Goal: Task Accomplishment & Management: Manage account settings

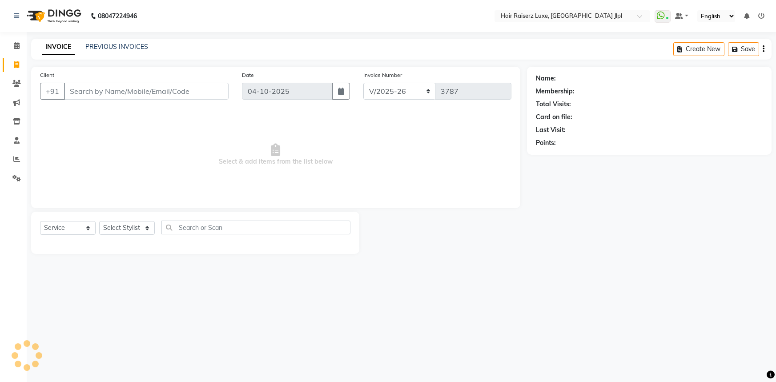
select select "5409"
select select "service"
click at [97, 96] on input "Client" at bounding box center [146, 91] width 165 height 17
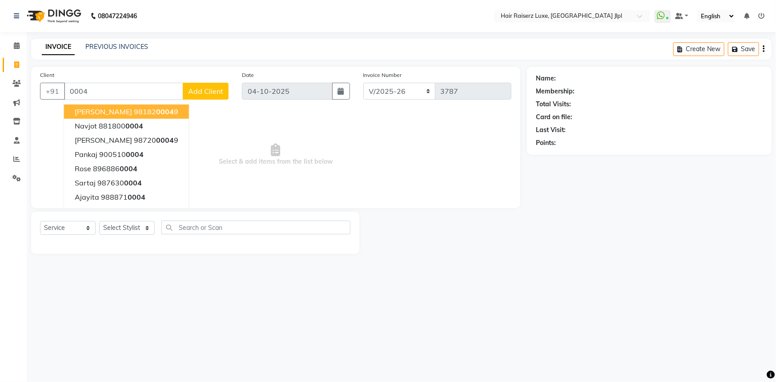
click at [102, 92] on input "0004" at bounding box center [123, 91] width 119 height 17
type input "0"
click at [151, 112] on button "Rose 89688 60004" at bounding box center [128, 111] width 129 height 14
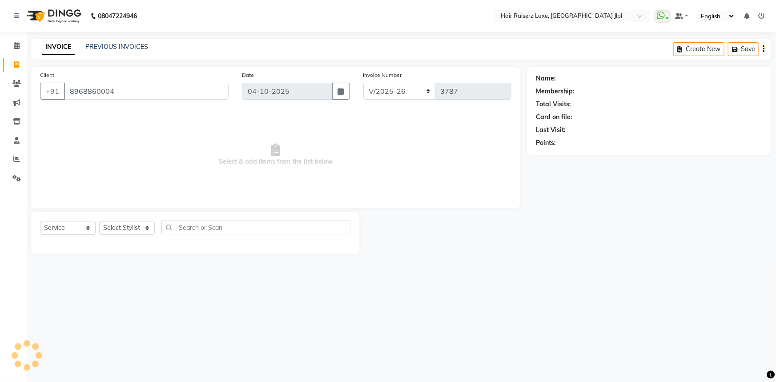
type input "8968860004"
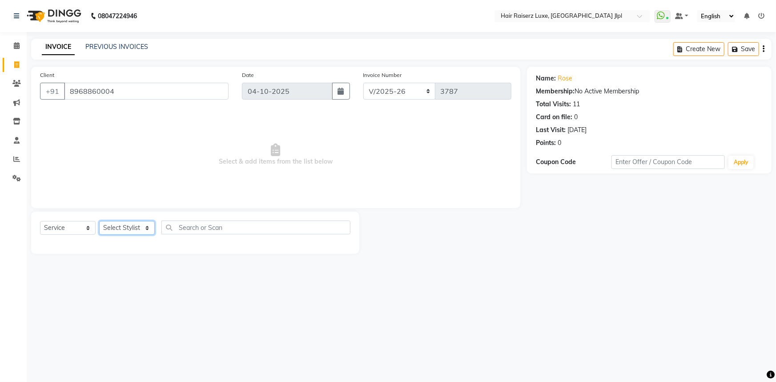
click at [134, 224] on select "Select Stylist [PERSON_NAME] [PERSON_NAME] [PERSON_NAME] Asma [PERSON_NAME] C&G…" at bounding box center [127, 228] width 56 height 14
select select "36165"
click at [99, 221] on select "Select Stylist [PERSON_NAME] [PERSON_NAME] [PERSON_NAME] Asma [PERSON_NAME] C&G…" at bounding box center [127, 228] width 56 height 14
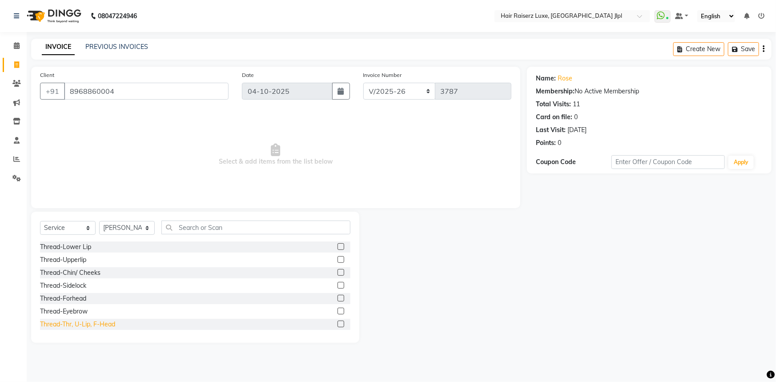
click at [74, 324] on div "Thread-Thr, U-Lip, F-Head" at bounding box center [77, 324] width 75 height 9
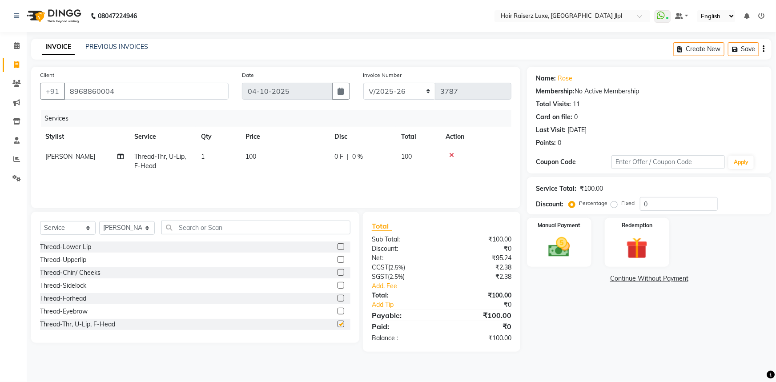
checkbox input "false"
click at [404, 90] on select "FF/2025-26 PreP/2025-26 BANK/2025-26 Paytm/2025-26 CASH/2025-26 V/2025-26" at bounding box center [399, 91] width 72 height 17
select select "8497"
click at [363, 83] on select "FF/2025-26 PreP/2025-26 BANK/2025-26 Paytm/2025-26 CASH/2025-26 V/2025-26" at bounding box center [399, 91] width 72 height 17
type input "0876"
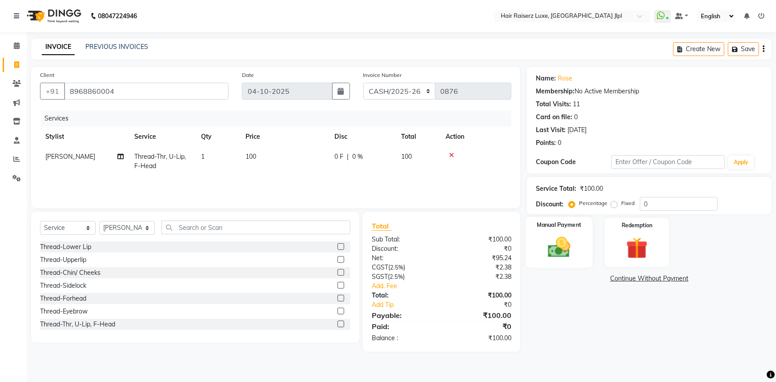
click at [556, 235] on img at bounding box center [559, 247] width 36 height 26
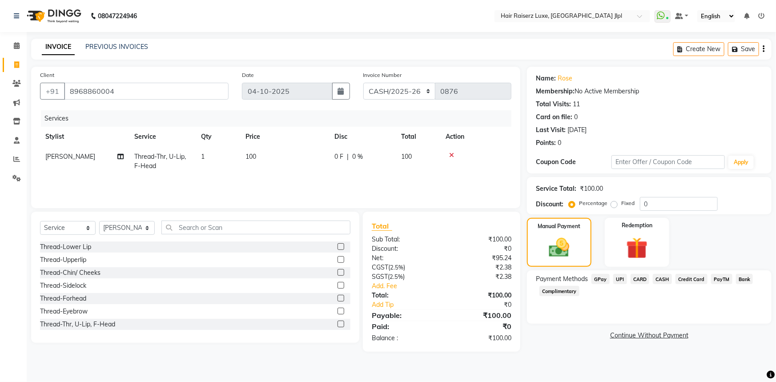
click at [658, 281] on span "CASH" at bounding box center [662, 279] width 19 height 10
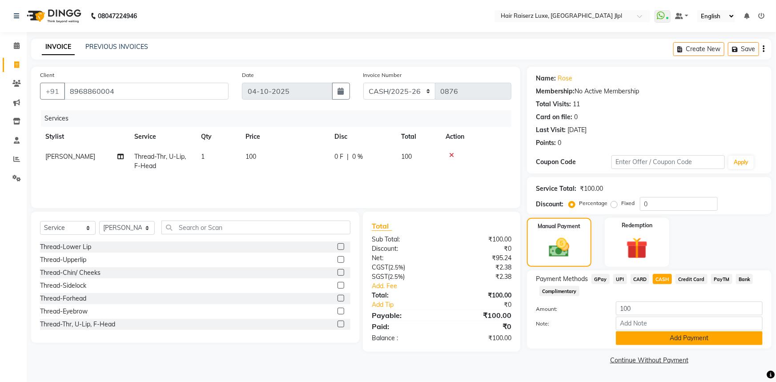
click at [659, 342] on button "Add Payment" at bounding box center [689, 338] width 147 height 14
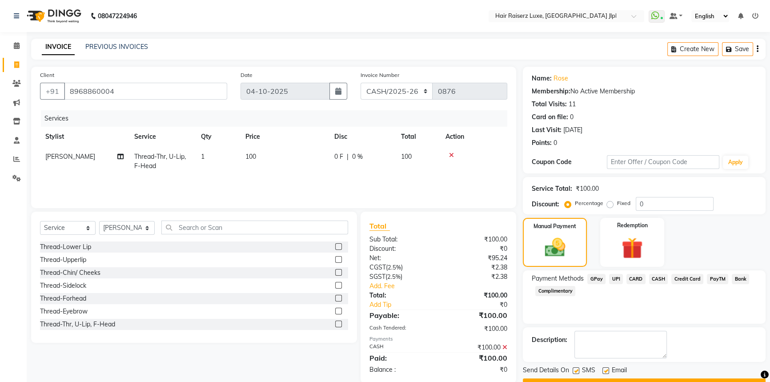
click at [628, 380] on button "Checkout" at bounding box center [644, 385] width 243 height 14
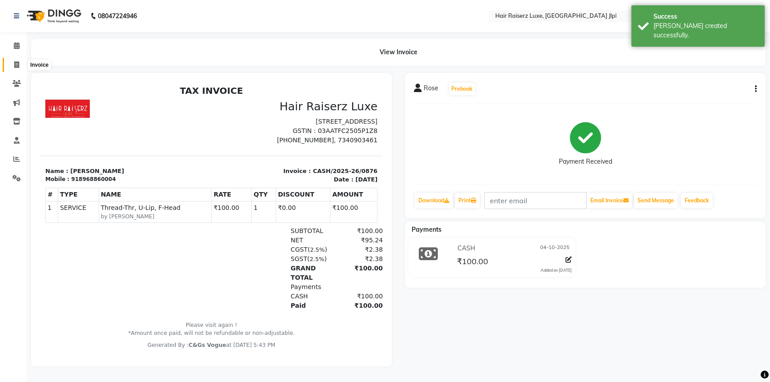
click at [17, 62] on icon at bounding box center [16, 64] width 5 height 7
select select "service"
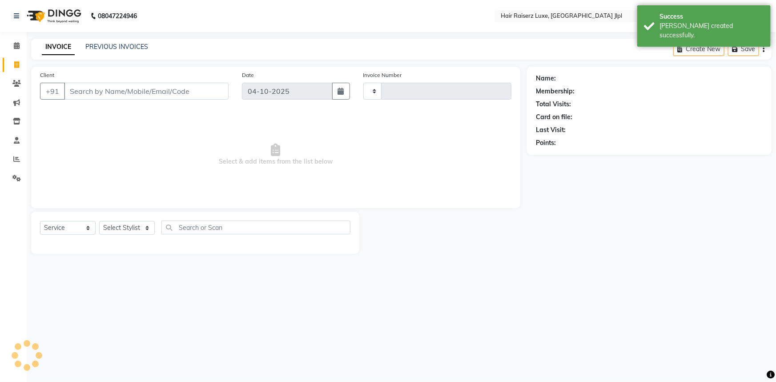
type input "3787"
select select "5409"
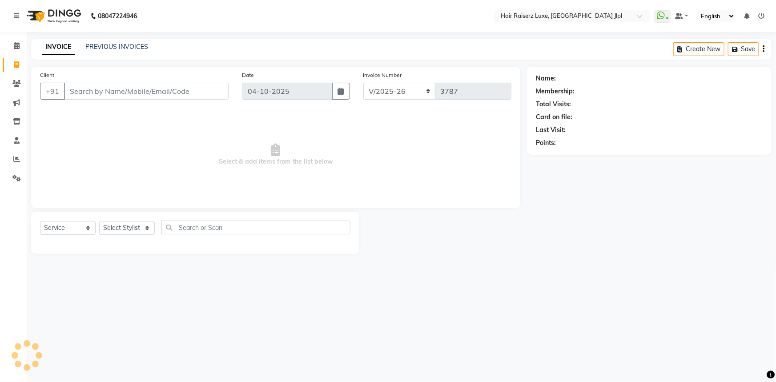
click at [93, 92] on input "Client" at bounding box center [146, 91] width 165 height 17
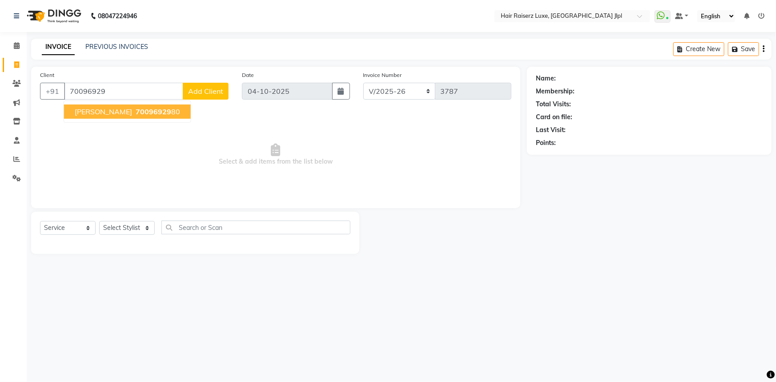
click at [103, 114] on span "[PERSON_NAME]" at bounding box center [103, 111] width 57 height 9
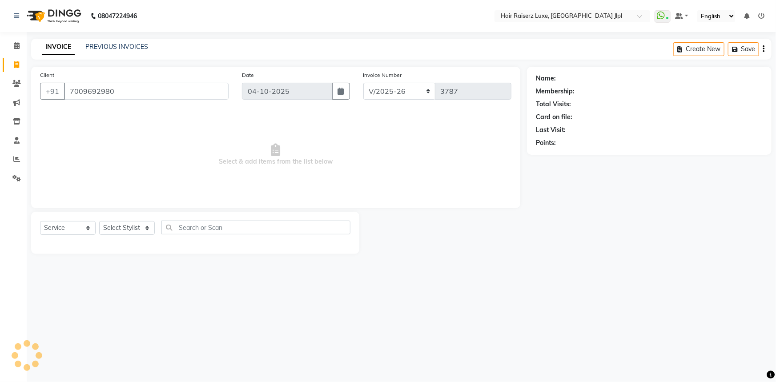
type input "7009692980"
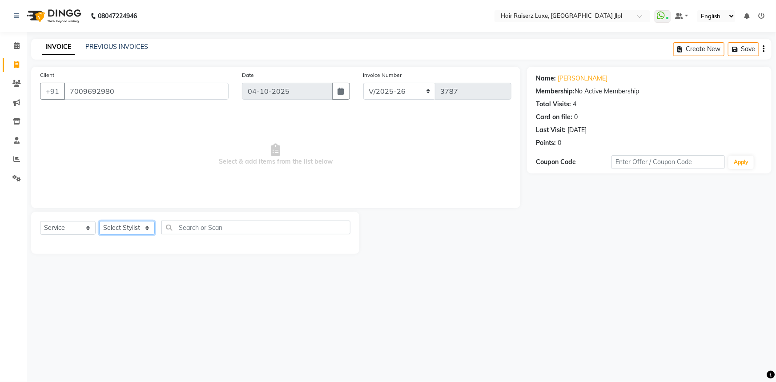
click at [127, 231] on select "Select Stylist [PERSON_NAME] [PERSON_NAME] [PERSON_NAME] Asma [PERSON_NAME] C&G…" at bounding box center [127, 228] width 56 height 14
select select "84848"
click at [99, 221] on select "Select Stylist [PERSON_NAME] [PERSON_NAME] [PERSON_NAME] Asma [PERSON_NAME] C&G…" at bounding box center [127, 228] width 56 height 14
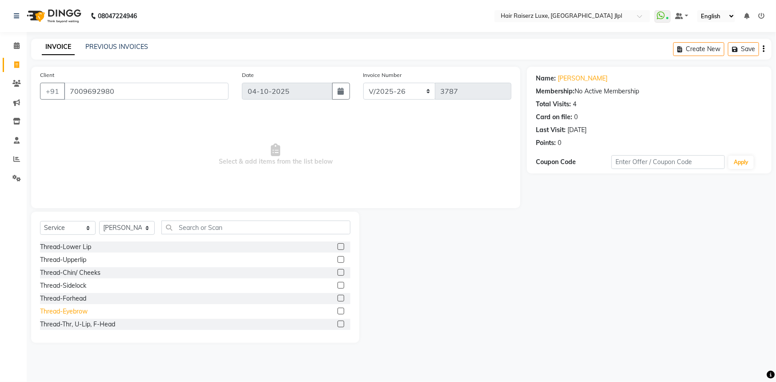
click at [87, 310] on div "Thread-Eyebrow" at bounding box center [64, 311] width 48 height 9
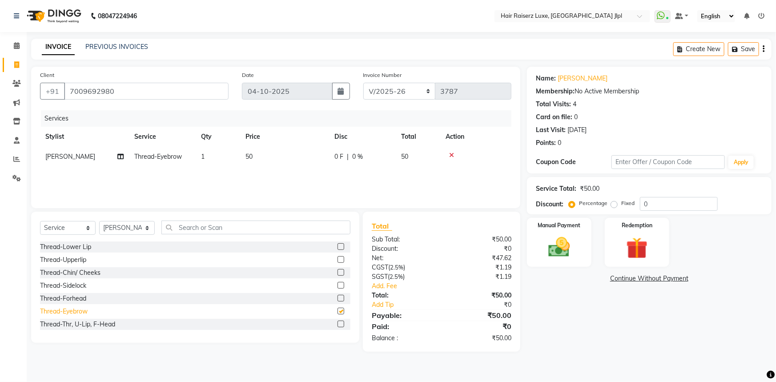
checkbox input "false"
click at [81, 298] on div "Thread-Forhead" at bounding box center [63, 298] width 46 height 9
checkbox input "false"
click at [539, 254] on div "Manual Payment" at bounding box center [559, 242] width 67 height 51
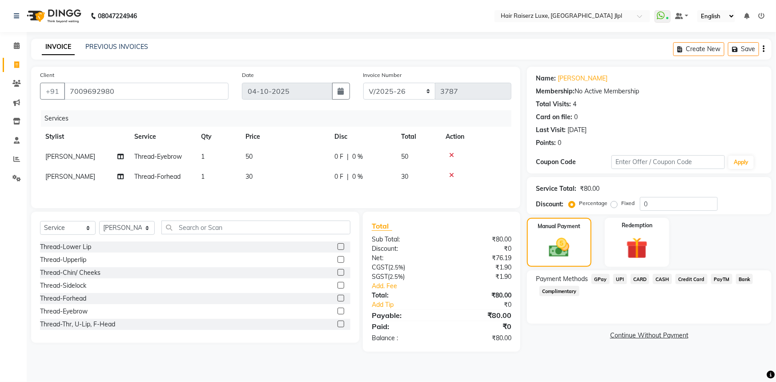
drag, startPoint x: 622, startPoint y: 280, endPoint x: 624, endPoint y: 289, distance: 9.2
click at [622, 280] on span "UPI" at bounding box center [620, 279] width 14 height 10
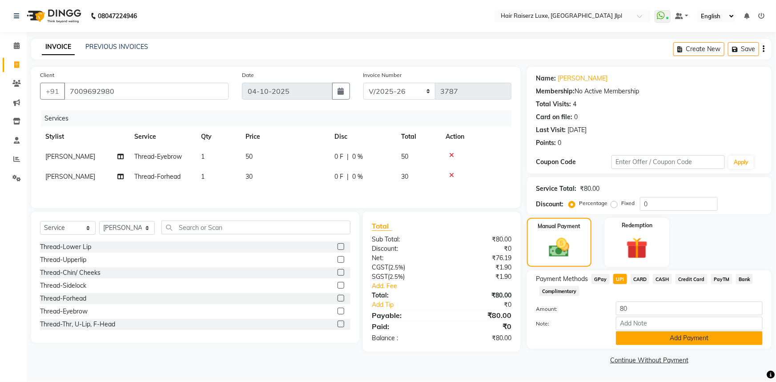
click at [629, 343] on button "Add Payment" at bounding box center [689, 338] width 147 height 14
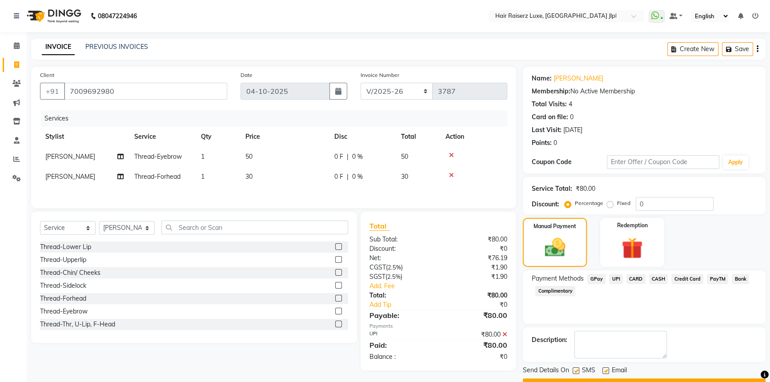
click at [619, 380] on button "Checkout" at bounding box center [644, 385] width 243 height 14
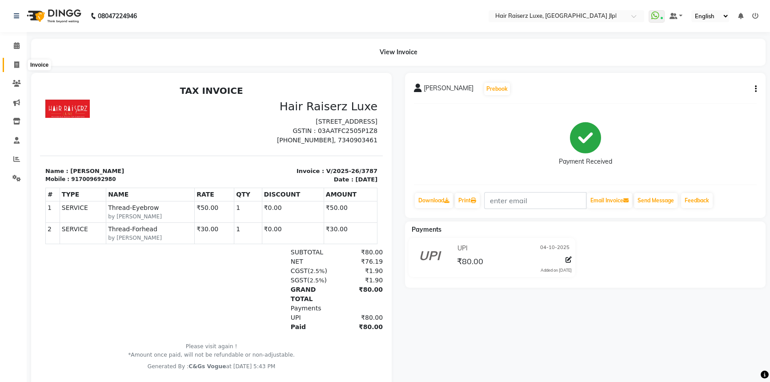
click at [16, 64] on icon at bounding box center [16, 64] width 5 height 7
select select "service"
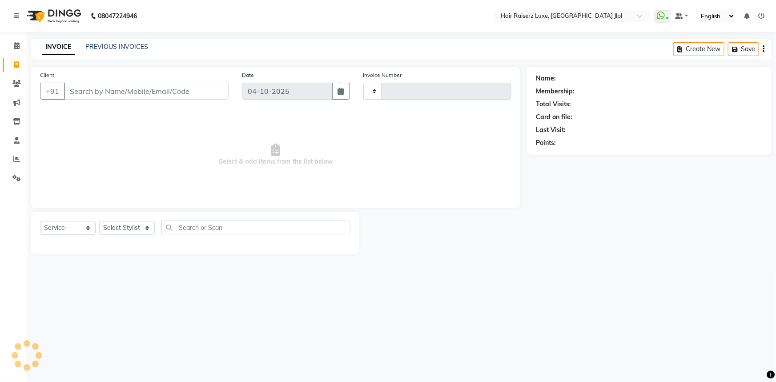
type input "3788"
select select "5409"
click at [110, 92] on input "Client" at bounding box center [146, 91] width 165 height 17
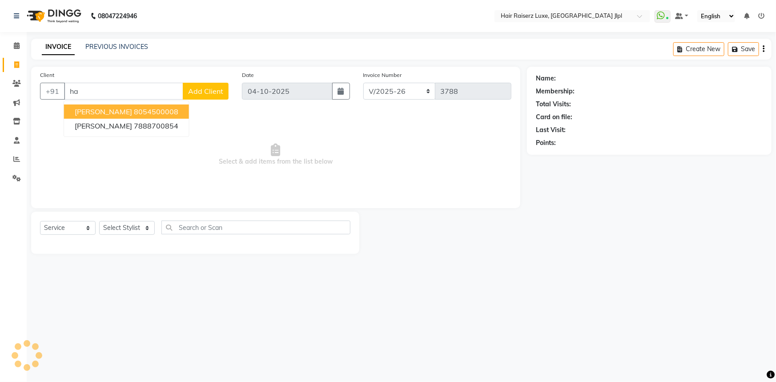
type input "h"
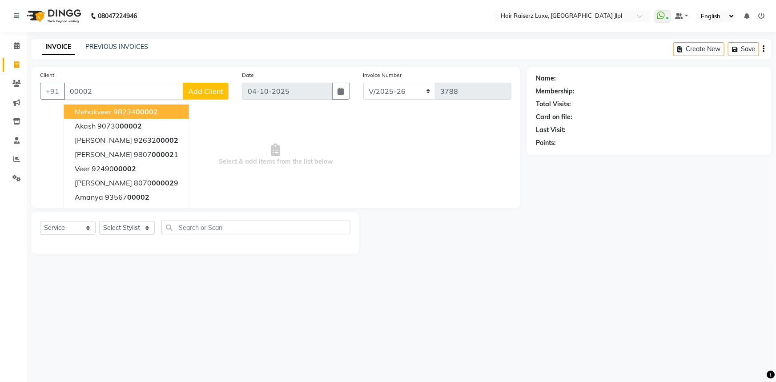
click at [106, 95] on input "00002" at bounding box center [123, 91] width 119 height 17
type input "0"
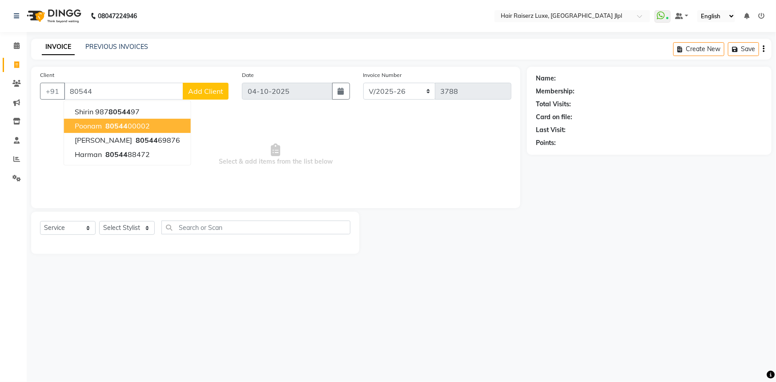
click at [145, 129] on ngb-highlight "80544 00002" at bounding box center [127, 125] width 46 height 9
type input "8054400002"
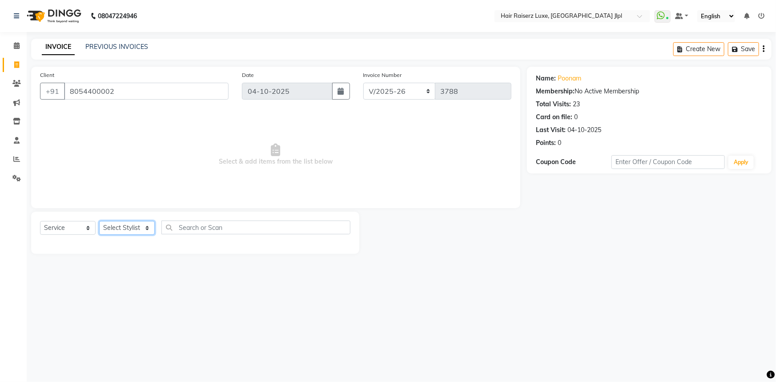
click at [104, 226] on select "Select Stylist [PERSON_NAME] [PERSON_NAME] [PERSON_NAME] Asma [PERSON_NAME] C&G…" at bounding box center [127, 228] width 56 height 14
select select "47928"
click at [99, 221] on select "Select Stylist [PERSON_NAME] [PERSON_NAME] [PERSON_NAME] Asma [PERSON_NAME] C&G…" at bounding box center [127, 228] width 56 height 14
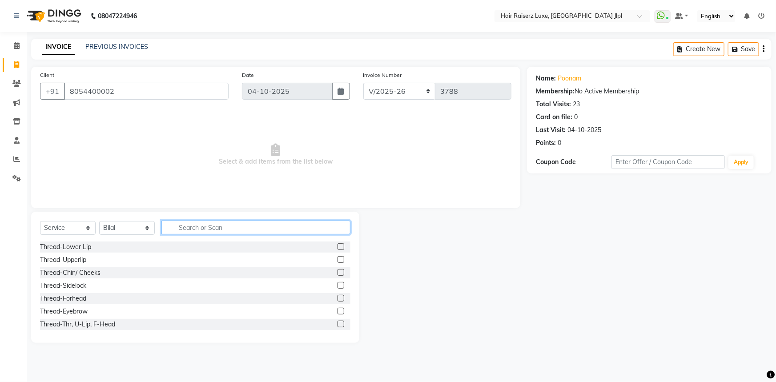
click at [175, 229] on input "text" at bounding box center [255, 228] width 189 height 14
type input "trim"
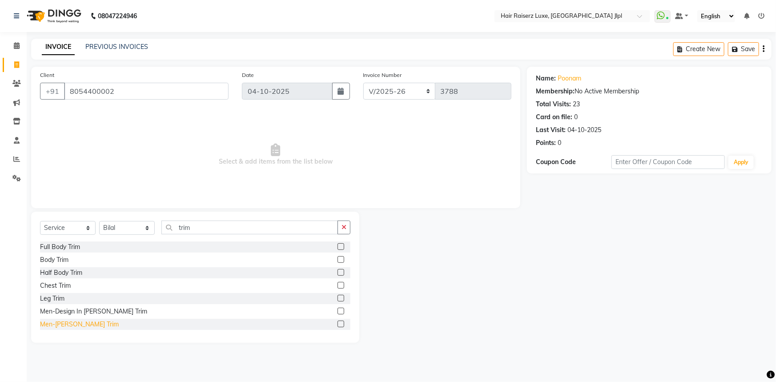
click at [71, 327] on div "Men-[PERSON_NAME] Trim" at bounding box center [79, 324] width 79 height 9
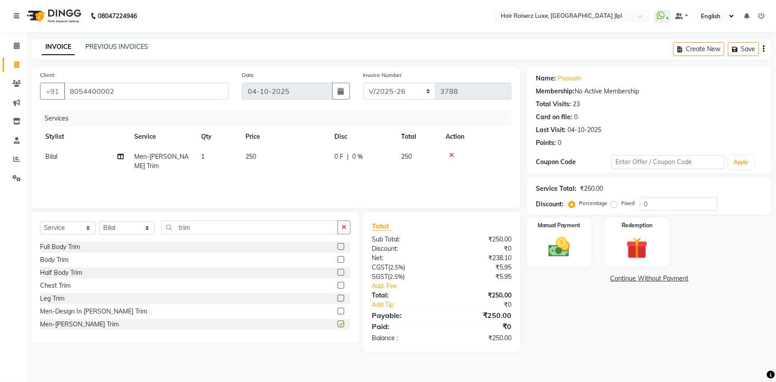
checkbox input "false"
click at [229, 226] on input "trim" at bounding box center [249, 228] width 177 height 14
type input "t"
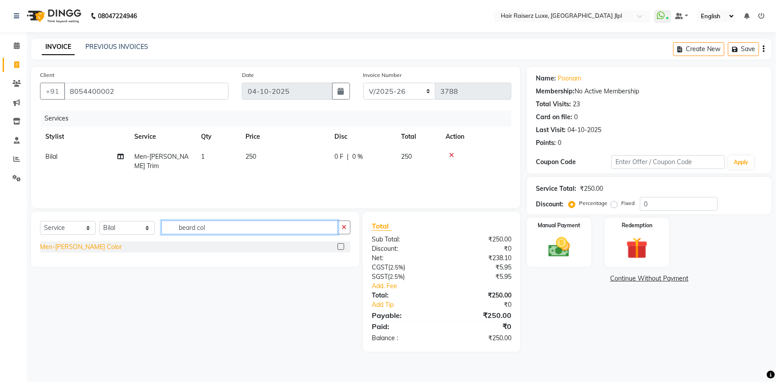
type input "beard col"
click at [54, 247] on div "Men-[PERSON_NAME] Color" at bounding box center [81, 246] width 82 height 9
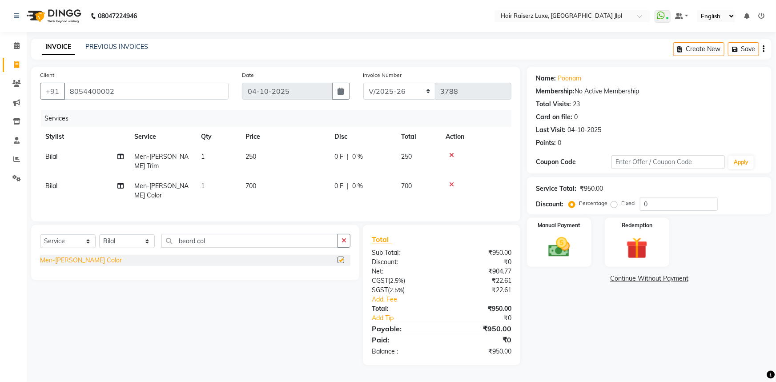
checkbox input "false"
click at [252, 182] on span "700" at bounding box center [250, 186] width 11 height 8
select select "47928"
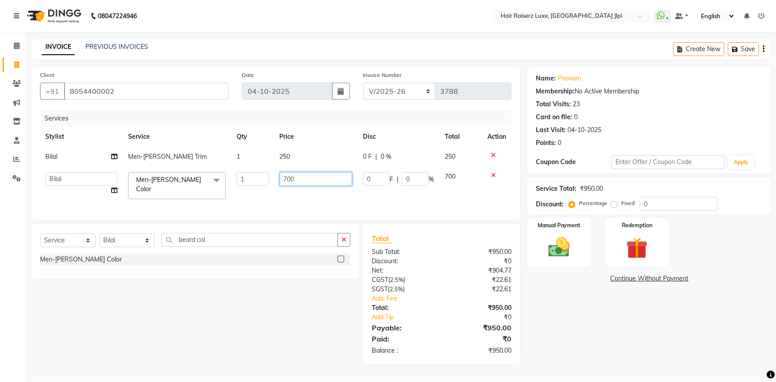
click at [288, 176] on input "700" at bounding box center [316, 179] width 73 height 14
type input "600"
click at [256, 329] on div "Select Service Product Membership Package Voucher Prepaid Gift Card Select Styl…" at bounding box center [191, 294] width 335 height 140
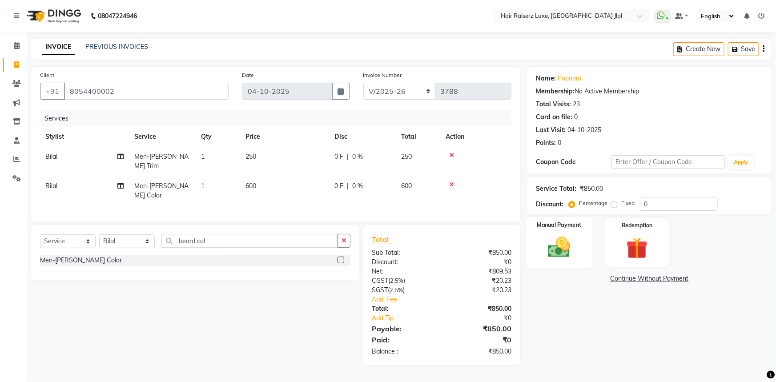
click at [560, 242] on img at bounding box center [559, 247] width 36 height 26
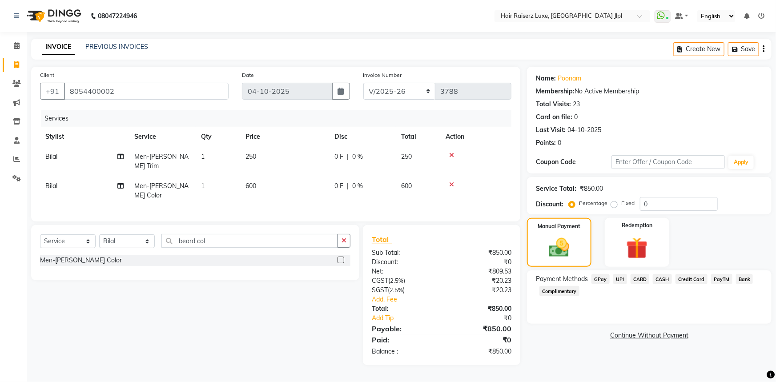
click at [664, 280] on span "CASH" at bounding box center [662, 279] width 19 height 10
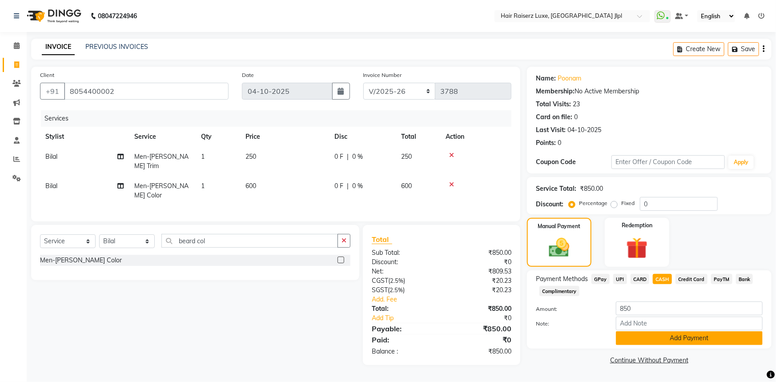
click at [658, 335] on button "Add Payment" at bounding box center [689, 338] width 147 height 14
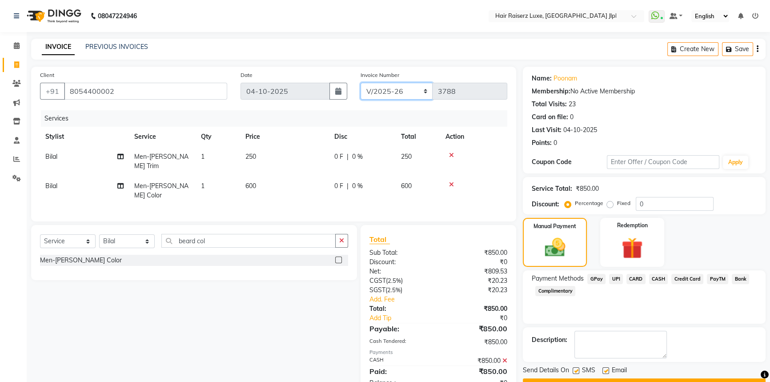
drag, startPoint x: 385, startPoint y: 93, endPoint x: 384, endPoint y: 98, distance: 5.0
click at [385, 93] on select "FF/2025-26 PreP/2025-26 BANK/2025-26 Paytm/2025-26 CASH/2025-26 V/2025-26" at bounding box center [397, 91] width 72 height 17
select select "8497"
click at [361, 83] on select "FF/2025-26 PreP/2025-26 BANK/2025-26 Paytm/2025-26 CASH/2025-26 V/2025-26" at bounding box center [397, 91] width 72 height 17
type input "0877"
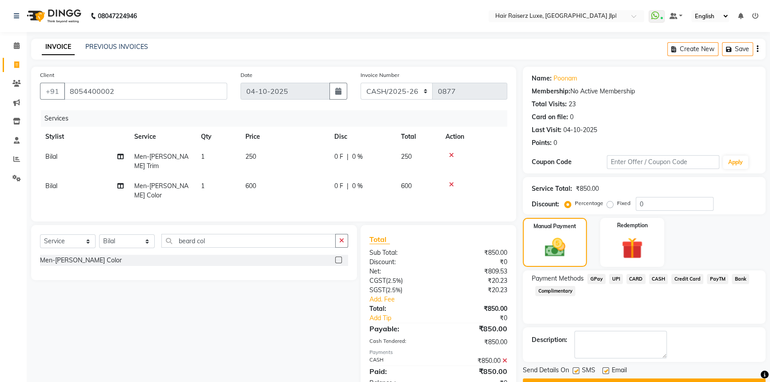
click at [610, 381] on button "Checkout" at bounding box center [644, 385] width 243 height 14
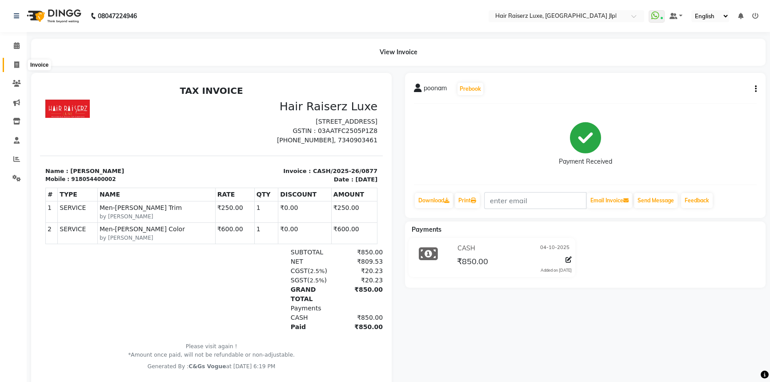
click at [17, 61] on icon at bounding box center [16, 64] width 5 height 7
select select "service"
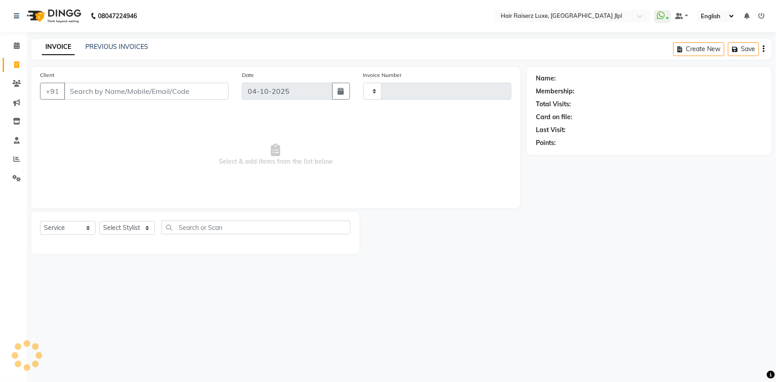
type input "3788"
select select "5409"
click at [103, 47] on link "PREVIOUS INVOICES" at bounding box center [116, 47] width 63 height 8
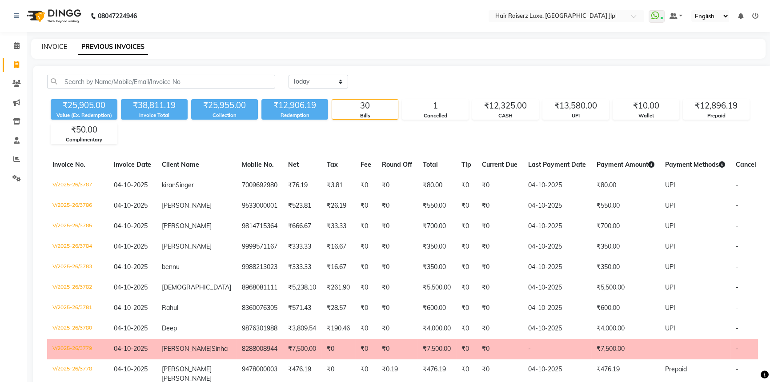
click at [60, 48] on link "INVOICE" at bounding box center [54, 47] width 25 height 8
select select "5409"
select select "service"
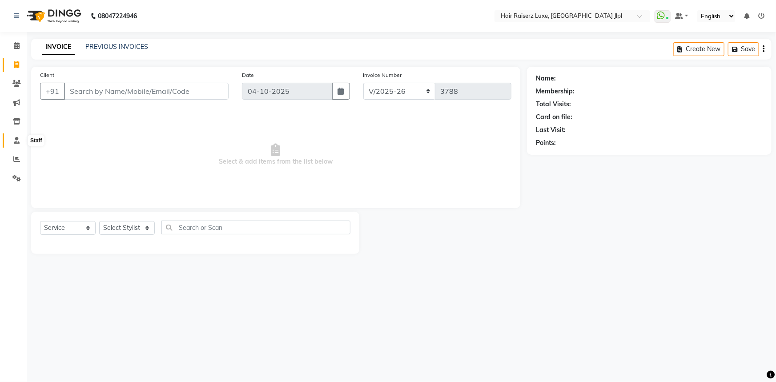
click at [16, 140] on icon at bounding box center [17, 140] width 6 height 7
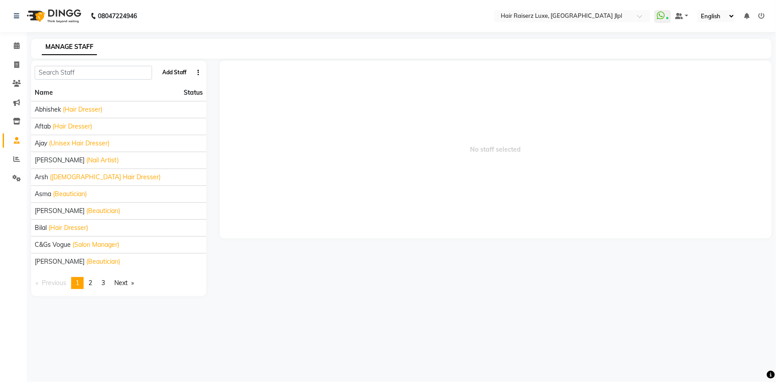
click at [180, 70] on button "Add Staff" at bounding box center [174, 72] width 31 height 15
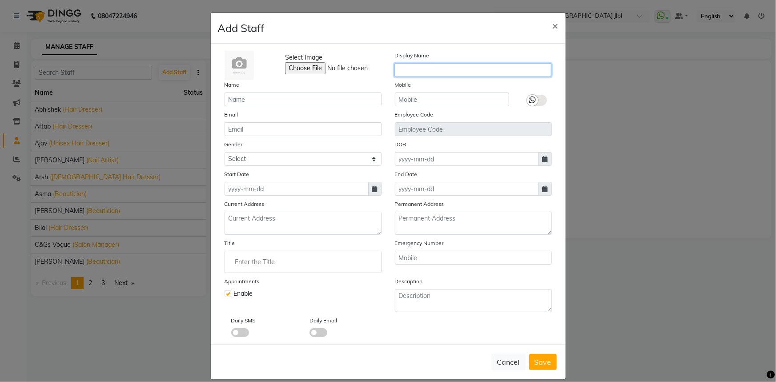
click at [454, 70] on input "text" at bounding box center [472, 70] width 157 height 14
drag, startPoint x: 377, startPoint y: 79, endPoint x: 369, endPoint y: 80, distance: 8.1
click at [369, 80] on div "Select Image Display Name Thoid Name Mobile Email Employee Code Gender Select […" at bounding box center [388, 194] width 341 height 286
type input "Tohid"
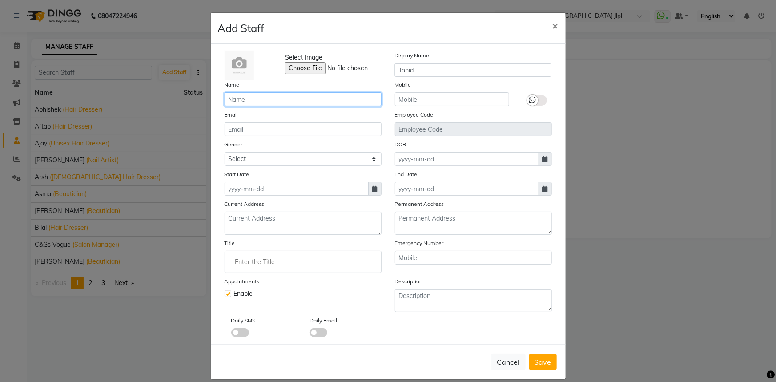
click at [311, 95] on input "text" at bounding box center [303, 99] width 157 height 14
type input "Tohid"
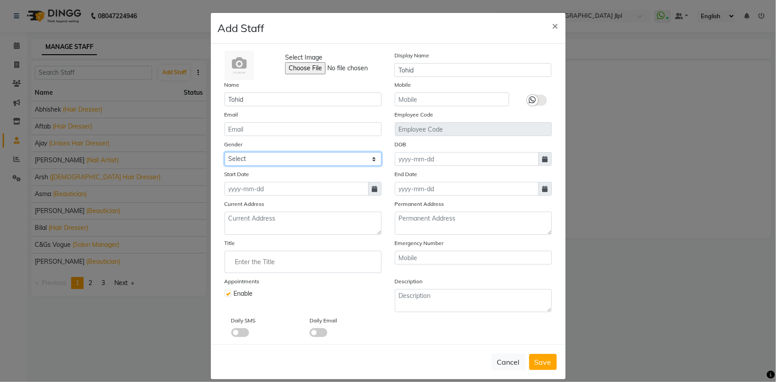
click at [285, 161] on select "Select [DEMOGRAPHIC_DATA] [DEMOGRAPHIC_DATA] Other Prefer Not To Say" at bounding box center [303, 159] width 157 height 14
select select "[DEMOGRAPHIC_DATA]"
click at [225, 153] on select "Select [DEMOGRAPHIC_DATA] [DEMOGRAPHIC_DATA] Other Prefer Not To Say" at bounding box center [303, 159] width 157 height 14
click at [270, 159] on select "Select [DEMOGRAPHIC_DATA] [DEMOGRAPHIC_DATA] Other Prefer Not To Say" at bounding box center [303, 159] width 157 height 14
click at [225, 153] on select "Select [DEMOGRAPHIC_DATA] [DEMOGRAPHIC_DATA] Other Prefer Not To Say" at bounding box center [303, 159] width 157 height 14
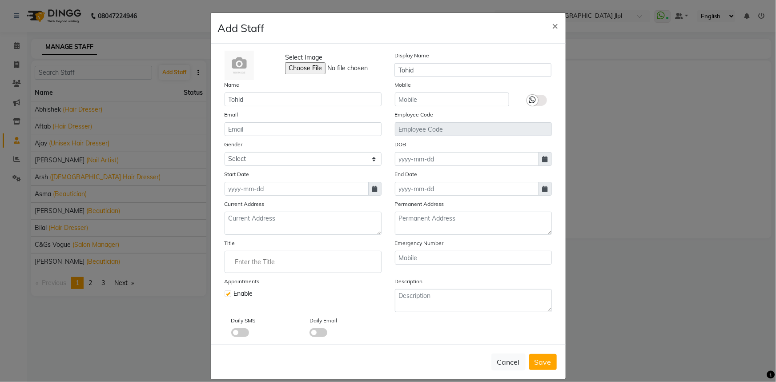
click at [368, 187] on span at bounding box center [374, 189] width 13 height 14
select select "10"
select select "2025"
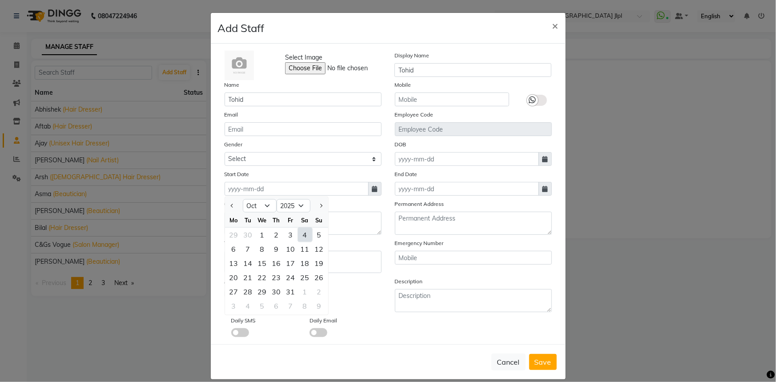
click at [304, 233] on div "4" at bounding box center [305, 235] width 14 height 14
type input "04-10-2025"
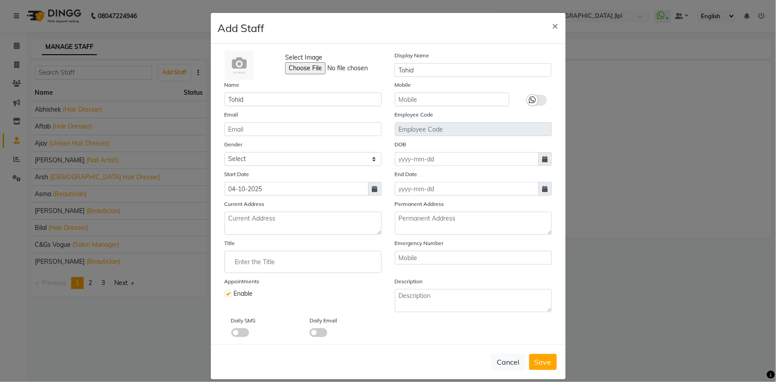
click at [268, 266] on input "Enter the Title" at bounding box center [303, 262] width 149 height 18
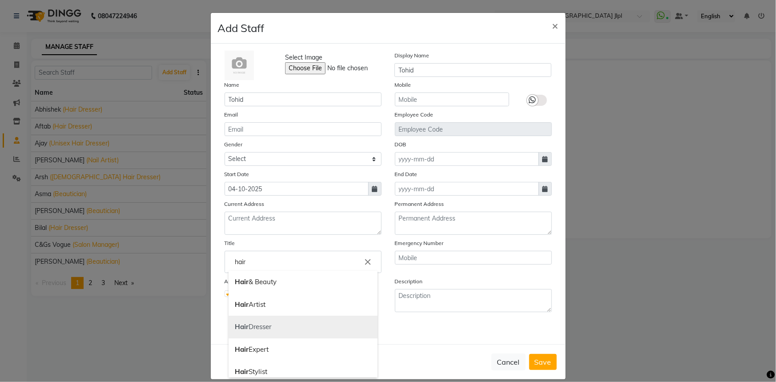
click at [264, 335] on link "Hair Dresser" at bounding box center [303, 327] width 149 height 23
type input "Hair Dresser"
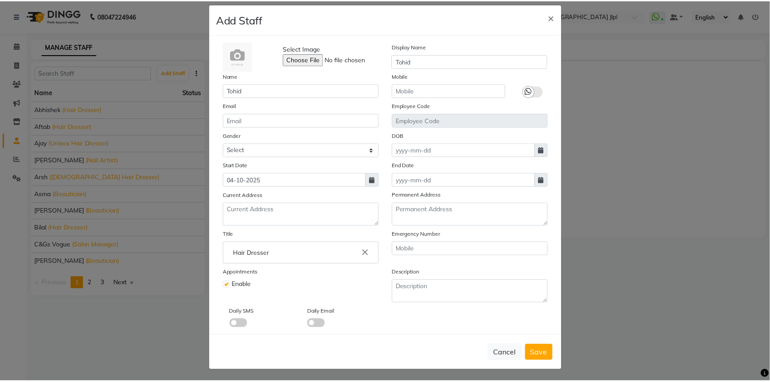
scroll to position [12, 0]
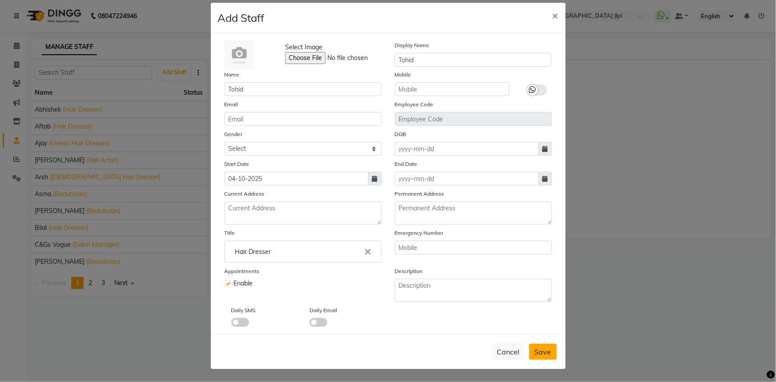
click at [535, 353] on span "Save" at bounding box center [542, 351] width 17 height 9
select select
checkbox input "false"
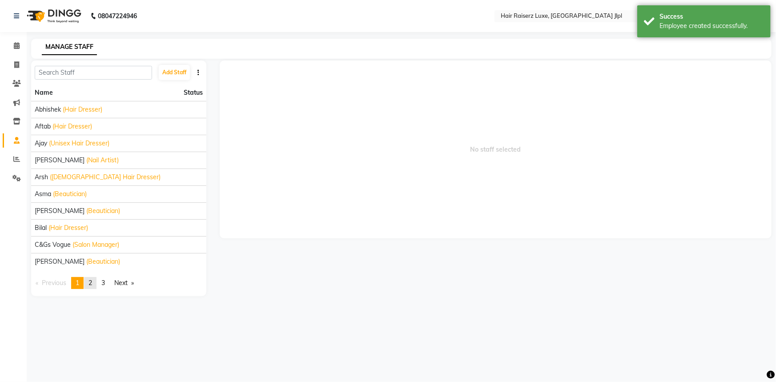
click at [91, 285] on span "2" at bounding box center [90, 283] width 4 height 8
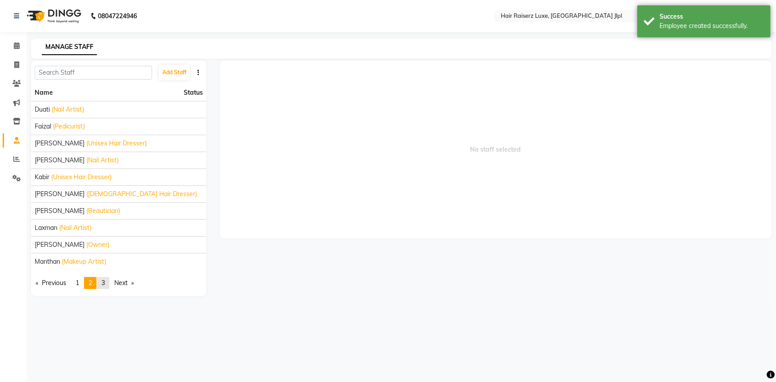
click at [108, 285] on link "page 3" at bounding box center [103, 283] width 12 height 12
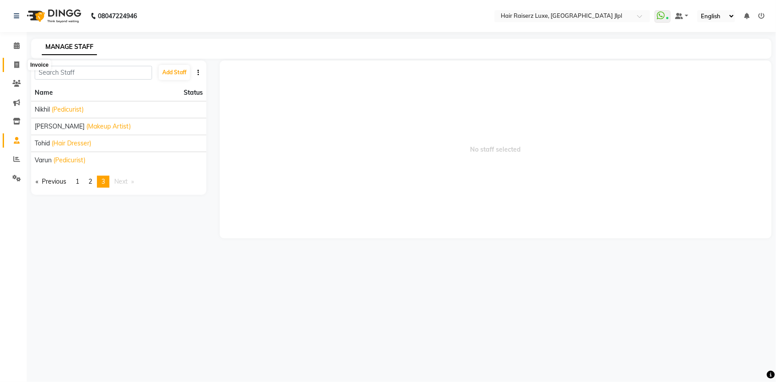
click at [14, 60] on span at bounding box center [17, 65] width 16 height 10
select select "service"
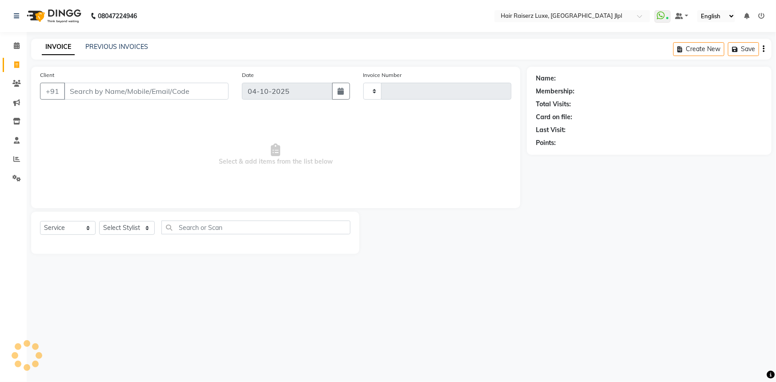
type input "3788"
select select "5409"
click at [96, 46] on link "PREVIOUS INVOICES" at bounding box center [116, 47] width 63 height 8
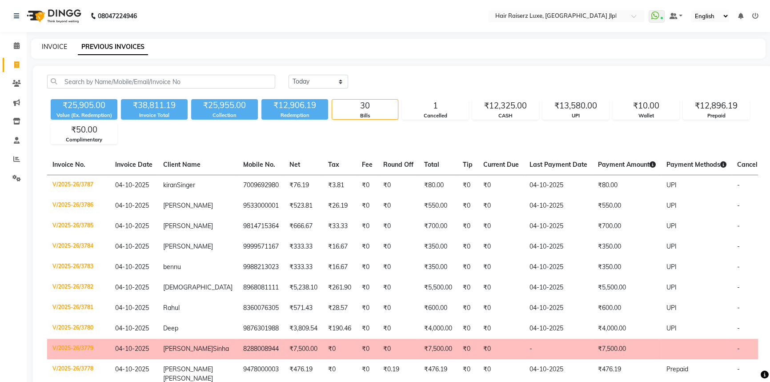
click at [64, 47] on link "INVOICE" at bounding box center [54, 47] width 25 height 8
select select "service"
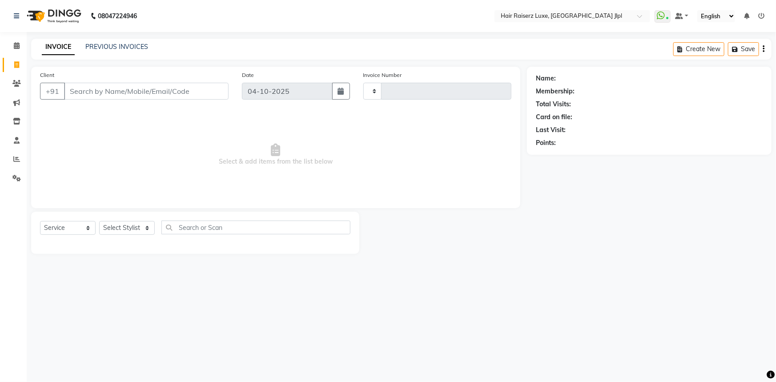
type input "3788"
select select "5409"
click at [106, 94] on input "Client" at bounding box center [146, 91] width 165 height 17
type input "6395675640"
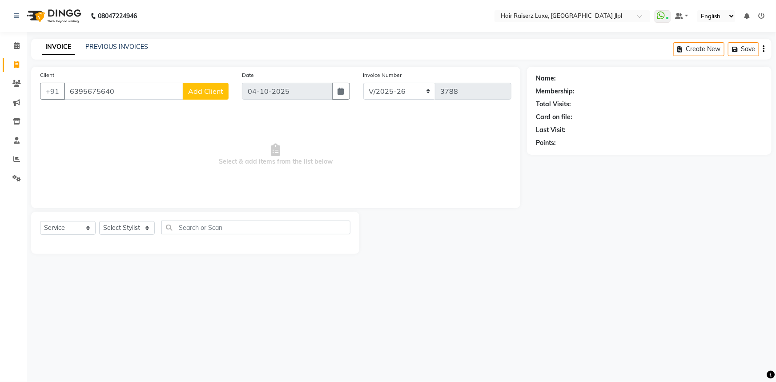
click at [198, 94] on span "Add Client" at bounding box center [205, 91] width 35 height 9
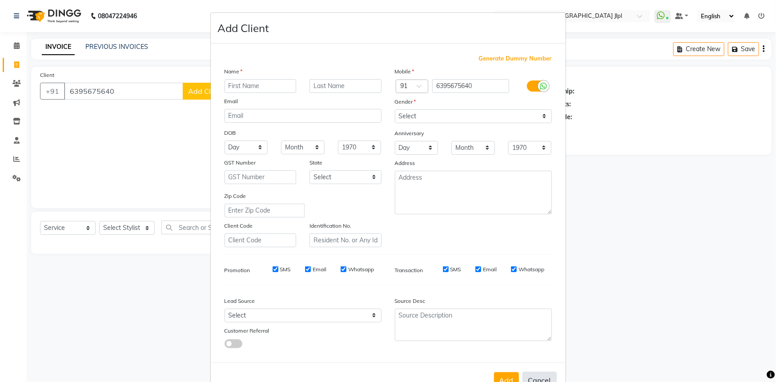
click at [526, 377] on button "Cancel" at bounding box center [539, 380] width 34 height 17
select select
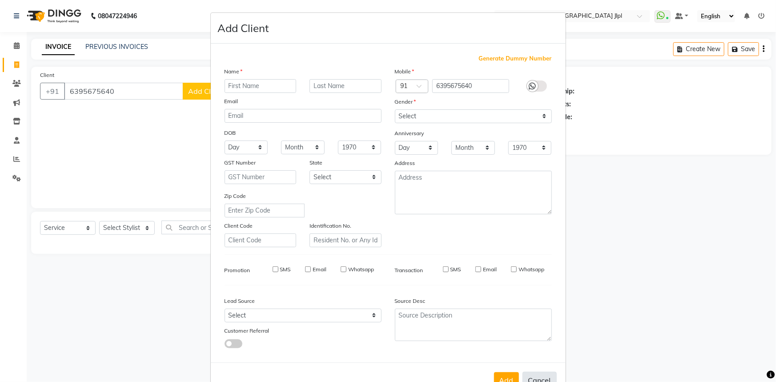
select select
checkbox input "false"
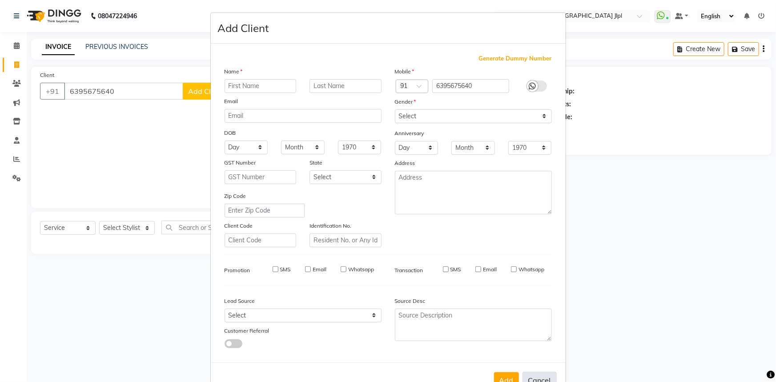
checkbox input "false"
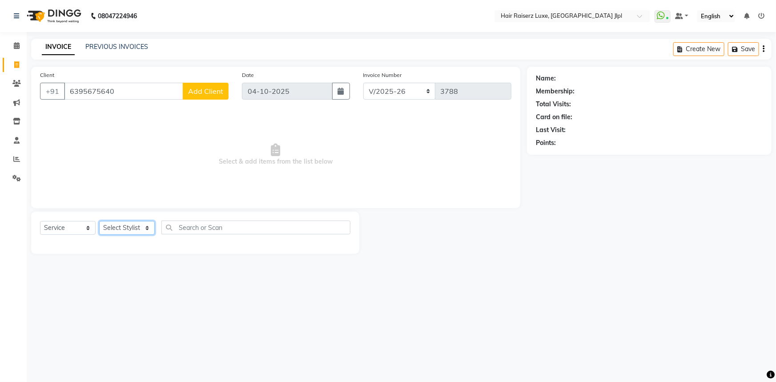
click at [121, 229] on select "Select Stylist [PERSON_NAME] [PERSON_NAME] [PERSON_NAME] Asma [PERSON_NAME] C&G…" at bounding box center [127, 228] width 56 height 14
select select "36169"
click at [99, 221] on select "Select Stylist [PERSON_NAME] [PERSON_NAME] [PERSON_NAME] Asma [PERSON_NAME] C&G…" at bounding box center [127, 228] width 56 height 14
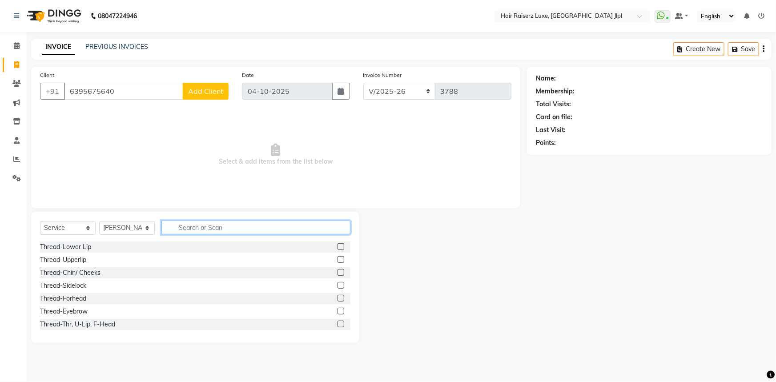
click at [175, 227] on input "text" at bounding box center [255, 228] width 189 height 14
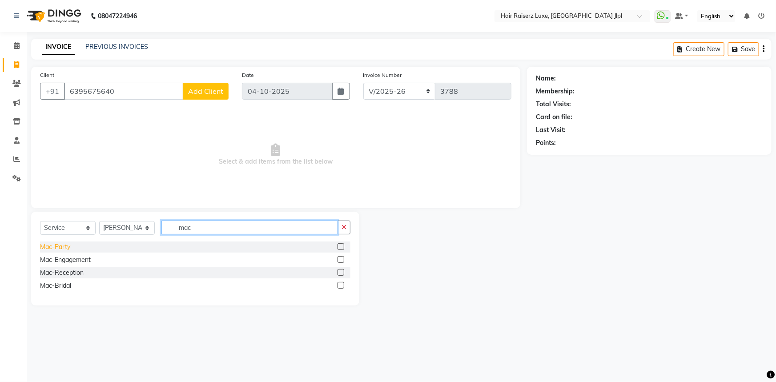
type input "mac"
click at [47, 245] on div "Mac-Party" at bounding box center [55, 246] width 30 height 9
checkbox input "false"
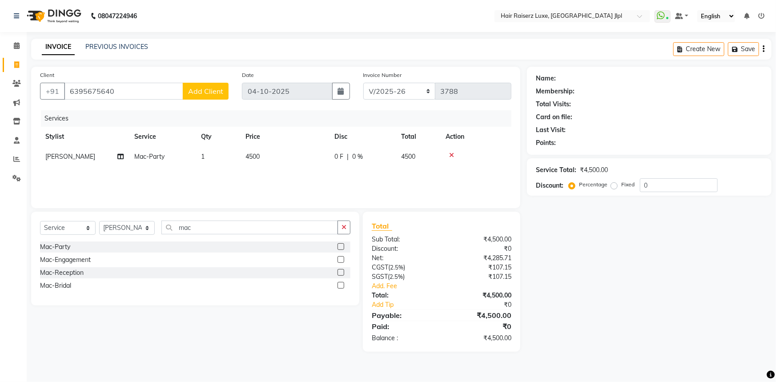
click at [254, 156] on span "4500" at bounding box center [252, 157] width 14 height 8
select select "36169"
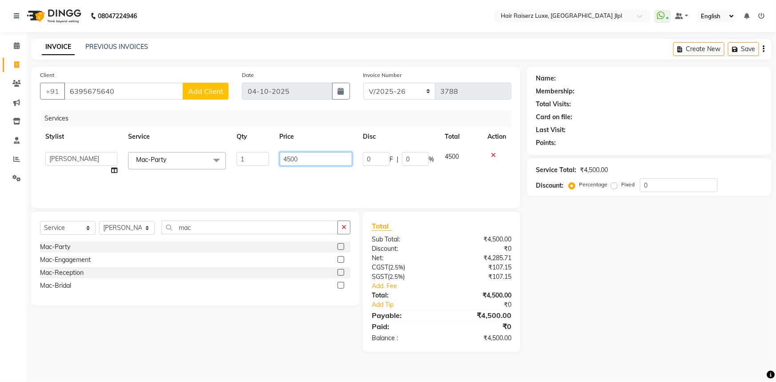
drag, startPoint x: 286, startPoint y: 158, endPoint x: 276, endPoint y: 158, distance: 10.2
click at [276, 158] on td "4500" at bounding box center [316, 164] width 84 height 34
type input "3500"
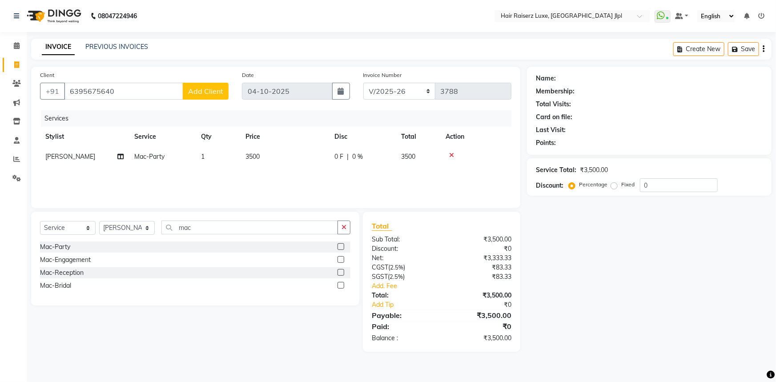
click at [339, 158] on span "0 F" at bounding box center [338, 156] width 9 height 9
select select "36169"
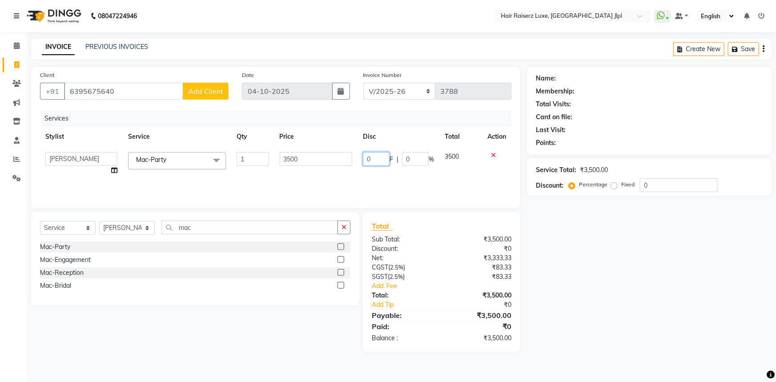
drag, startPoint x: 372, startPoint y: 156, endPoint x: 325, endPoint y: 157, distance: 47.1
click at [325, 157] on tr "[PERSON_NAME] [PERSON_NAME] [PERSON_NAME] Asma [PERSON_NAME] C&Gs Vogue [PERSON…" at bounding box center [275, 164] width 471 height 34
type input "500"
click at [568, 253] on div "Name: Membership: Total Visits: Card on file: Last Visit: Points: Service Total…" at bounding box center [652, 209] width 251 height 285
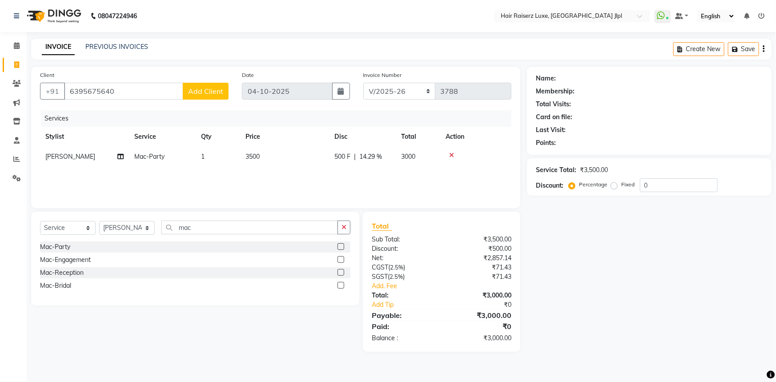
click at [203, 96] on button "Add Client" at bounding box center [206, 91] width 46 height 17
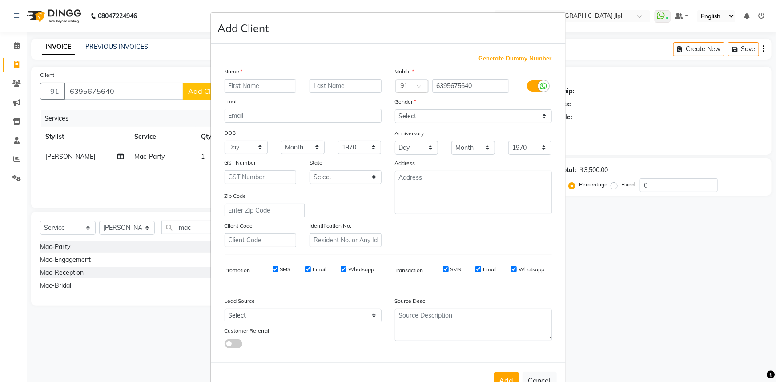
click at [259, 87] on input "text" at bounding box center [261, 86] width 72 height 14
click at [225, 84] on input "[PERSON_NAME]" at bounding box center [261, 86] width 72 height 14
type input "Dr [PERSON_NAME]"
click at [430, 115] on select "Select [DEMOGRAPHIC_DATA] [DEMOGRAPHIC_DATA] Other Prefer Not To Say" at bounding box center [473, 116] width 157 height 14
select select "[DEMOGRAPHIC_DATA]"
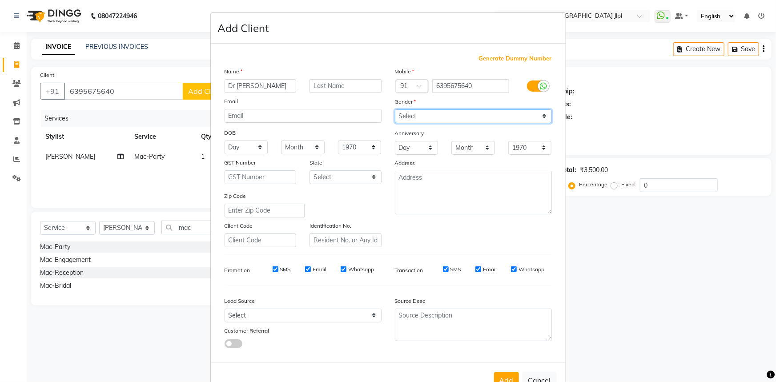
click at [395, 109] on select "Select [DEMOGRAPHIC_DATA] [DEMOGRAPHIC_DATA] Other Prefer Not To Say" at bounding box center [473, 116] width 157 height 14
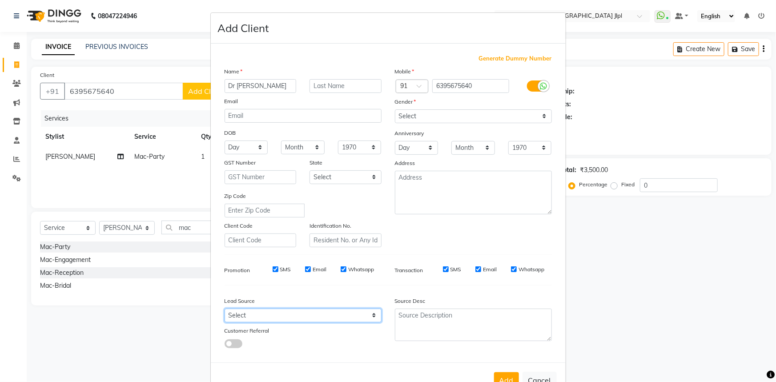
click at [291, 318] on select "Select Walk-in Referral Internet Friend Word of Mouth Advertisement Facebook Ju…" at bounding box center [303, 316] width 157 height 14
select select "35138"
click at [225, 310] on select "Select Walk-in Referral Internet Friend Word of Mouth Advertisement Facebook Ju…" at bounding box center [303, 316] width 157 height 14
click at [507, 378] on button "Add" at bounding box center [506, 380] width 25 height 16
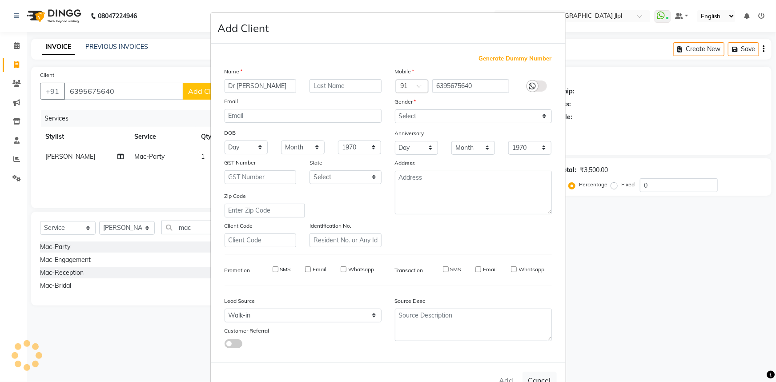
select select
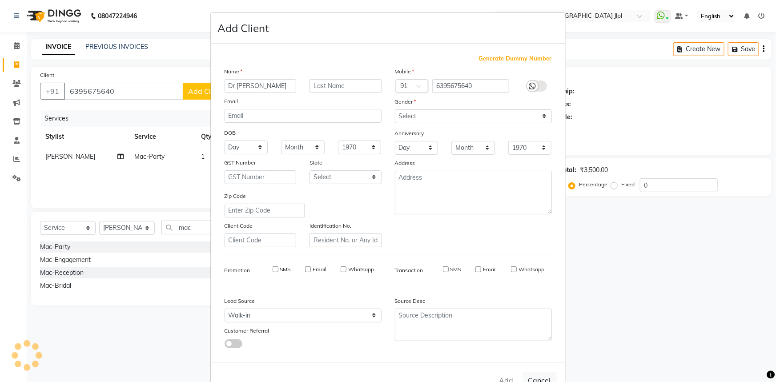
select select
checkbox input "false"
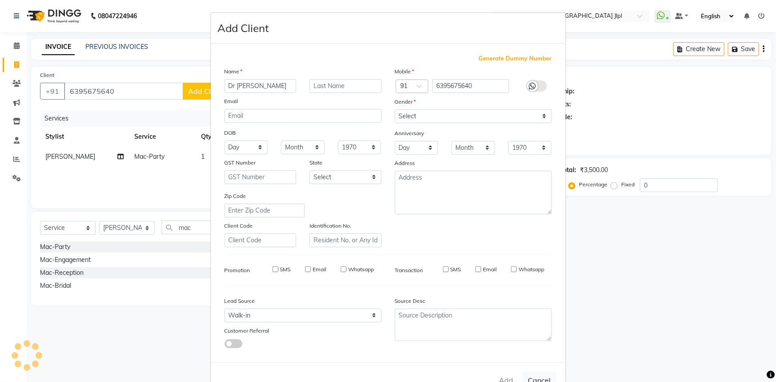
checkbox input "false"
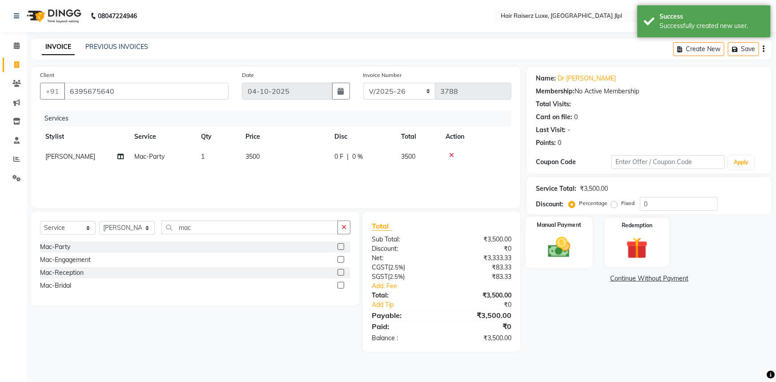
click at [563, 237] on img at bounding box center [559, 247] width 36 height 26
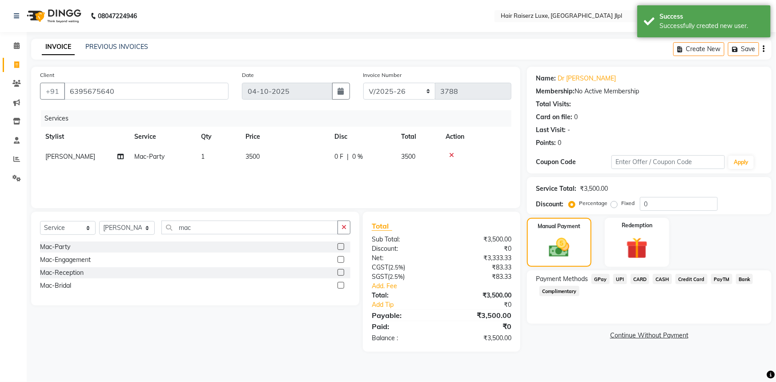
click at [618, 279] on span "UPI" at bounding box center [620, 279] width 14 height 10
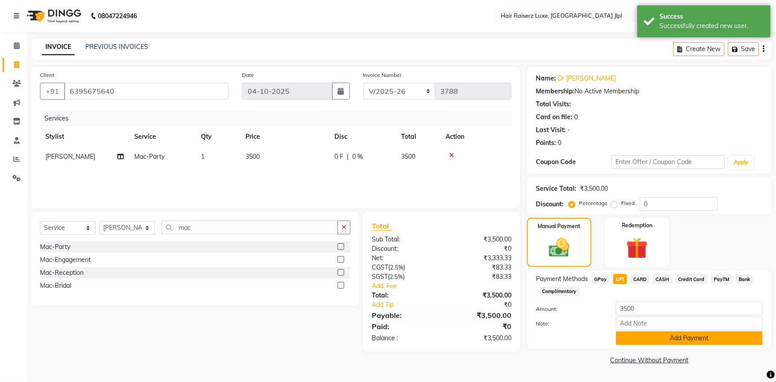
click at [640, 340] on button "Add Payment" at bounding box center [689, 338] width 147 height 14
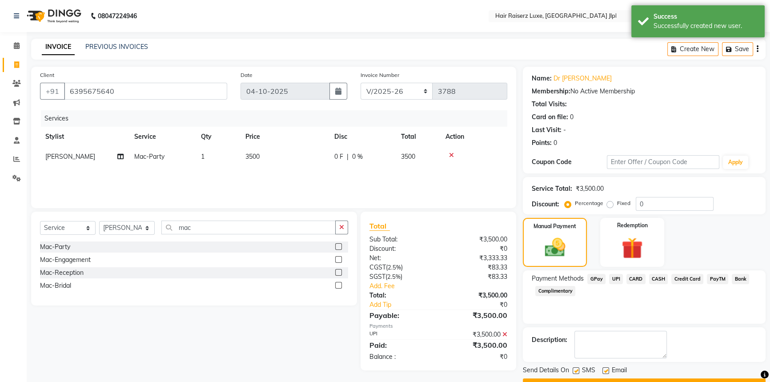
scroll to position [23, 0]
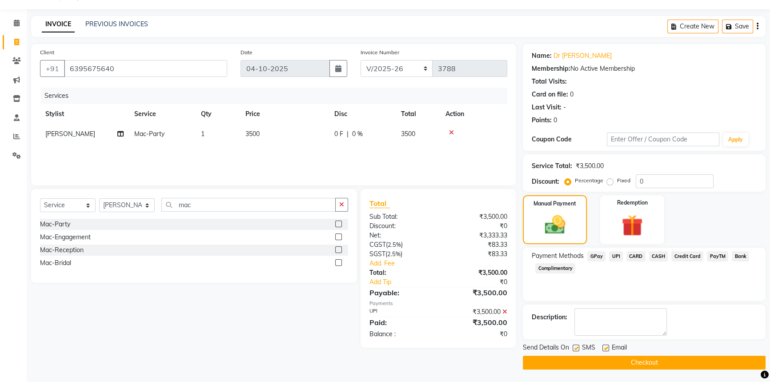
click at [605, 347] on label at bounding box center [605, 348] width 7 height 7
click at [605, 347] on input "checkbox" at bounding box center [605, 348] width 6 height 6
checkbox input "false"
click at [616, 365] on button "Checkout" at bounding box center [644, 363] width 243 height 14
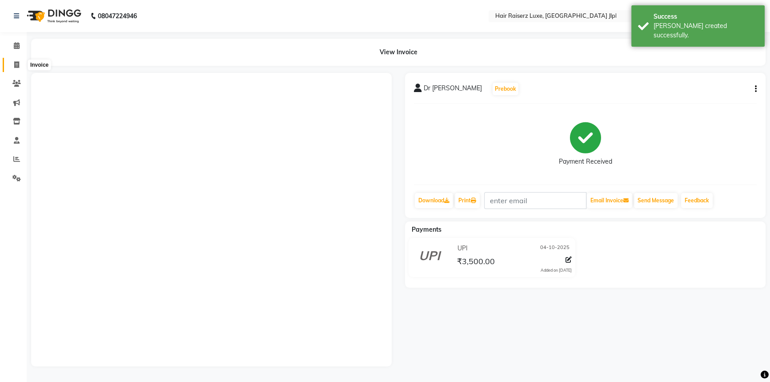
click at [18, 62] on icon at bounding box center [16, 64] width 5 height 7
select select "service"
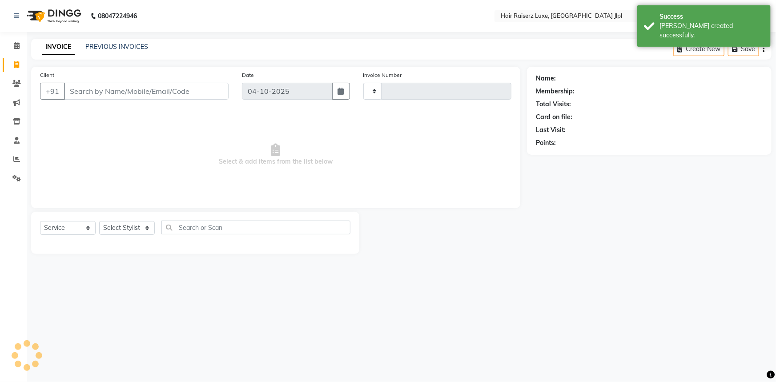
type input "3789"
select select "5409"
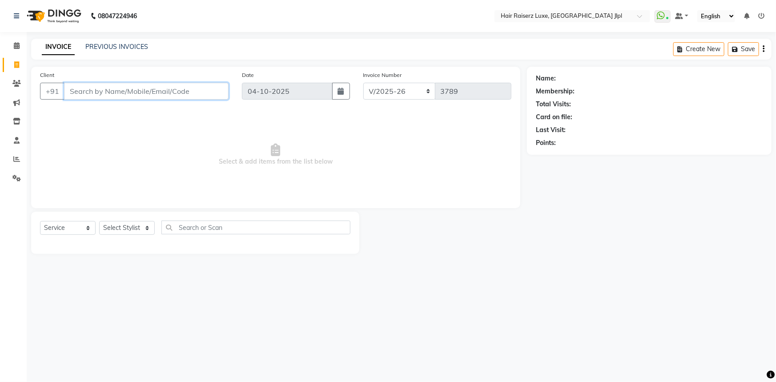
paste input "8146360091"
type input "8146360091"
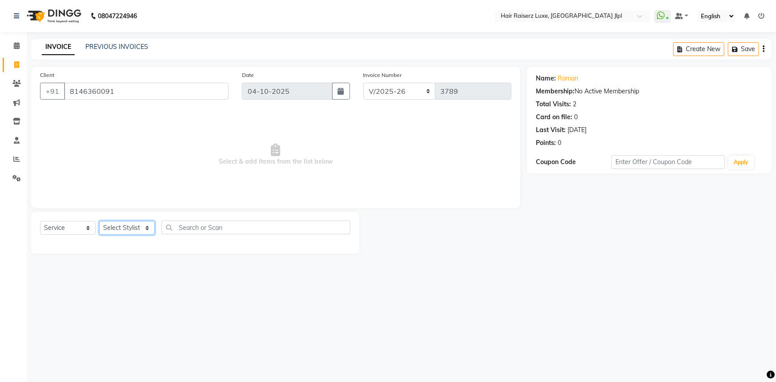
click at [139, 230] on select "Select Stylist [PERSON_NAME] [PERSON_NAME] [PERSON_NAME] Asma [PERSON_NAME] C&G…" at bounding box center [127, 228] width 56 height 14
select select "36165"
click at [99, 221] on select "Select Stylist [PERSON_NAME] [PERSON_NAME] [PERSON_NAME] Asma [PERSON_NAME] C&G…" at bounding box center [127, 228] width 56 height 14
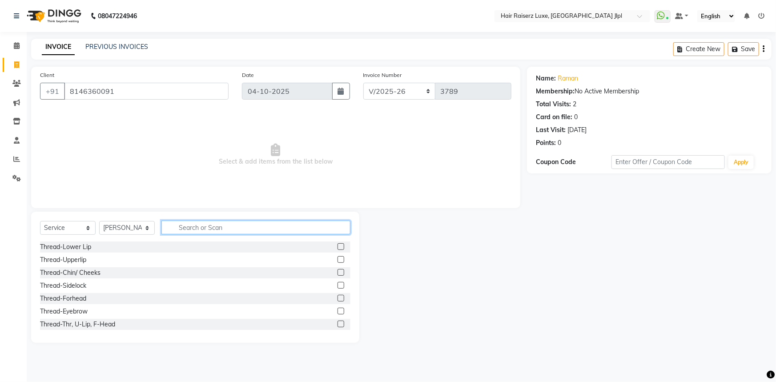
click at [193, 232] on input "text" at bounding box center [255, 228] width 189 height 14
click at [71, 310] on div "Thread-Eyebrow" at bounding box center [64, 311] width 48 height 9
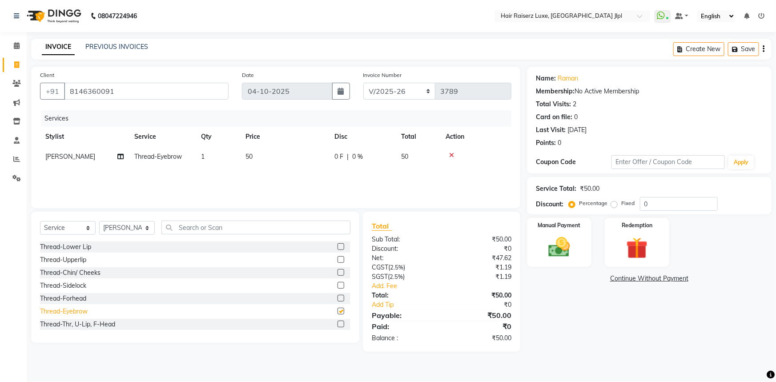
checkbox input "false"
click at [589, 240] on div "Manual Payment" at bounding box center [559, 242] width 67 height 51
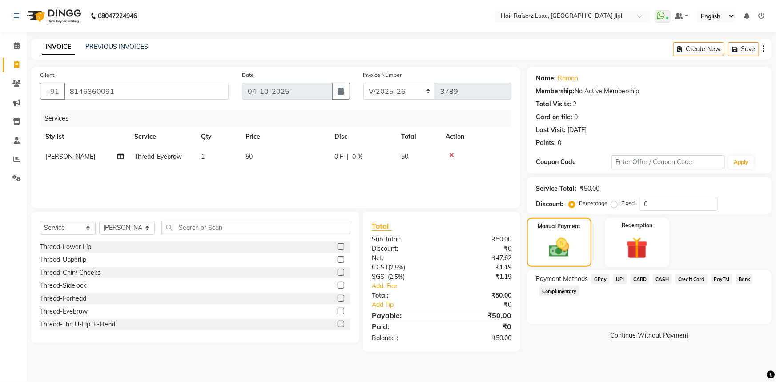
click at [618, 277] on span "UPI" at bounding box center [620, 279] width 14 height 10
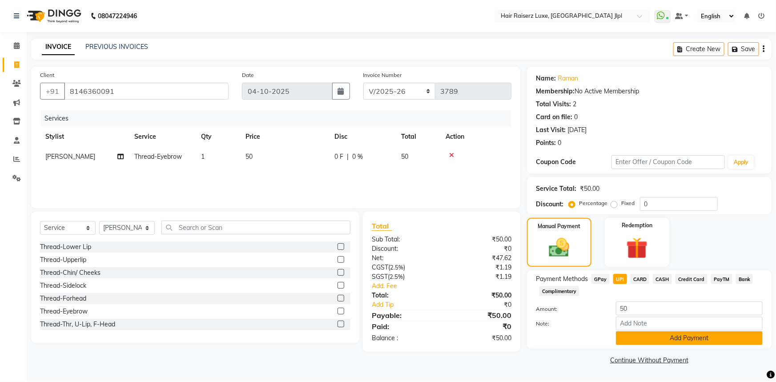
click at [630, 337] on button "Add Payment" at bounding box center [689, 338] width 147 height 14
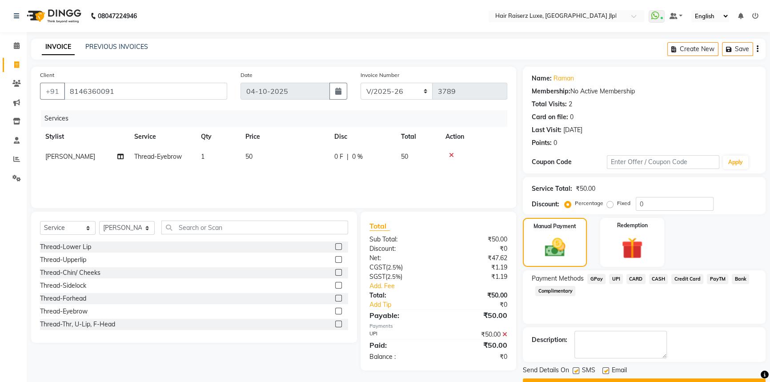
click at [601, 371] on div "SMS" at bounding box center [588, 370] width 30 height 11
click at [605, 371] on label at bounding box center [605, 370] width 7 height 7
click at [605, 371] on input "checkbox" at bounding box center [605, 371] width 6 height 6
checkbox input "false"
click at [603, 378] on button "Checkout" at bounding box center [644, 385] width 243 height 14
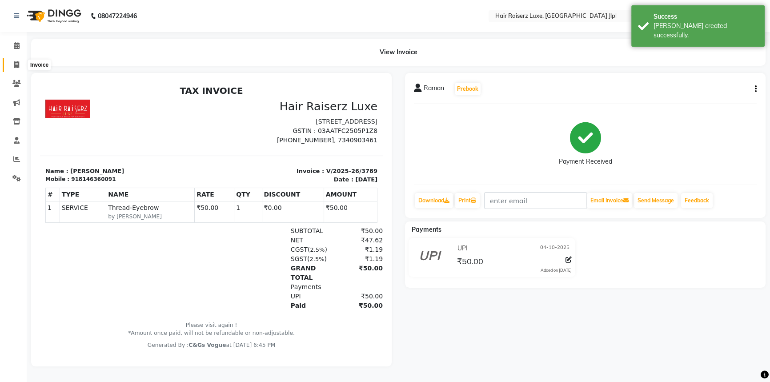
click at [12, 63] on span at bounding box center [17, 65] width 16 height 10
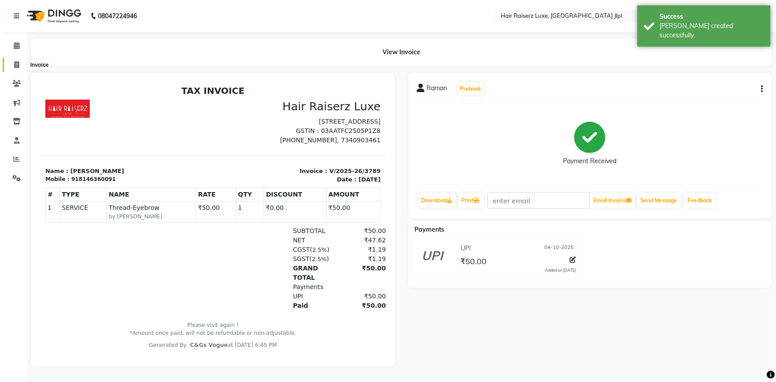
select select "5409"
select select "service"
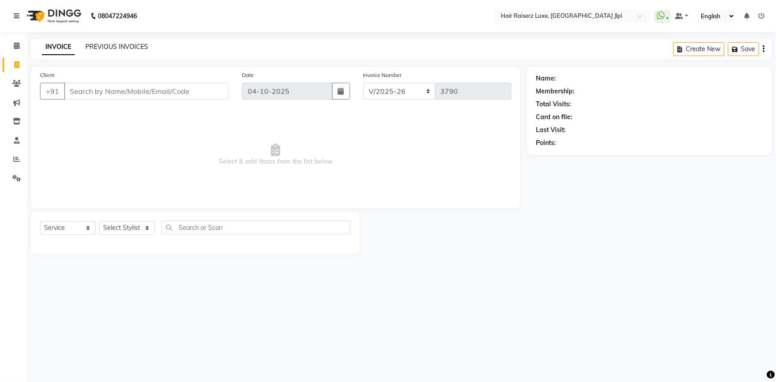
click at [121, 48] on link "PREVIOUS INVOICES" at bounding box center [116, 47] width 63 height 8
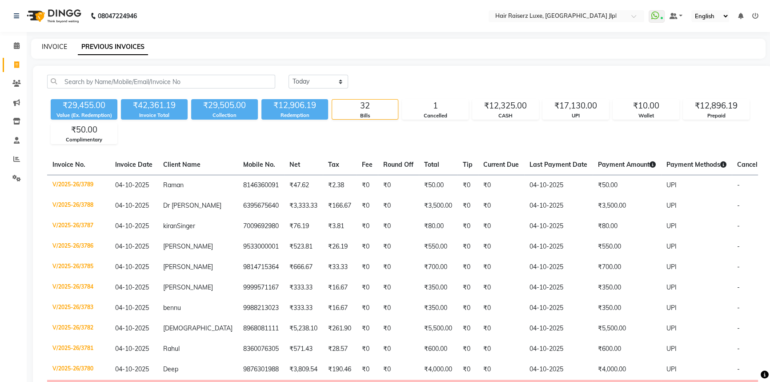
click at [59, 45] on link "INVOICE" at bounding box center [54, 47] width 25 height 8
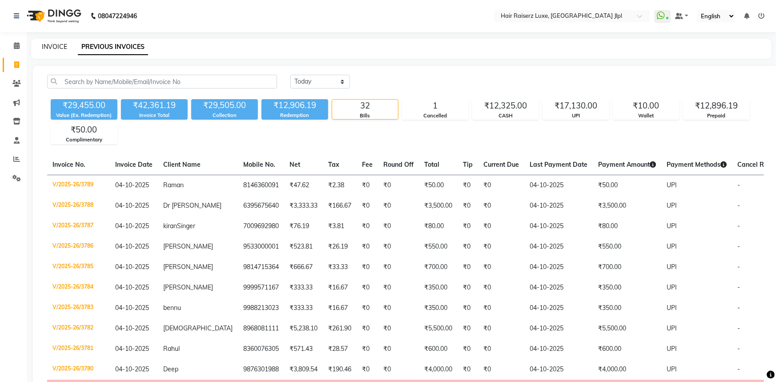
select select "5409"
select select "service"
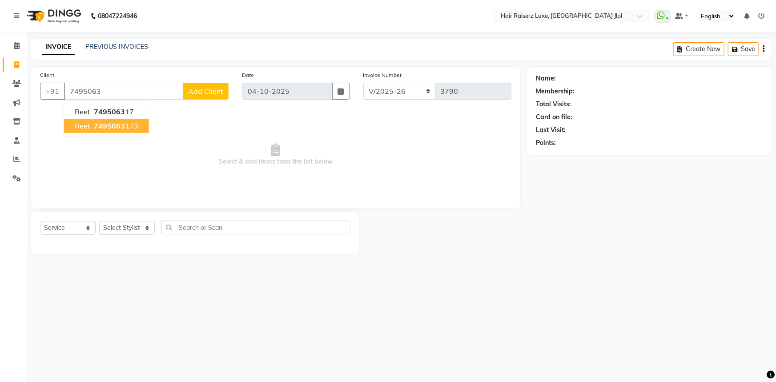
click at [120, 130] on button "Reet 7495063 173" at bounding box center [106, 126] width 85 height 14
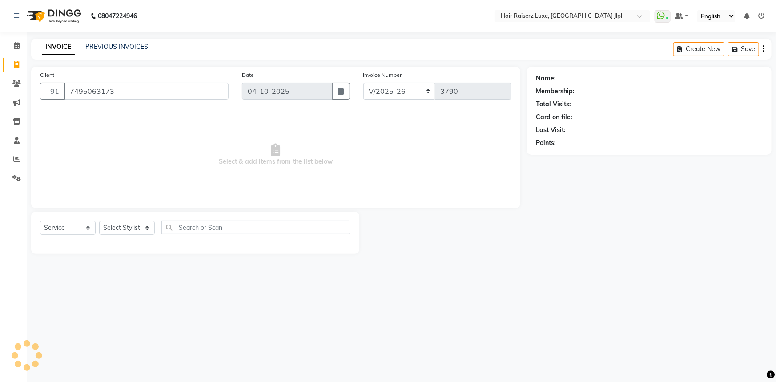
type input "7495063173"
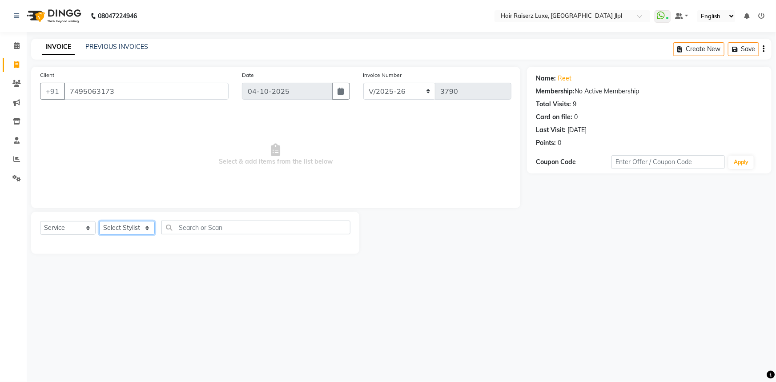
click at [128, 223] on select "Select Stylist [PERSON_NAME] [PERSON_NAME] [PERSON_NAME] Asma [PERSON_NAME] C&G…" at bounding box center [127, 228] width 56 height 14
select select "37832"
click at [99, 221] on select "Select Stylist [PERSON_NAME] [PERSON_NAME] [PERSON_NAME] Asma [PERSON_NAME] C&G…" at bounding box center [127, 228] width 56 height 14
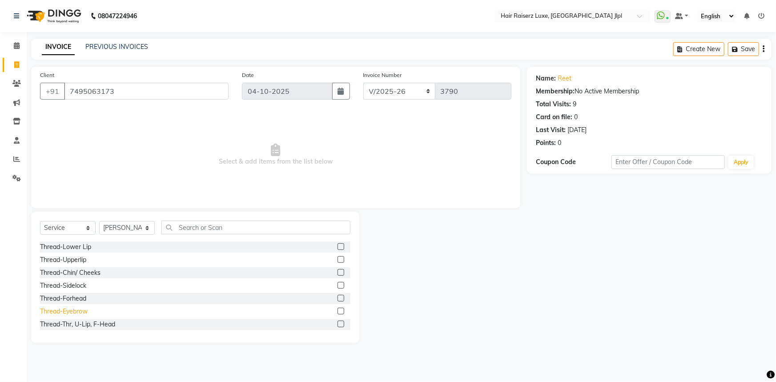
click at [76, 312] on div "Thread-Eyebrow" at bounding box center [64, 311] width 48 height 9
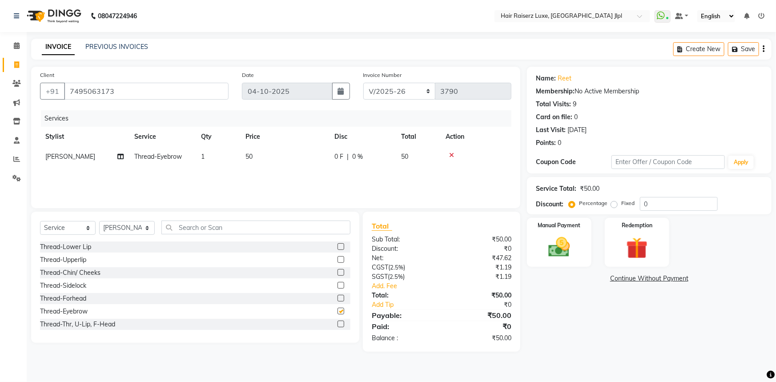
checkbox input "false"
click at [84, 257] on div "Thread-Upperlip" at bounding box center [63, 259] width 46 height 9
checkbox input "false"
click at [414, 88] on select "FF/2025-26 PreP/2025-26 BANK/2025-26 Paytm/2025-26 CASH/2025-26 V/2025-26" at bounding box center [399, 91] width 72 height 17
select select "8497"
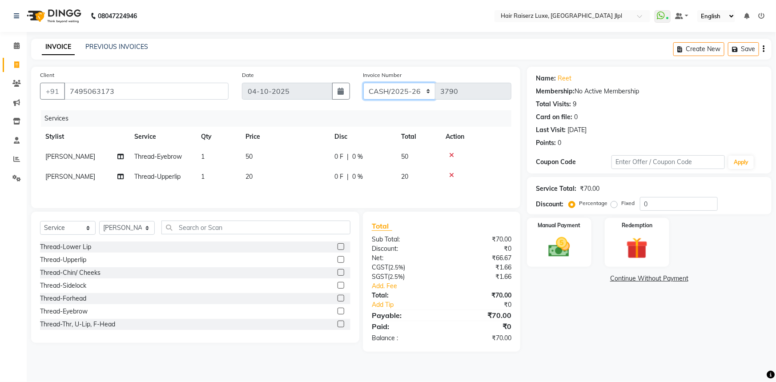
click at [363, 83] on select "FF/2025-26 PreP/2025-26 BANK/2025-26 Paytm/2025-26 CASH/2025-26 V/2025-26" at bounding box center [399, 91] width 72 height 17
type input "0878"
click at [763, 49] on icon "button" at bounding box center [764, 49] width 2 height 0
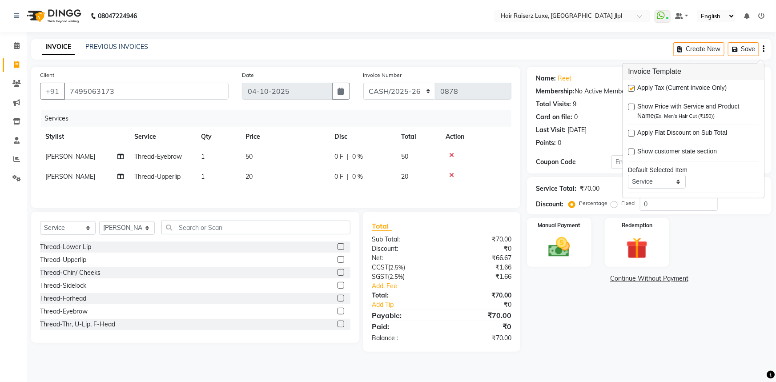
click at [628, 88] on label at bounding box center [631, 88] width 7 height 7
click at [628, 88] on input "checkbox" at bounding box center [631, 89] width 6 height 6
checkbox input "false"
click at [575, 246] on img at bounding box center [559, 247] width 36 height 26
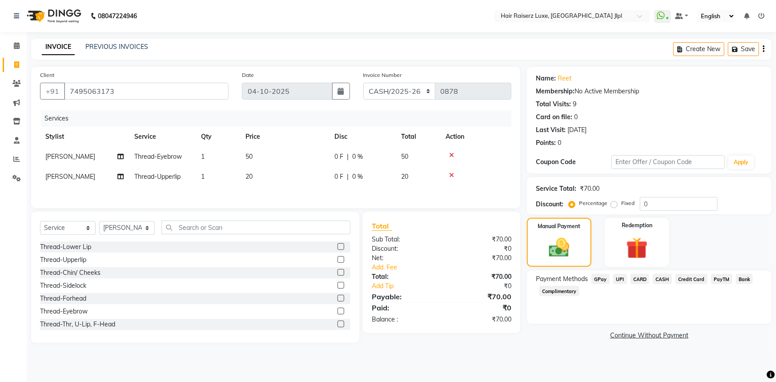
click at [664, 282] on span "CASH" at bounding box center [662, 279] width 19 height 10
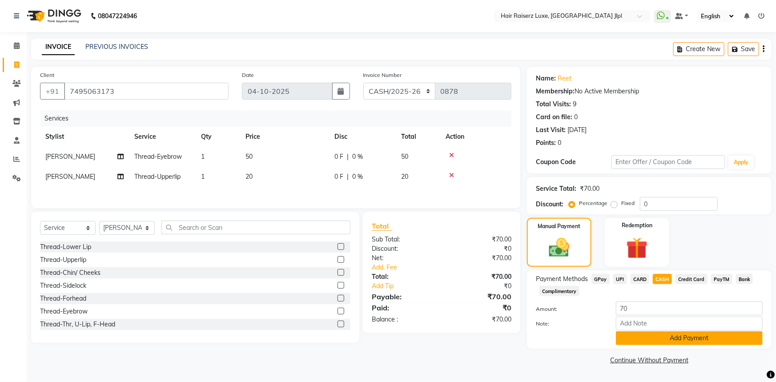
click at [671, 337] on button "Add Payment" at bounding box center [689, 338] width 147 height 14
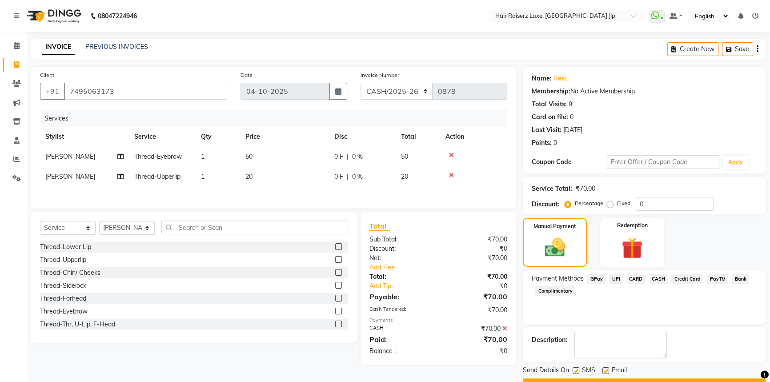
click at [606, 369] on label at bounding box center [605, 370] width 7 height 7
click at [606, 369] on input "checkbox" at bounding box center [605, 371] width 6 height 6
checkbox input "false"
click at [608, 380] on button "Checkout" at bounding box center [644, 385] width 243 height 14
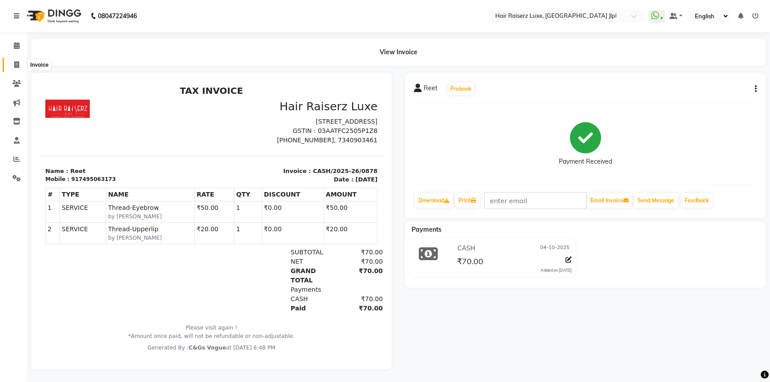
click at [14, 64] on icon at bounding box center [16, 64] width 5 height 7
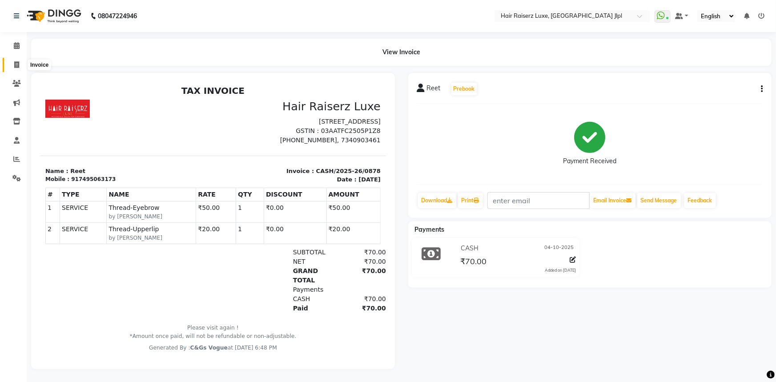
select select "service"
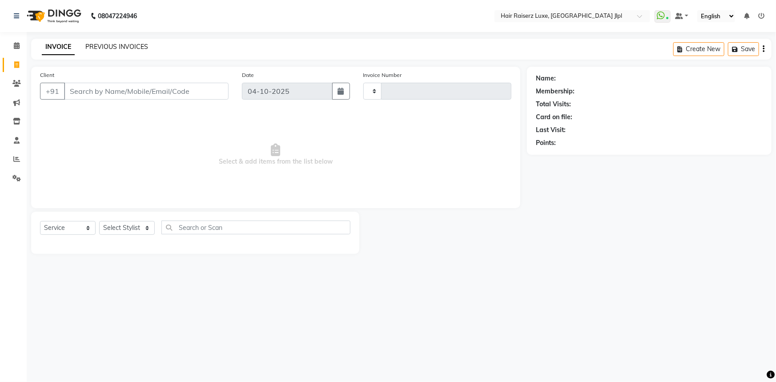
type input "3790"
select select "5409"
click at [120, 44] on link "PREVIOUS INVOICES" at bounding box center [116, 47] width 63 height 8
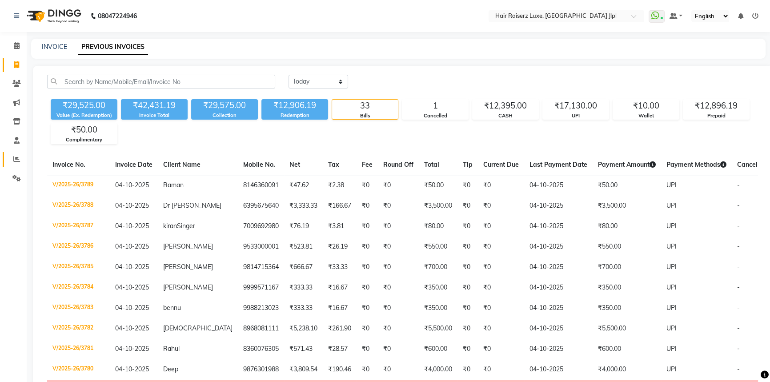
click at [23, 157] on span at bounding box center [17, 159] width 16 height 10
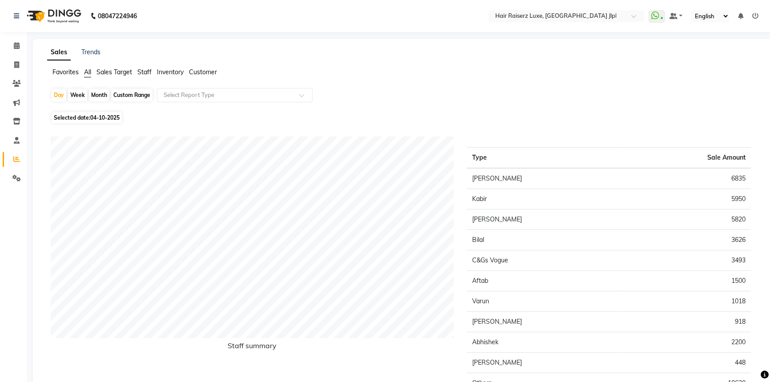
click at [128, 72] on span "Sales Target" at bounding box center [114, 72] width 36 height 8
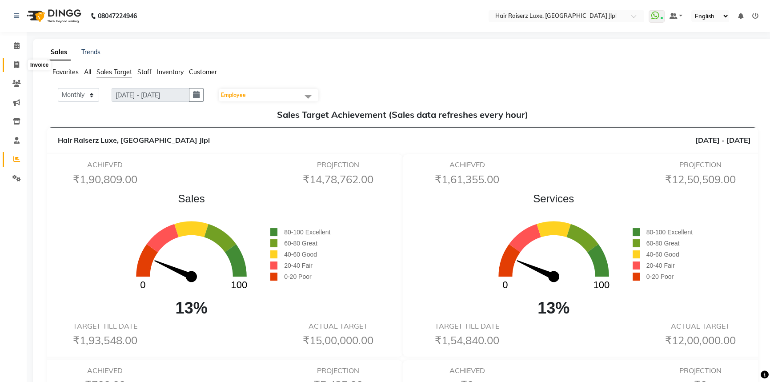
click at [17, 66] on icon at bounding box center [16, 64] width 5 height 7
select select "service"
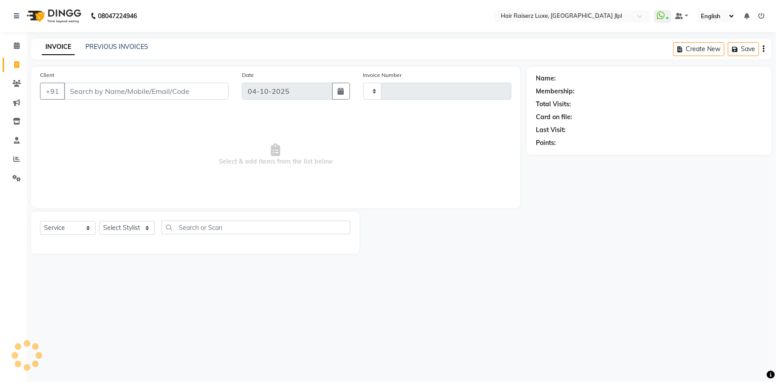
type input "3790"
select select "5409"
click at [22, 157] on span at bounding box center [17, 159] width 16 height 10
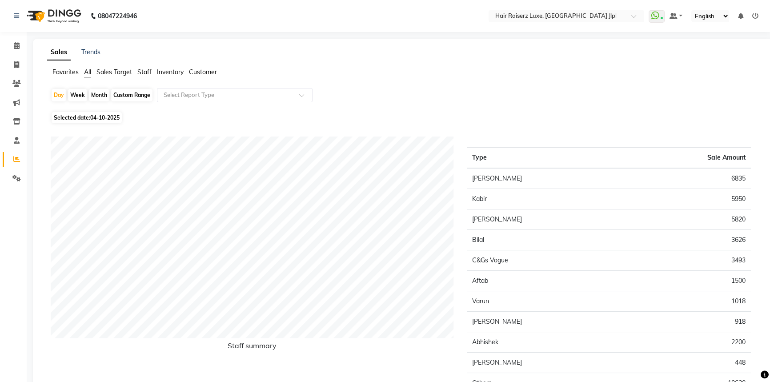
click at [142, 73] on span "Staff" at bounding box center [144, 72] width 14 height 8
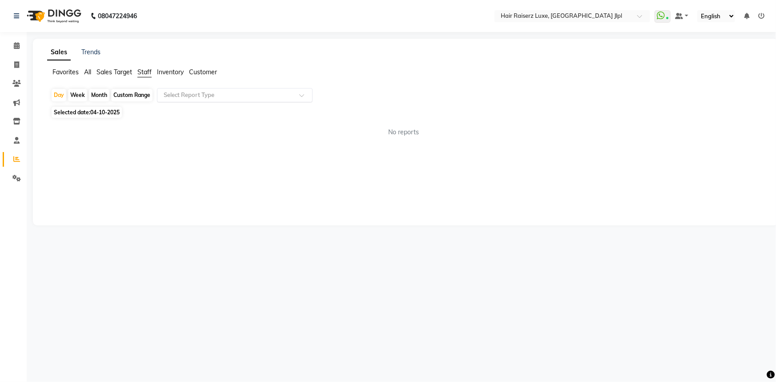
click at [229, 93] on input "text" at bounding box center [226, 95] width 128 height 9
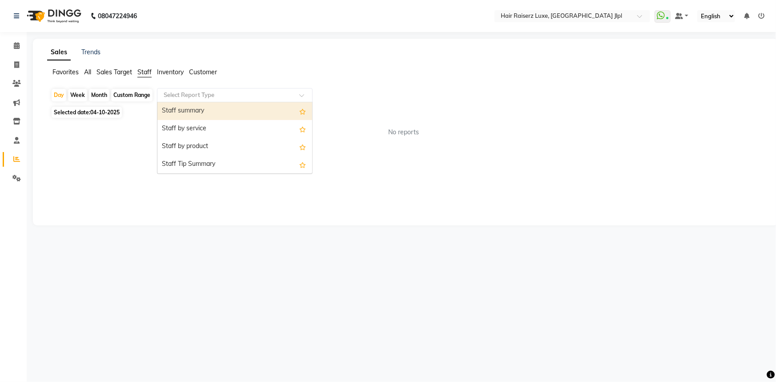
click at [227, 108] on div "Staff summary" at bounding box center [234, 111] width 155 height 18
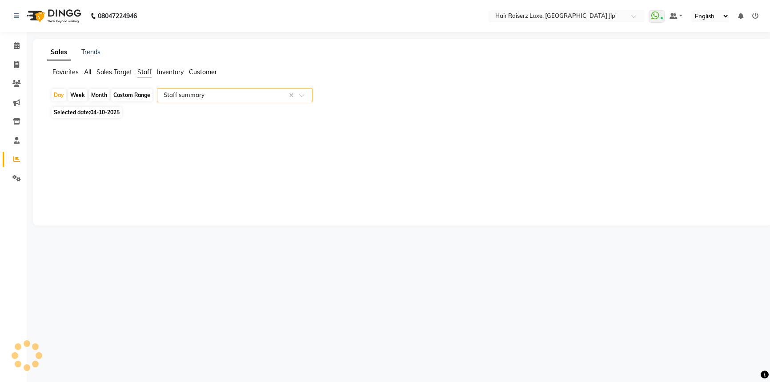
select select "csv"
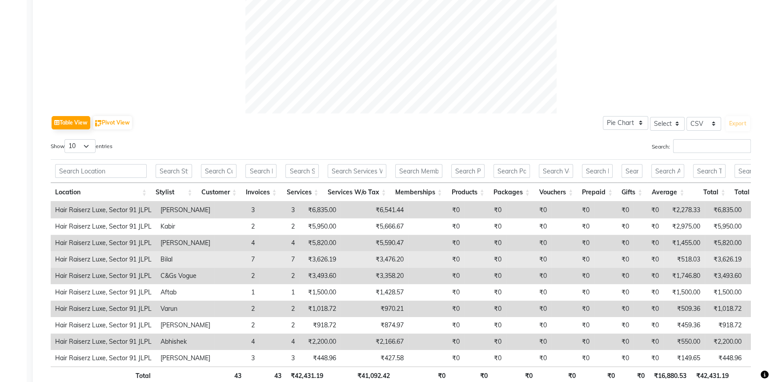
scroll to position [399, 0]
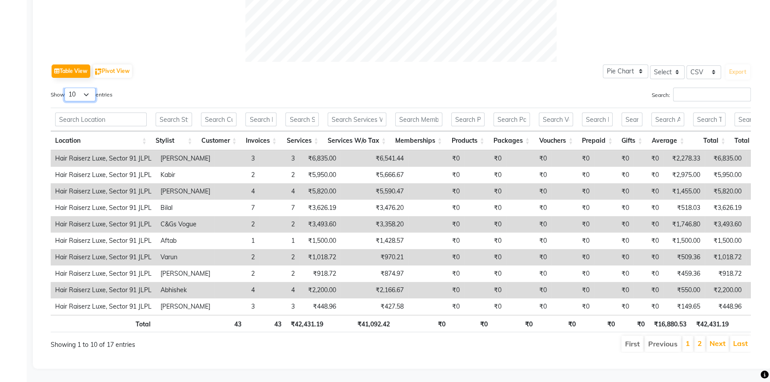
click at [89, 88] on select "10 25 50 100" at bounding box center [79, 95] width 31 height 14
select select "25"
click at [66, 88] on select "10 25 50 100" at bounding box center [79, 95] width 31 height 14
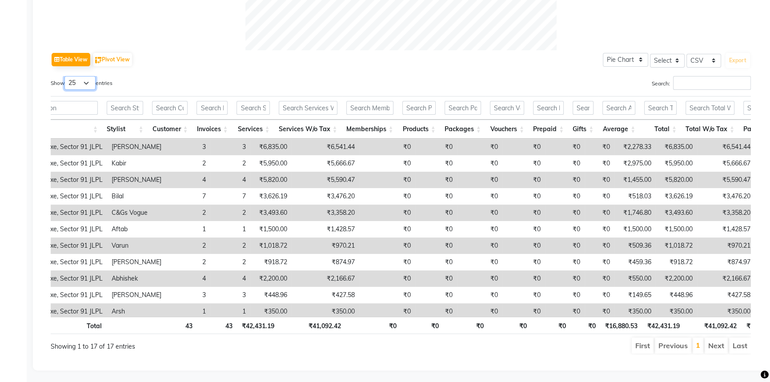
scroll to position [0, 0]
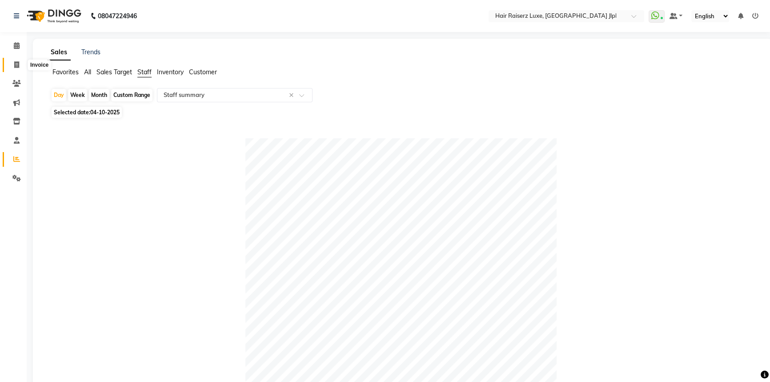
click at [13, 69] on span at bounding box center [17, 65] width 16 height 10
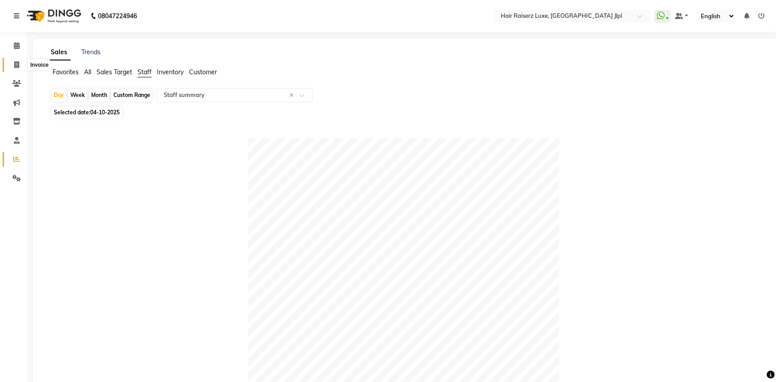
select select "5409"
select select "service"
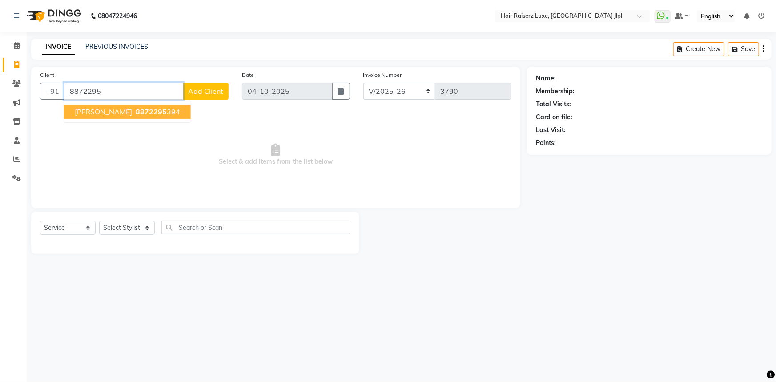
click at [145, 112] on span "8872295" at bounding box center [151, 111] width 31 height 9
type input "8872295394"
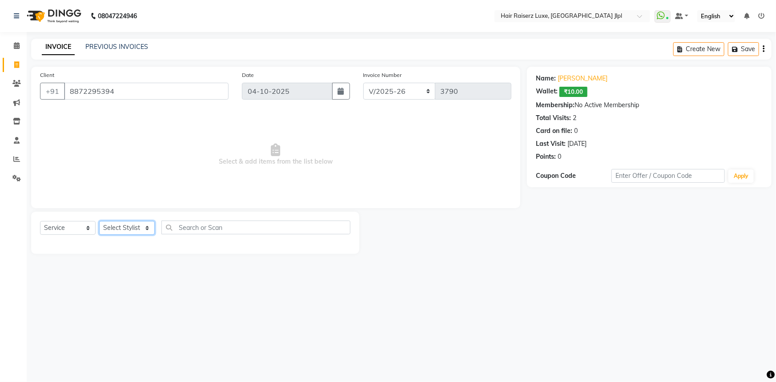
click at [130, 227] on select "Select Stylist [PERSON_NAME] [PERSON_NAME] [PERSON_NAME] Asma [PERSON_NAME] C&G…" at bounding box center [127, 228] width 56 height 14
select select "92767"
click at [99, 221] on select "Select Stylist [PERSON_NAME] [PERSON_NAME] [PERSON_NAME] Asma [PERSON_NAME] C&G…" at bounding box center [127, 228] width 56 height 14
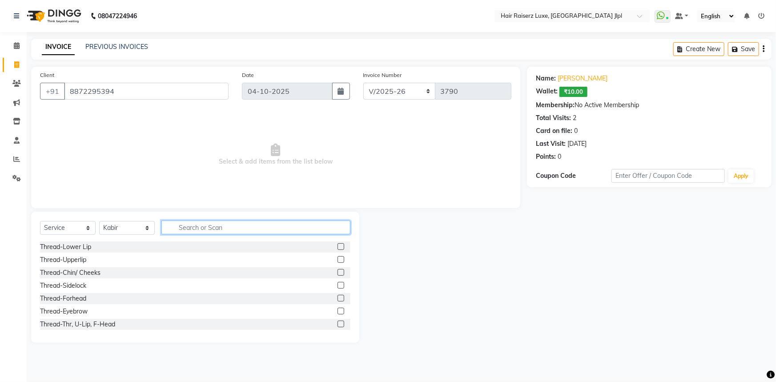
click at [177, 228] on input "text" at bounding box center [255, 228] width 189 height 14
type input "wash"
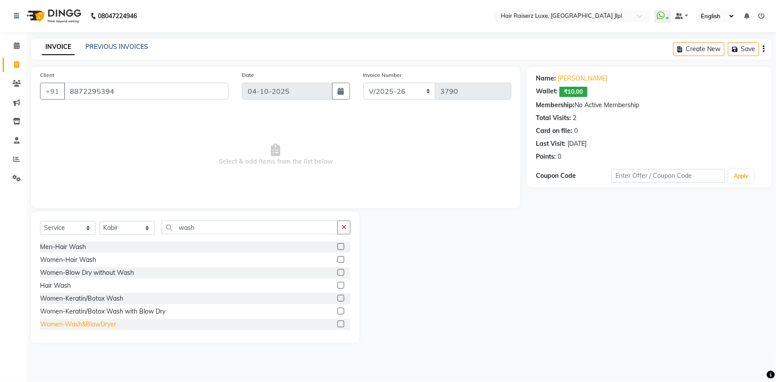
click at [102, 325] on div "Women-Wash&BlowDryer" at bounding box center [78, 324] width 76 height 9
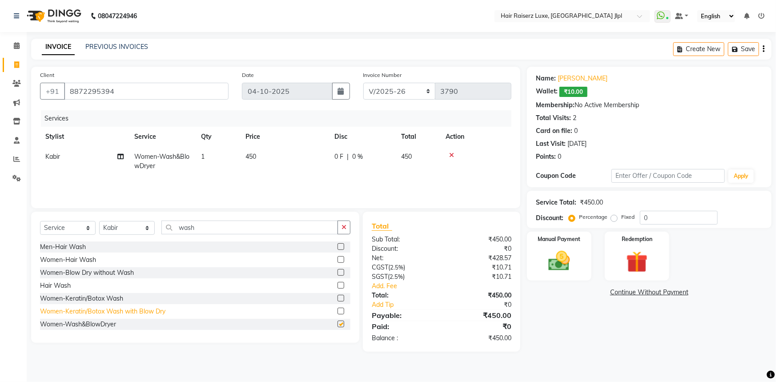
checkbox input "false"
click at [250, 158] on span "450" at bounding box center [250, 157] width 11 height 8
select select "92767"
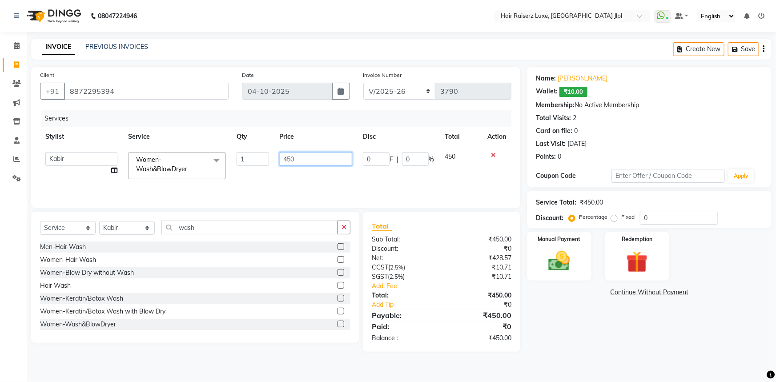
drag, startPoint x: 293, startPoint y: 159, endPoint x: 273, endPoint y: 158, distance: 19.6
click at [273, 158] on tr "[PERSON_NAME] [PERSON_NAME] [PERSON_NAME] Asma [PERSON_NAME] C&Gs Vogue [PERSON…" at bounding box center [275, 166] width 471 height 38
type input "350"
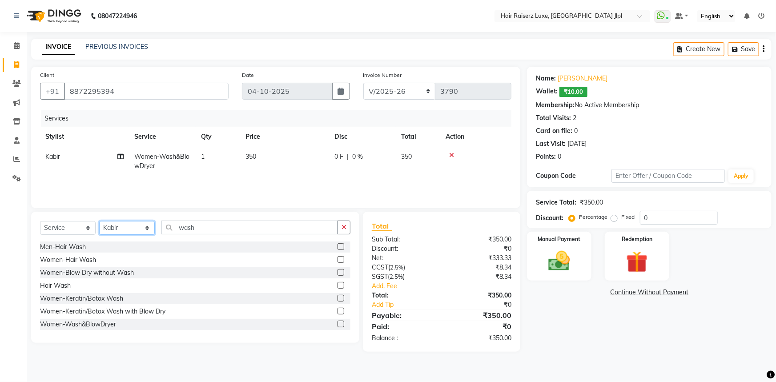
click at [128, 226] on select "Select Stylist [PERSON_NAME] [PERSON_NAME] [PERSON_NAME] Asma [PERSON_NAME] C&G…" at bounding box center [127, 228] width 56 height 14
select select "92224"
click at [99, 221] on select "Select Stylist [PERSON_NAME] [PERSON_NAME] [PERSON_NAME] Asma [PERSON_NAME] C&G…" at bounding box center [127, 228] width 56 height 14
drag, startPoint x: 81, startPoint y: 309, endPoint x: 81, endPoint y: 293, distance: 16.9
click at [82, 309] on div "Thread-Eyebrow" at bounding box center [64, 311] width 48 height 9
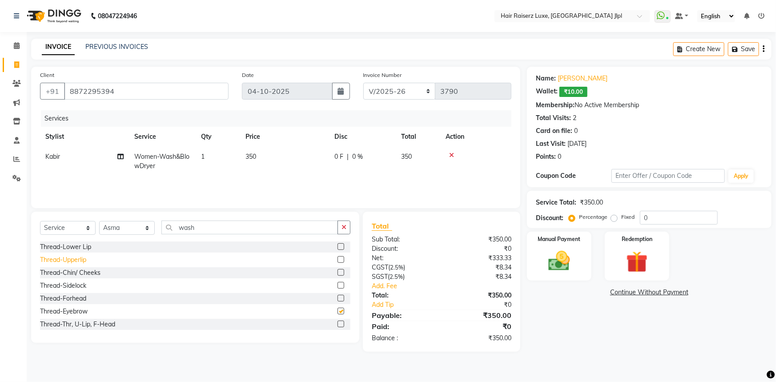
checkbox input "false"
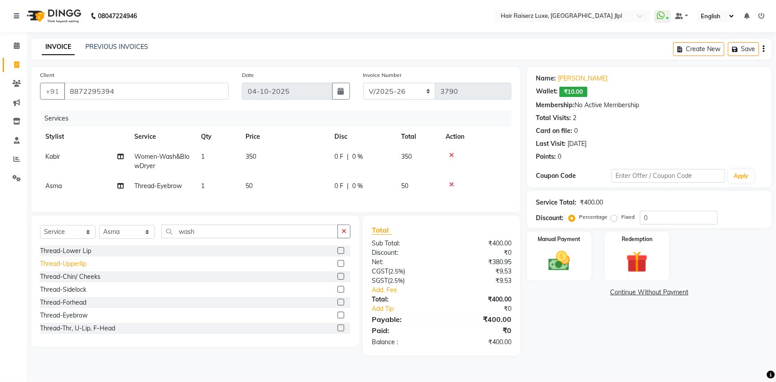
click at [79, 269] on div "Thread-Upperlip" at bounding box center [63, 263] width 46 height 9
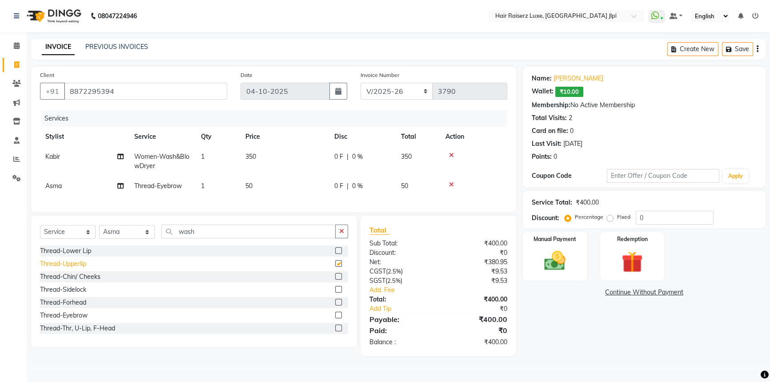
checkbox input "false"
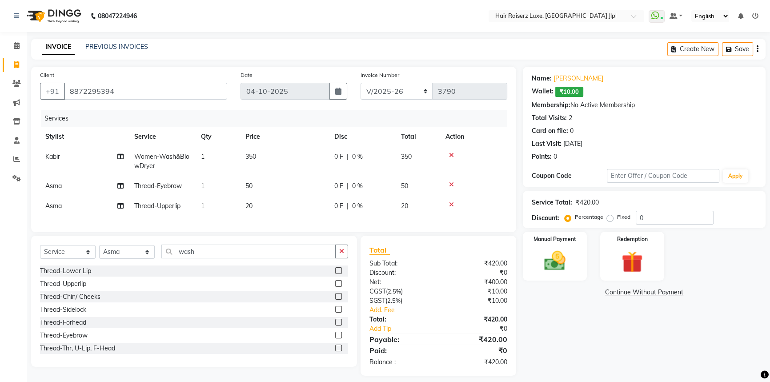
click at [553, 310] on div "Name: [PERSON_NAME] Wallet: ₹10.00 Membership: No Active Membership Total Visit…" at bounding box center [647, 221] width 249 height 309
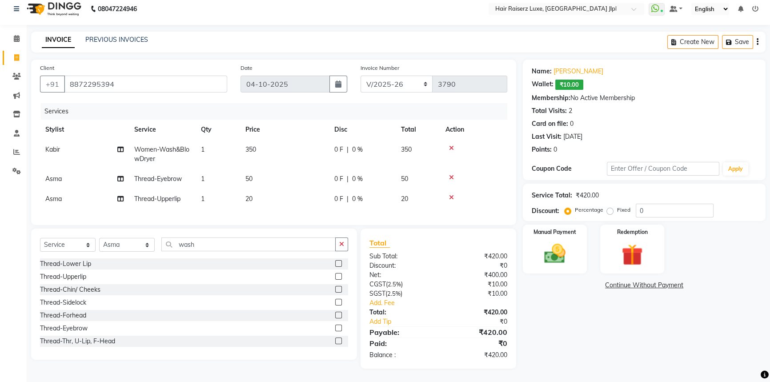
scroll to position [13, 0]
click at [453, 194] on icon at bounding box center [451, 197] width 5 height 6
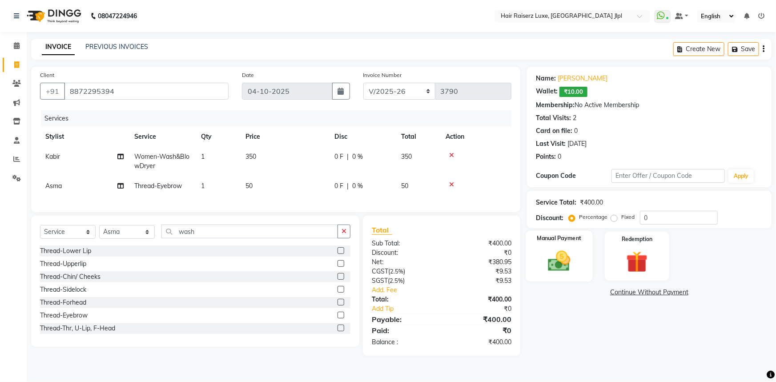
click at [562, 261] on img at bounding box center [559, 261] width 36 height 26
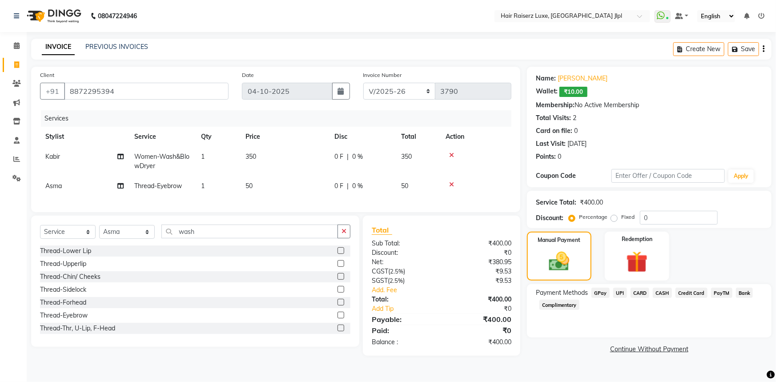
click at [619, 292] on span "UPI" at bounding box center [620, 293] width 14 height 10
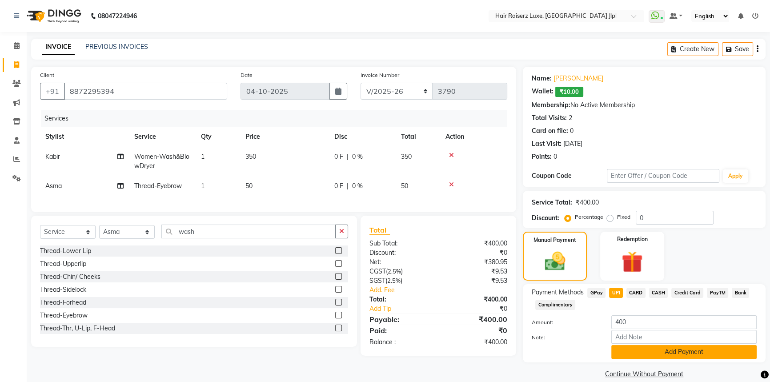
click at [654, 354] on button "Add Payment" at bounding box center [683, 352] width 145 height 14
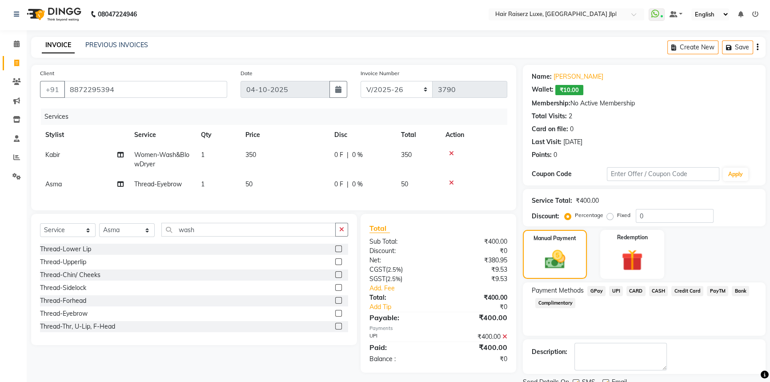
scroll to position [36, 0]
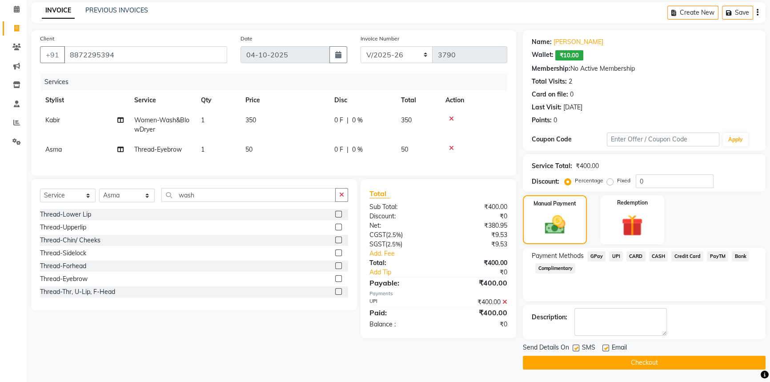
click at [665, 359] on button "Checkout" at bounding box center [644, 363] width 243 height 14
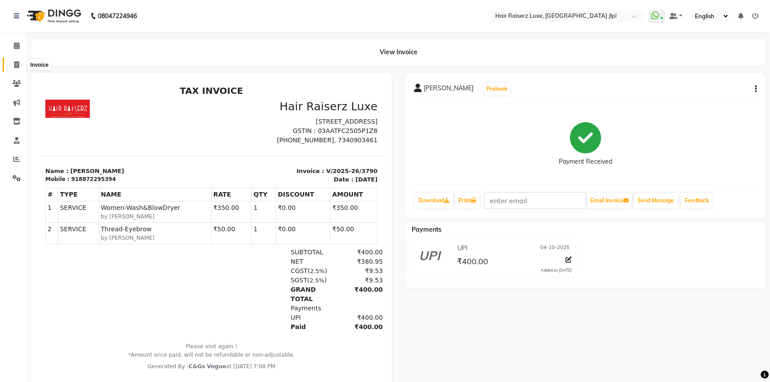
click at [19, 67] on icon at bounding box center [16, 64] width 5 height 7
select select "service"
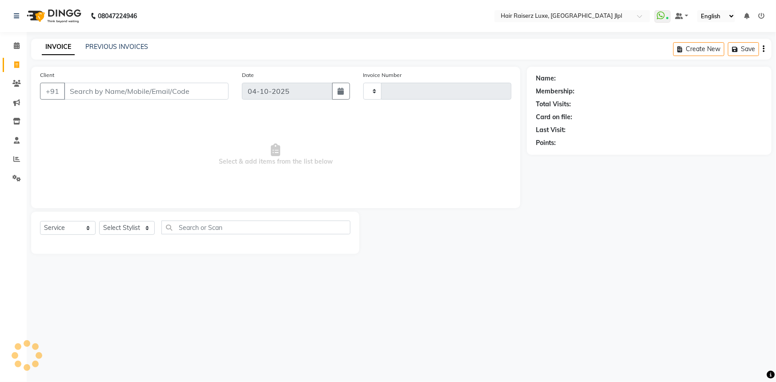
type input "3791"
select select "5409"
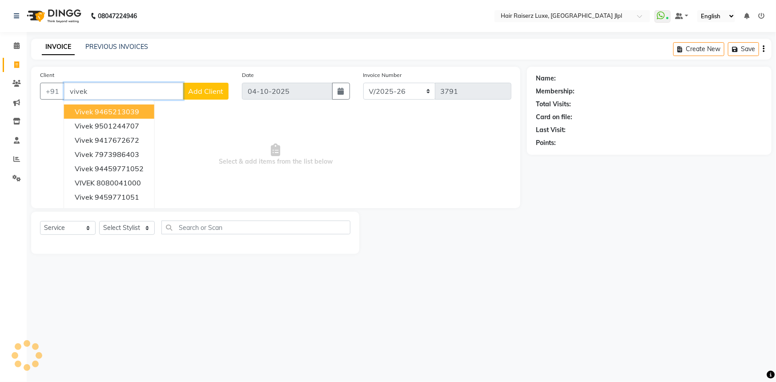
click at [116, 93] on input "vivek" at bounding box center [123, 91] width 119 height 17
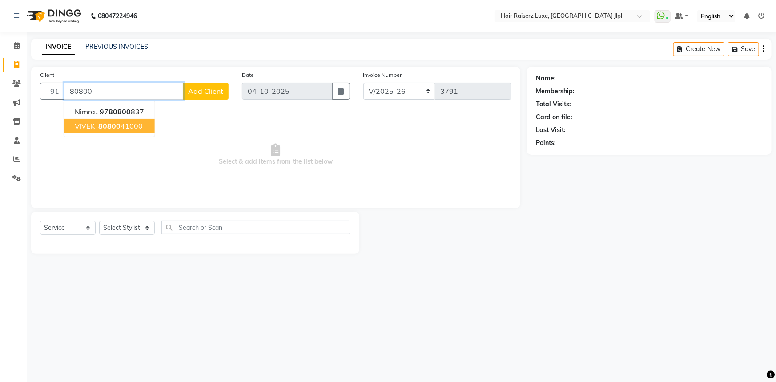
click at [131, 128] on ngb-highlight "80800 41000" at bounding box center [119, 125] width 46 height 9
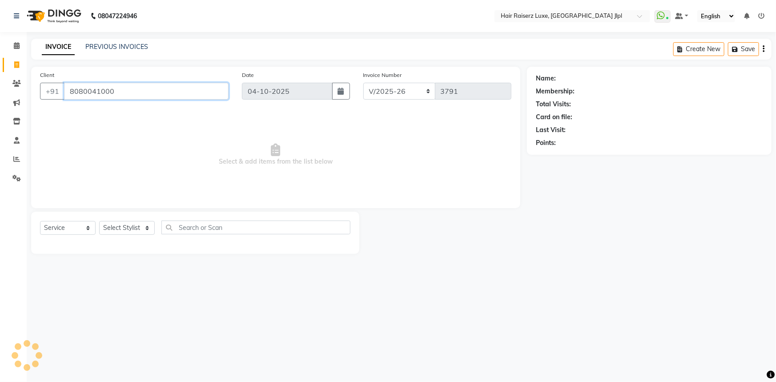
type input "8080041000"
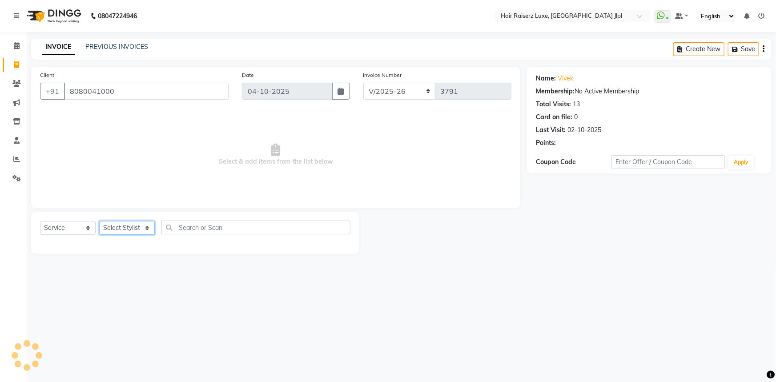
click at [141, 225] on select "Select Stylist [PERSON_NAME] [PERSON_NAME] [PERSON_NAME] Asma [PERSON_NAME] C&G…" at bounding box center [127, 228] width 56 height 14
click at [118, 226] on select "Select Stylist [PERSON_NAME] [PERSON_NAME] [PERSON_NAME] Asma [PERSON_NAME] C&G…" at bounding box center [127, 228] width 56 height 14
select select "93802"
click at [99, 221] on select "Select Stylist [PERSON_NAME] [PERSON_NAME] [PERSON_NAME] Asma [PERSON_NAME] C&G…" at bounding box center [127, 228] width 56 height 14
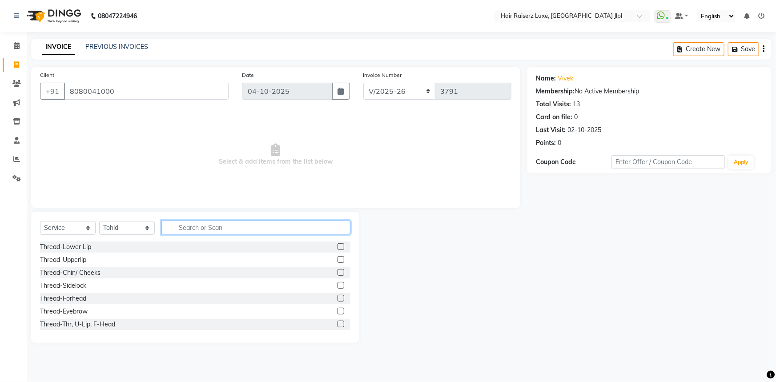
click at [191, 226] on input "text" at bounding box center [255, 228] width 189 height 14
type input "cut"
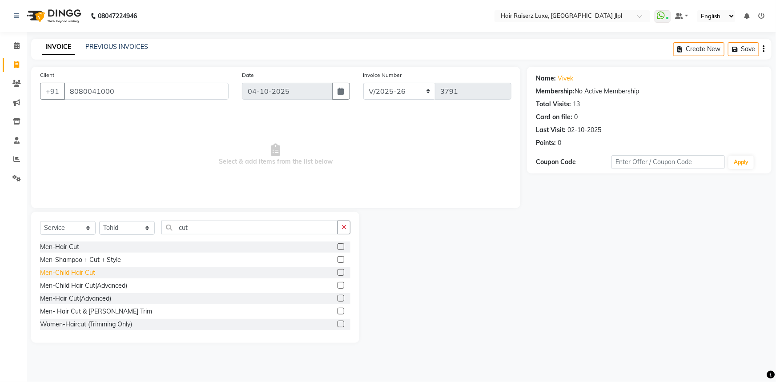
click at [78, 270] on div "Men-Child Hair Cut" at bounding box center [67, 272] width 55 height 9
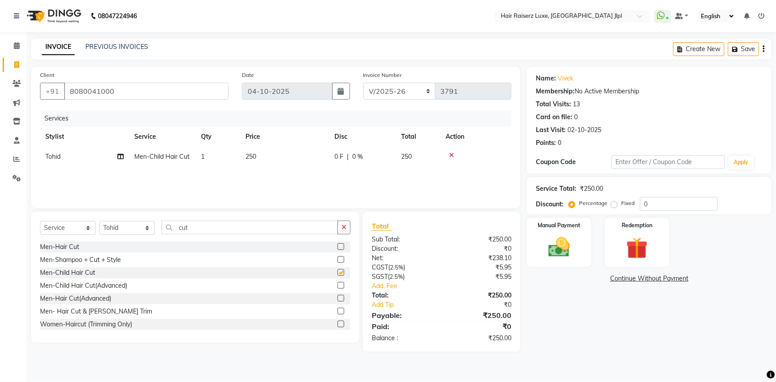
checkbox input "false"
click at [246, 153] on span "250" at bounding box center [250, 157] width 11 height 8
select select "93802"
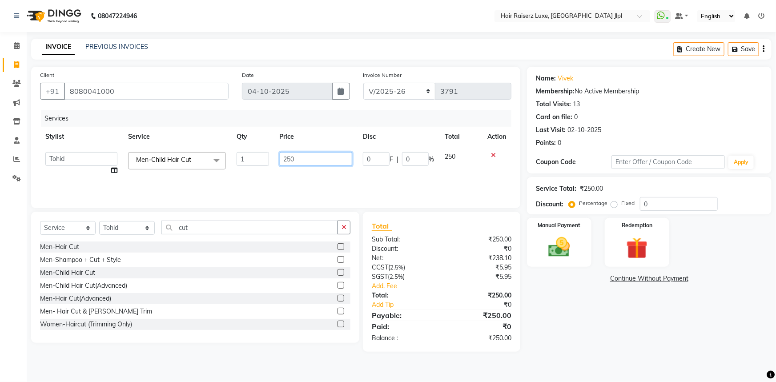
drag, startPoint x: 291, startPoint y: 158, endPoint x: 266, endPoint y: 165, distance: 25.2
click at [266, 165] on tr "[PERSON_NAME] [PERSON_NAME] [PERSON_NAME] Asma [PERSON_NAME] C&Gs Vogue [PERSON…" at bounding box center [275, 164] width 471 height 34
type input "300"
click at [151, 231] on select "Select Stylist [PERSON_NAME] [PERSON_NAME] [PERSON_NAME] Asma [PERSON_NAME] C&G…" at bounding box center [127, 228] width 56 height 14
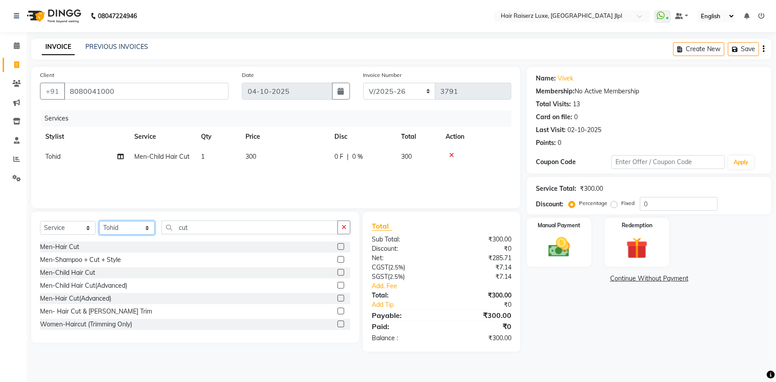
select select "93704"
click at [99, 221] on select "Select Stylist [PERSON_NAME] [PERSON_NAME] [PERSON_NAME] Asma [PERSON_NAME] C&G…" at bounding box center [127, 228] width 56 height 14
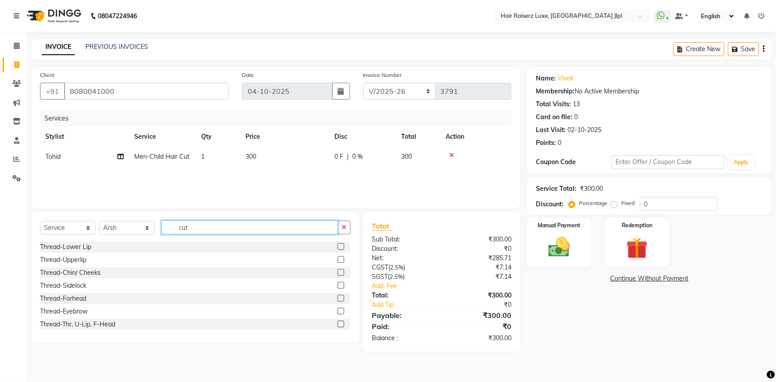
click at [192, 227] on input "cut" at bounding box center [249, 228] width 177 height 14
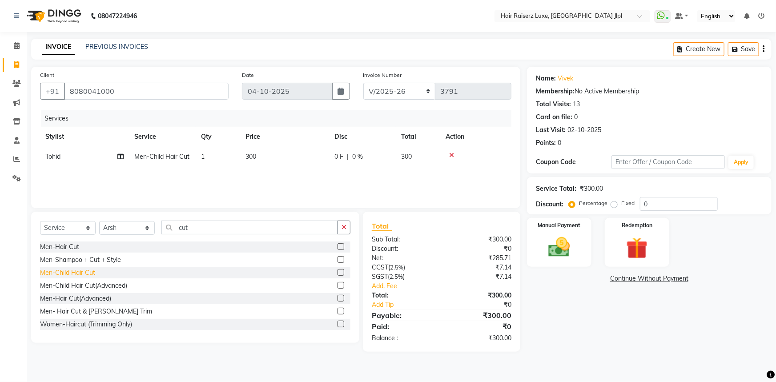
click at [81, 272] on div "Men-Child Hair Cut" at bounding box center [67, 272] width 55 height 9
checkbox input "false"
click at [254, 176] on span "250" at bounding box center [250, 177] width 11 height 8
select select "93704"
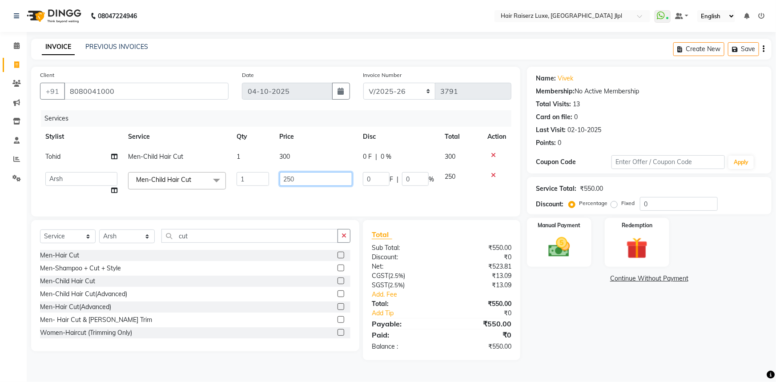
drag, startPoint x: 291, startPoint y: 178, endPoint x: 234, endPoint y: 180, distance: 56.9
click at [236, 180] on tr "[PERSON_NAME] [PERSON_NAME] [PERSON_NAME] Asma [PERSON_NAME] C&Gs Vogue [PERSON…" at bounding box center [275, 184] width 471 height 34
type input "300"
click at [56, 152] on td "Tohid" at bounding box center [81, 157] width 83 height 20
select select "93802"
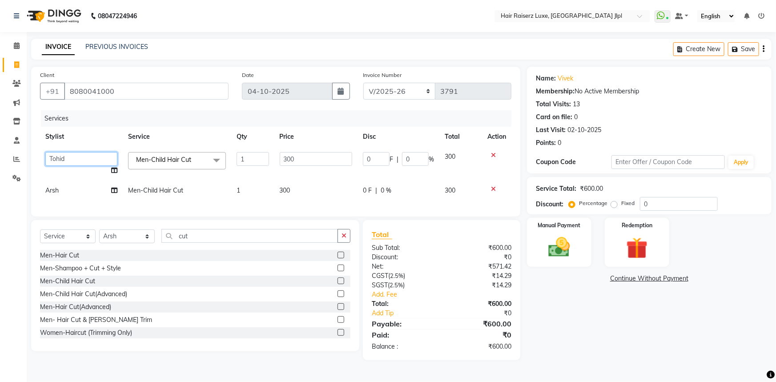
click at [59, 157] on select "[PERSON_NAME] [PERSON_NAME] [PERSON_NAME] Asma [PERSON_NAME] C&Gs Vogue [PERSON…" at bounding box center [81, 159] width 72 height 14
select select "64563"
click at [574, 302] on div "Name: [PERSON_NAME] Membership: No Active Membership Total Visits: 13 Card on f…" at bounding box center [652, 213] width 251 height 293
click at [319, 165] on input "300" at bounding box center [316, 159] width 73 height 14
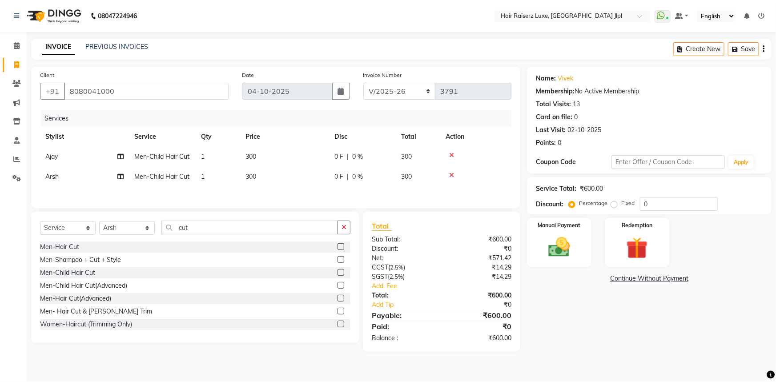
click at [558, 299] on div "Name: [PERSON_NAME] Membership: No Active Membership Total Visits: 13 Card on f…" at bounding box center [652, 209] width 251 height 285
click at [563, 248] on img at bounding box center [559, 247] width 36 height 26
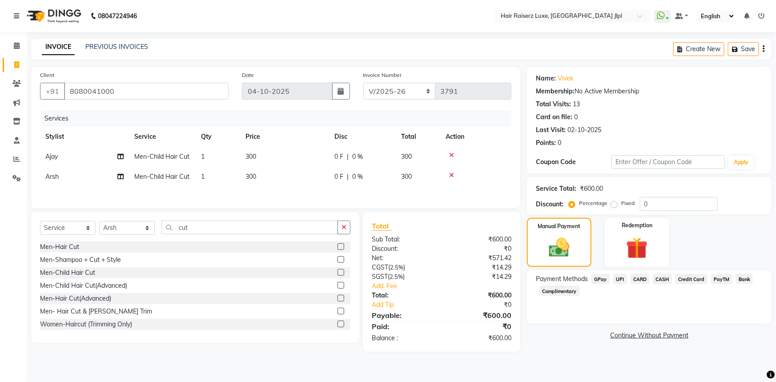
click at [624, 280] on span "UPI" at bounding box center [620, 279] width 14 height 10
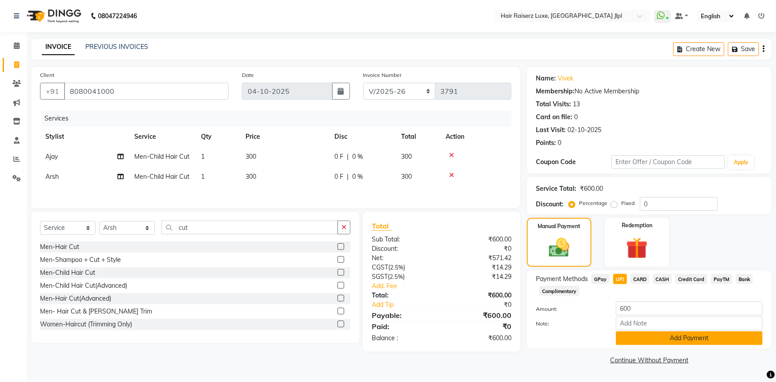
click at [626, 340] on button "Add Payment" at bounding box center [689, 338] width 147 height 14
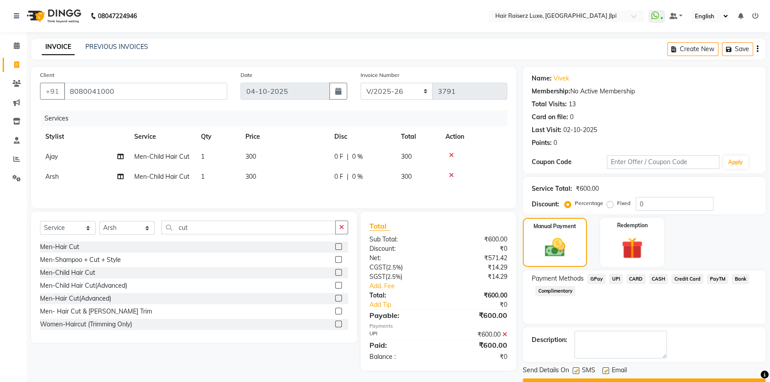
scroll to position [23, 0]
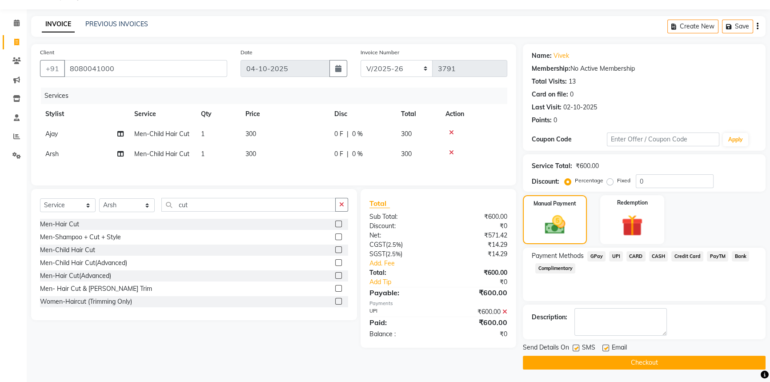
click at [604, 345] on label at bounding box center [605, 348] width 7 height 7
click at [604, 345] on input "checkbox" at bounding box center [605, 348] width 6 height 6
checkbox input "false"
click at [605, 361] on button "Checkout" at bounding box center [644, 363] width 243 height 14
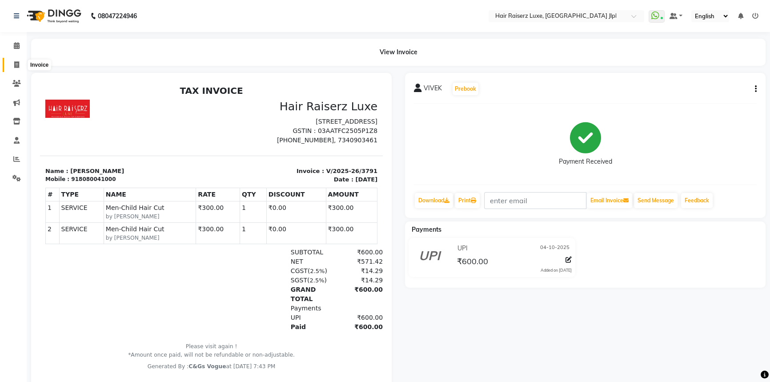
click at [12, 65] on span at bounding box center [17, 65] width 16 height 10
select select "service"
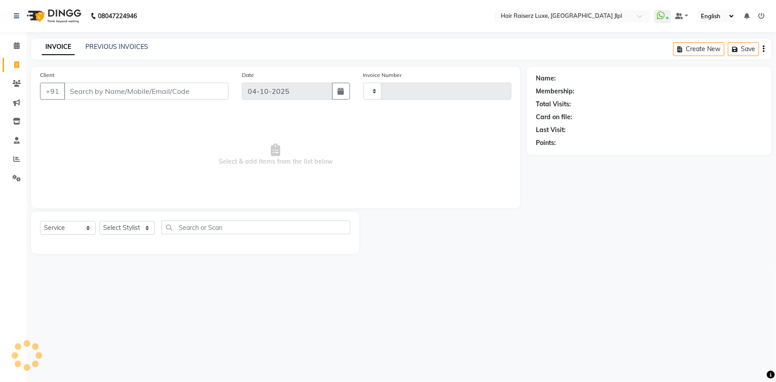
type input "3792"
select select "5409"
click at [117, 51] on div "PREVIOUS INVOICES" at bounding box center [116, 46] width 63 height 9
click at [117, 47] on link "PREVIOUS INVOICES" at bounding box center [116, 47] width 63 height 8
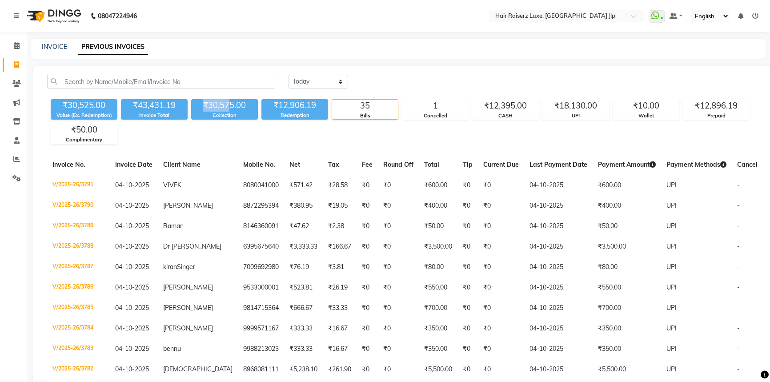
drag, startPoint x: 230, startPoint y: 109, endPoint x: 203, endPoint y: 106, distance: 27.7
click at [203, 106] on div "₹30,575.00" at bounding box center [224, 105] width 67 height 12
click at [18, 157] on icon at bounding box center [16, 159] width 7 height 7
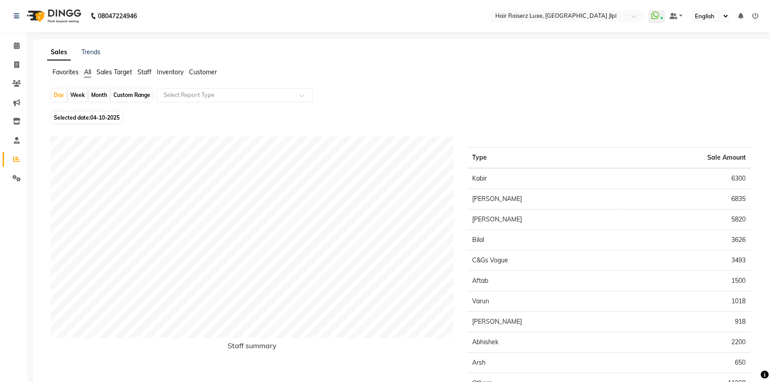
click at [124, 72] on span "Sales Target" at bounding box center [114, 72] width 36 height 8
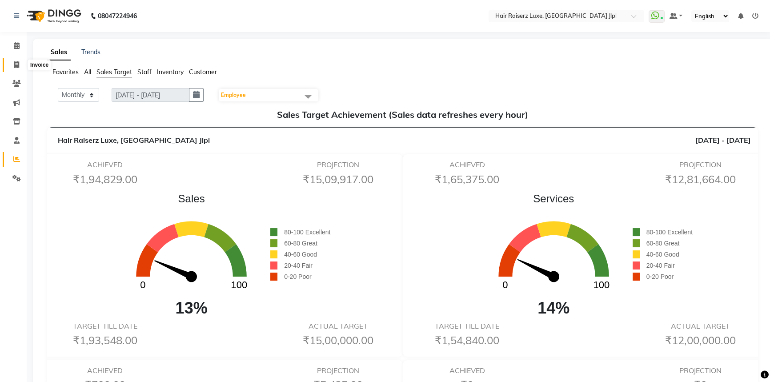
click at [19, 64] on icon at bounding box center [16, 64] width 5 height 7
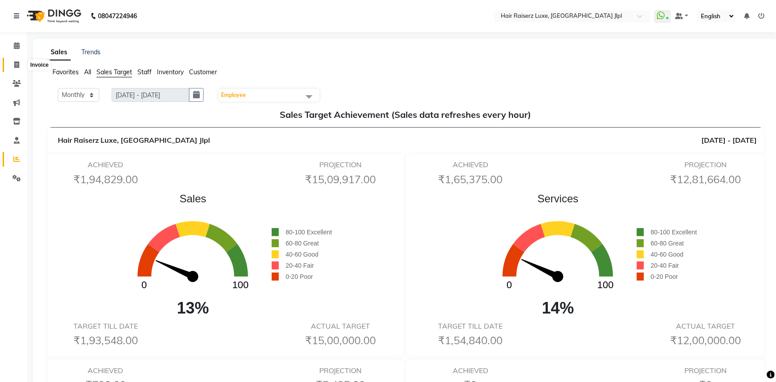
select select "service"
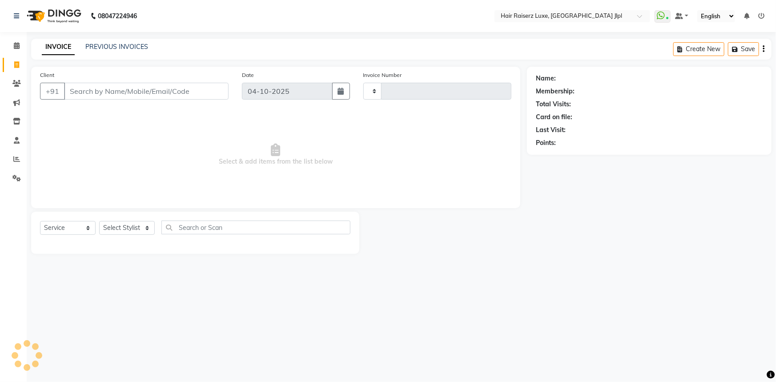
type input "3792"
select select "5409"
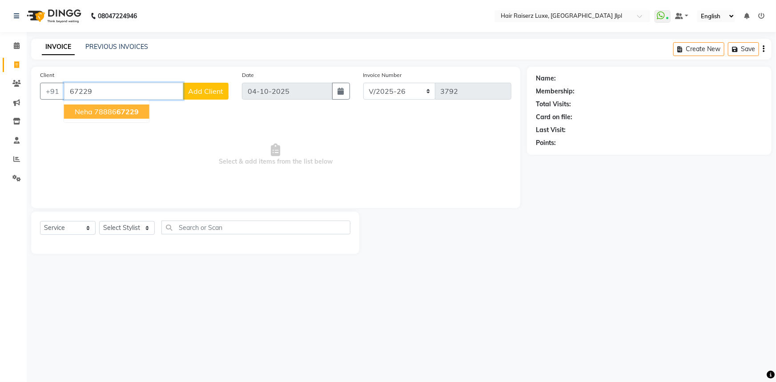
click at [114, 115] on ngb-highlight "78886 67229" at bounding box center [116, 111] width 44 height 9
type input "7888667229"
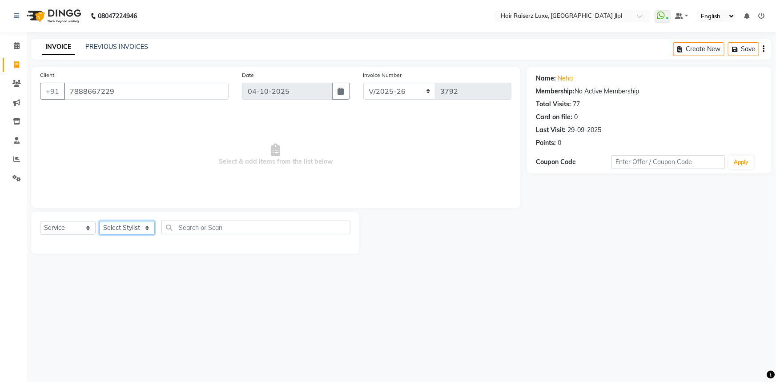
click at [137, 225] on select "Select Stylist [PERSON_NAME] [PERSON_NAME] [PERSON_NAME] Asma [PERSON_NAME] C&G…" at bounding box center [127, 228] width 56 height 14
select select "36164"
click at [99, 221] on select "Select Stylist [PERSON_NAME] [PERSON_NAME] [PERSON_NAME] Asma [PERSON_NAME] C&G…" at bounding box center [127, 228] width 56 height 14
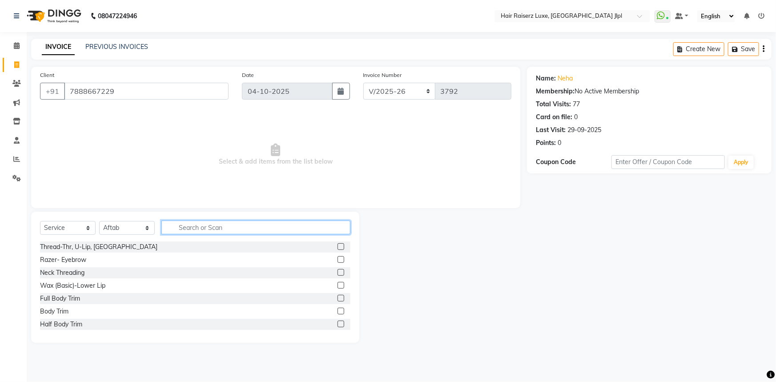
click at [188, 230] on input "text" at bounding box center [255, 228] width 189 height 14
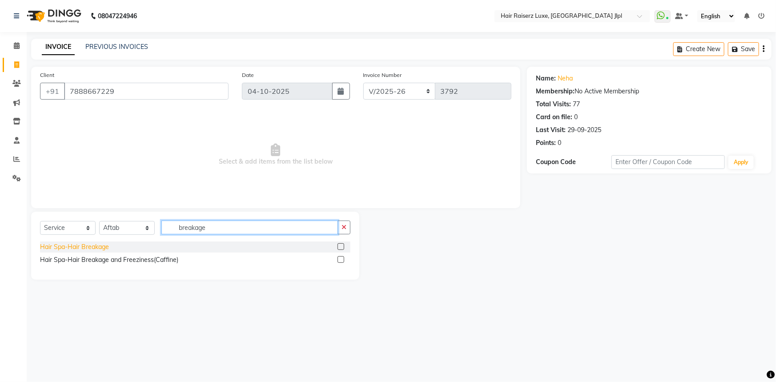
type input "breakage"
click at [92, 249] on div "Hair Spa-Hair Breakage" at bounding box center [74, 246] width 69 height 9
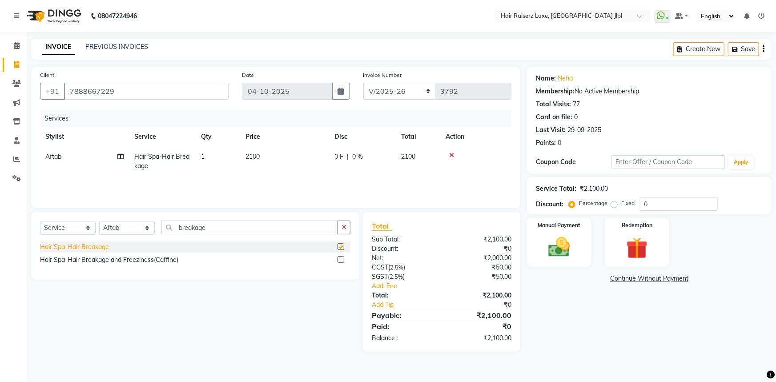
checkbox input "false"
click at [124, 225] on select "Select Stylist [PERSON_NAME] [PERSON_NAME] [PERSON_NAME] Asma [PERSON_NAME] C&G…" at bounding box center [127, 228] width 56 height 14
select select "84148"
click at [99, 221] on select "Select Stylist [PERSON_NAME] [PERSON_NAME] [PERSON_NAME] Asma [PERSON_NAME] C&G…" at bounding box center [127, 228] width 56 height 14
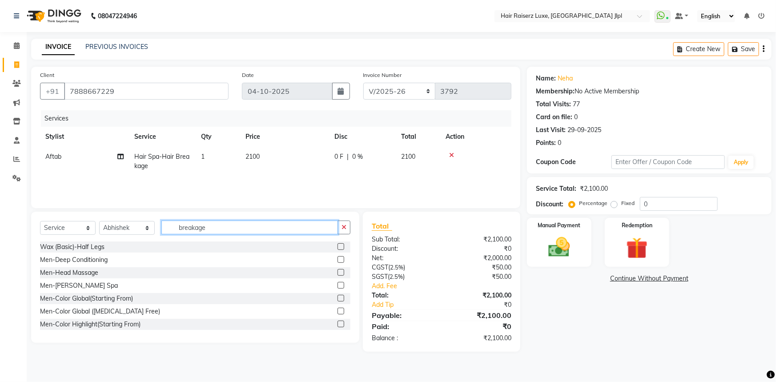
click at [217, 232] on input "breakage" at bounding box center [249, 228] width 177 height 14
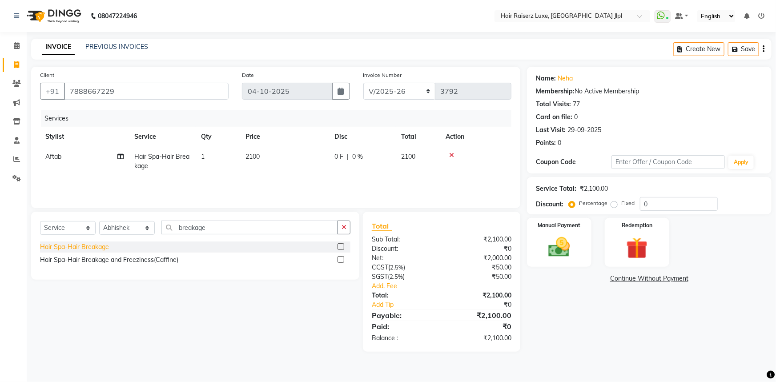
click at [82, 248] on div "Hair Spa-Hair Breakage" at bounding box center [74, 246] width 69 height 9
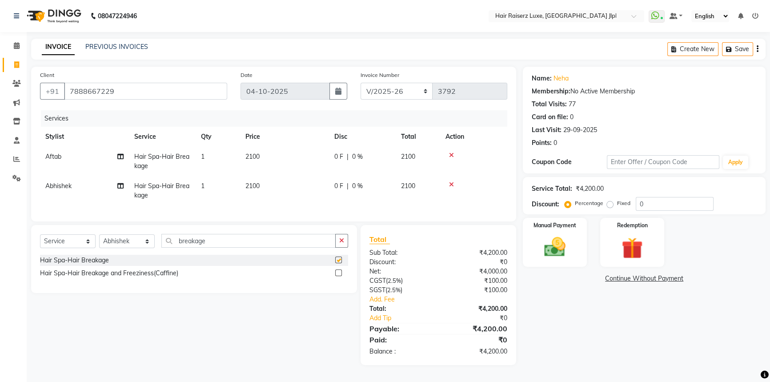
checkbox input "false"
click at [340, 154] on span "0 F" at bounding box center [338, 156] width 9 height 9
select select "36164"
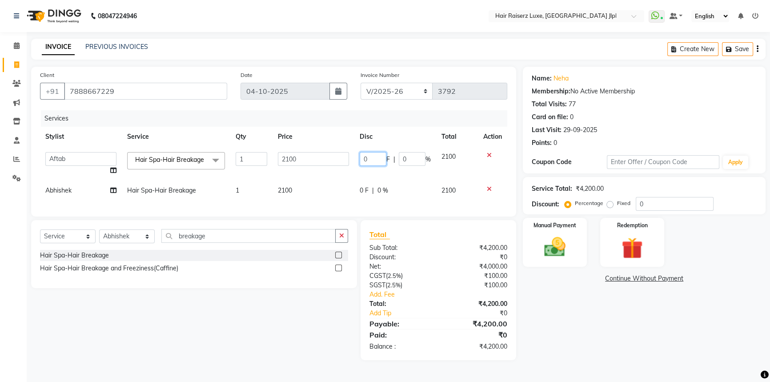
drag, startPoint x: 377, startPoint y: 157, endPoint x: 318, endPoint y: 158, distance: 59.1
click at [318, 158] on tr "Abhishek Aftab [PERSON_NAME] [PERSON_NAME] Asma [PERSON_NAME] C&Gs Vogue [PERSO…" at bounding box center [273, 164] width 467 height 34
type input "300"
click at [366, 196] on td "0 F | 0 %" at bounding box center [395, 191] width 82 height 20
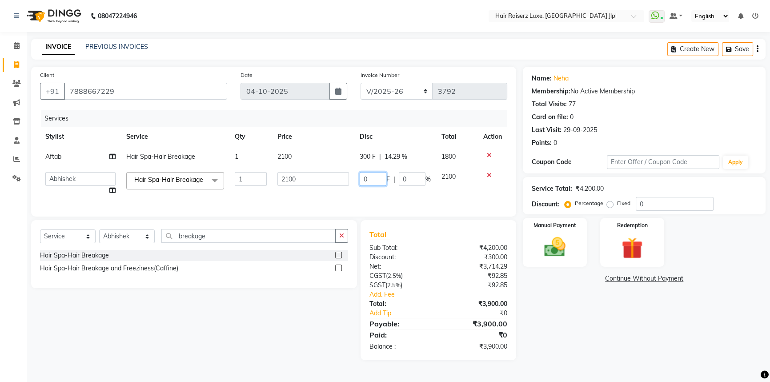
drag, startPoint x: 374, startPoint y: 177, endPoint x: 273, endPoint y: 177, distance: 100.9
click at [273, 177] on tr "[PERSON_NAME] [PERSON_NAME] [PERSON_NAME] Asma [PERSON_NAME] C&Gs Vogue [PERSON…" at bounding box center [273, 184] width 467 height 34
type input "300"
click at [563, 318] on div "Name: Neha Membership: No Active Membership Total Visits: 77 Card on file: 0 La…" at bounding box center [647, 213] width 249 height 293
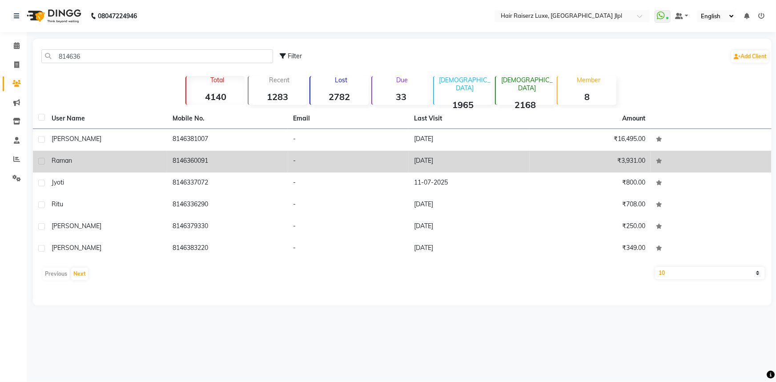
type input "814636"
click at [97, 164] on div "Raman" at bounding box center [107, 160] width 110 height 9
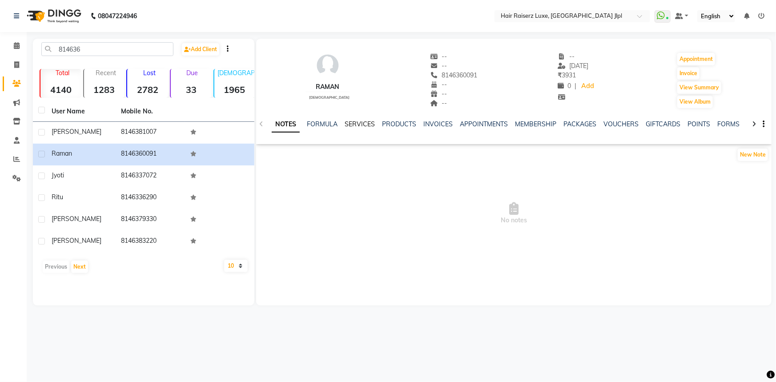
click at [369, 124] on link "SERVICES" at bounding box center [360, 124] width 30 height 8
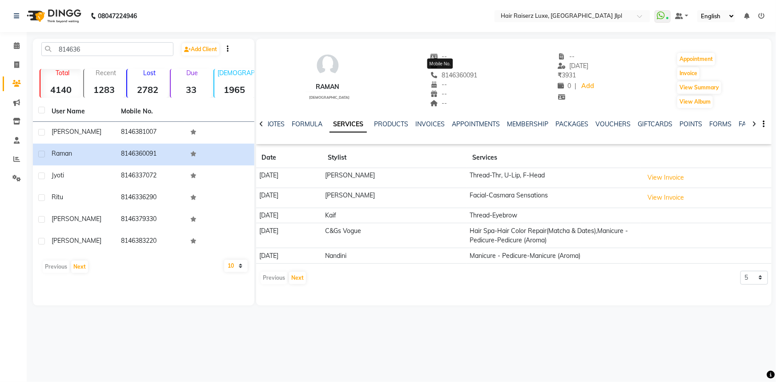
click at [451, 72] on span "8146360091" at bounding box center [453, 75] width 47 height 8
copy span "8146360091"
click at [760, 276] on select "5 10 50 100 500" at bounding box center [754, 278] width 28 height 14
select select "50"
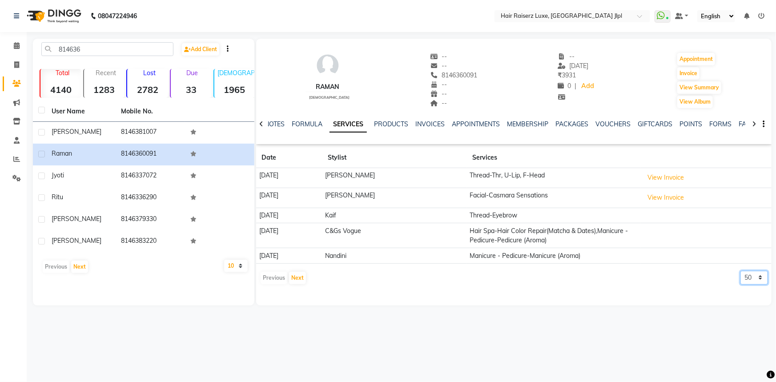
click at [740, 271] on select "5 10 50 100 500" at bounding box center [754, 278] width 28 height 14
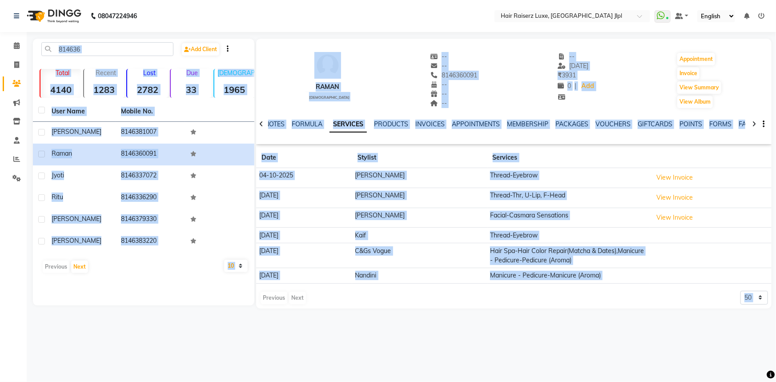
click at [24, 63] on li "Invoice" at bounding box center [13, 65] width 27 height 19
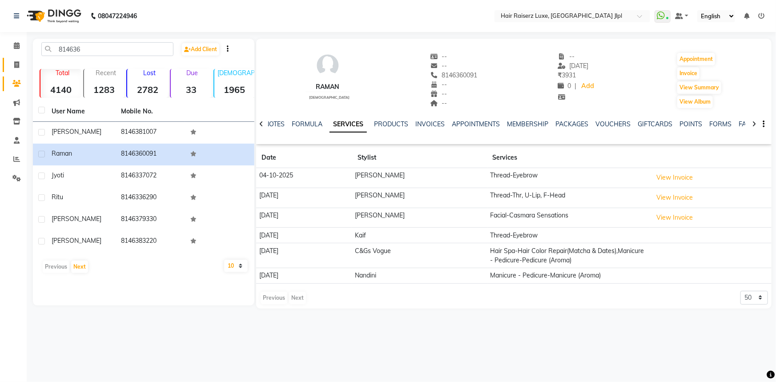
click at [20, 64] on span at bounding box center [17, 65] width 16 height 10
select select "service"
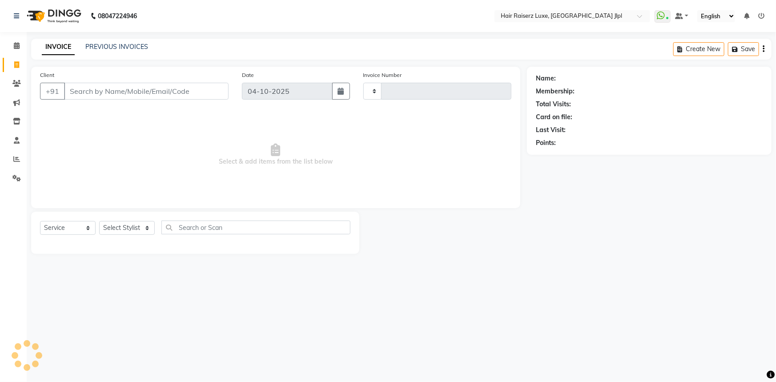
type input "3790"
select select "5409"
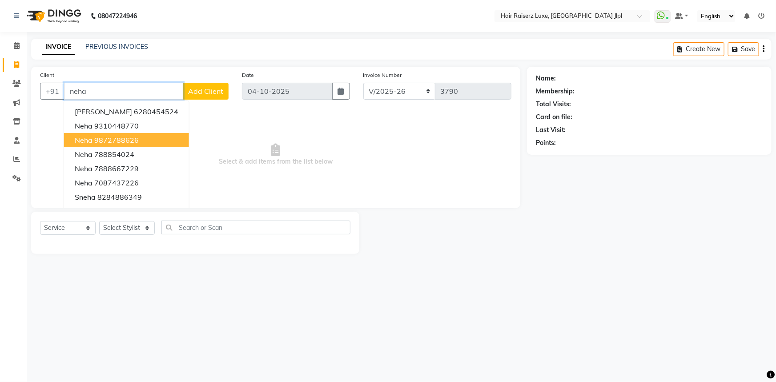
click at [108, 143] on ngb-highlight "9872788626" at bounding box center [116, 140] width 44 height 9
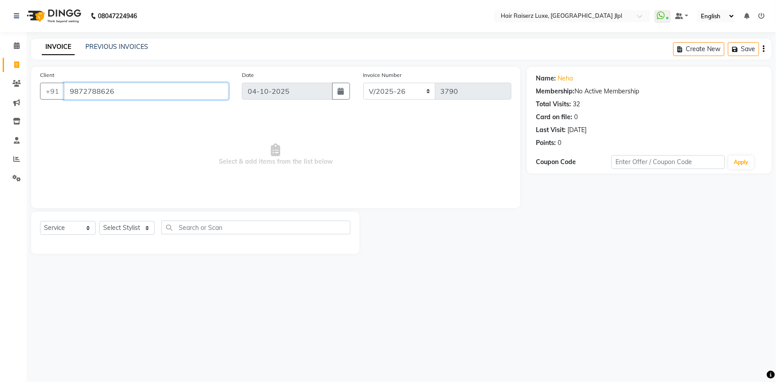
click at [149, 95] on input "9872788626" at bounding box center [146, 91] width 165 height 17
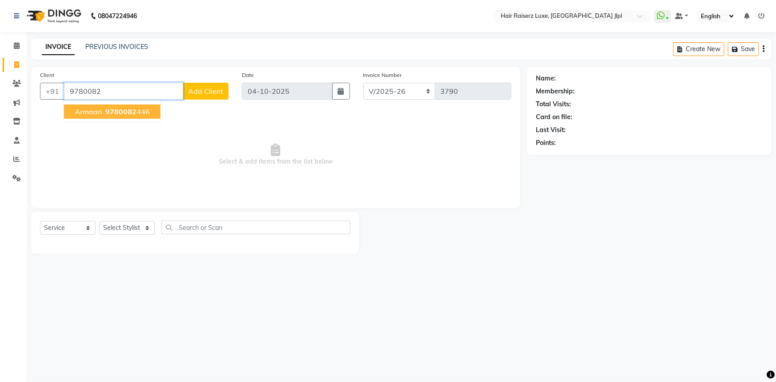
click at [119, 114] on span "9780082" at bounding box center [120, 111] width 31 height 9
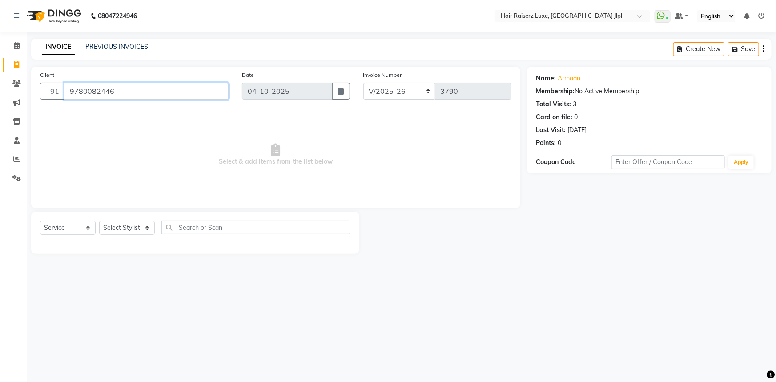
click at [96, 93] on input "9780082446" at bounding box center [146, 91] width 165 height 17
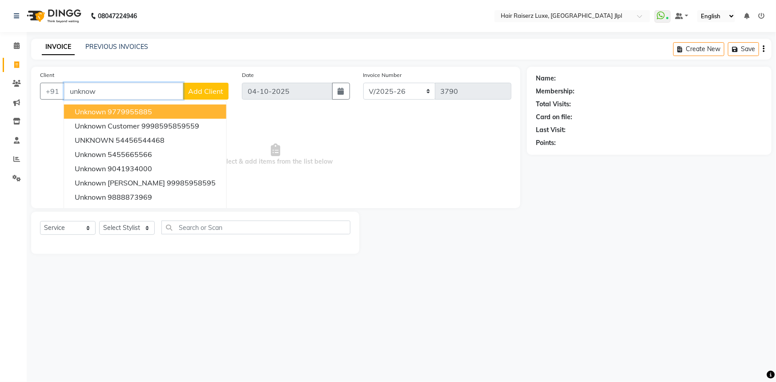
click at [112, 113] on ngb-highlight "9779955885" at bounding box center [130, 111] width 44 height 9
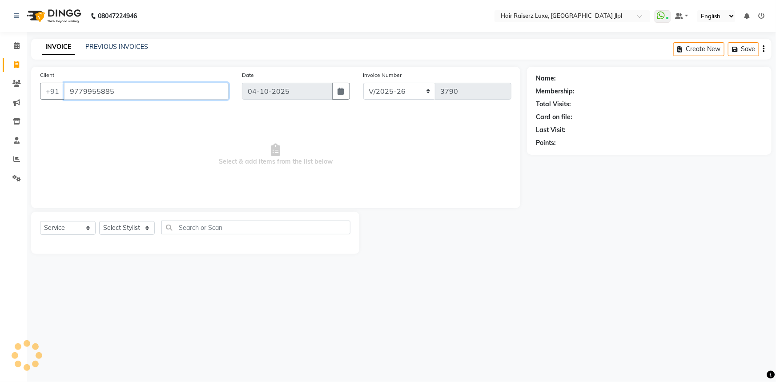
type input "9779955885"
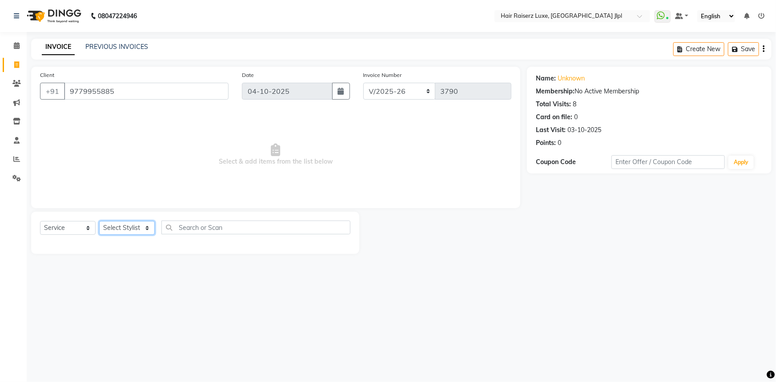
click at [122, 228] on select "Select Stylist [PERSON_NAME] [PERSON_NAME] [PERSON_NAME] Asma [PERSON_NAME] C&G…" at bounding box center [127, 228] width 56 height 14
select select "93802"
click at [99, 221] on select "Select Stylist [PERSON_NAME] [PERSON_NAME] [PERSON_NAME] Asma [PERSON_NAME] C&G…" at bounding box center [127, 228] width 56 height 14
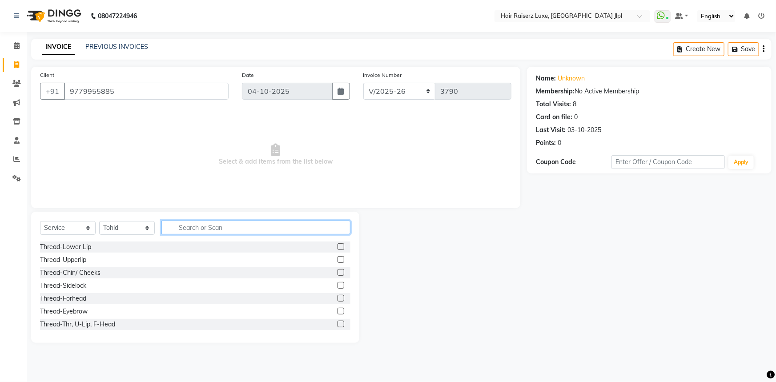
click at [185, 225] on input "text" at bounding box center [255, 228] width 189 height 14
type input "cut"
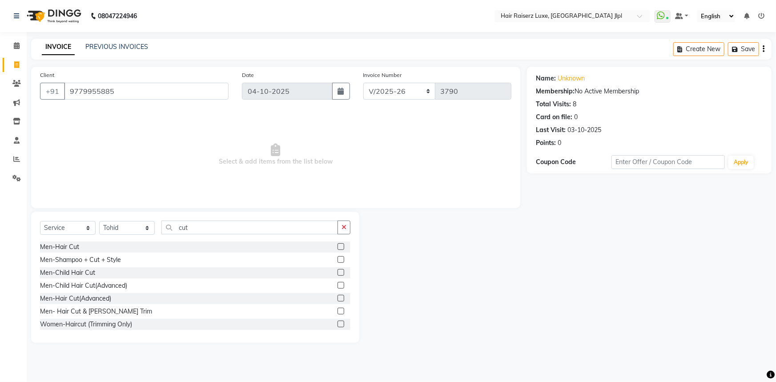
drag, startPoint x: 99, startPoint y: 310, endPoint x: 112, endPoint y: 304, distance: 15.1
click at [99, 310] on div "Men- Hair Cut & [PERSON_NAME] Trim" at bounding box center [96, 311] width 112 height 9
checkbox input "false"
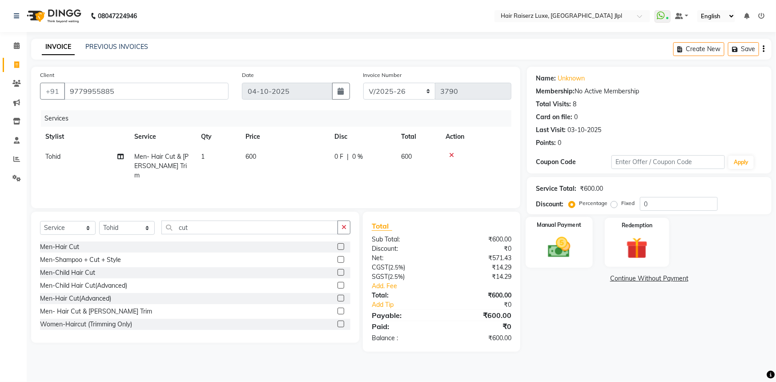
click at [567, 250] on img at bounding box center [559, 247] width 36 height 26
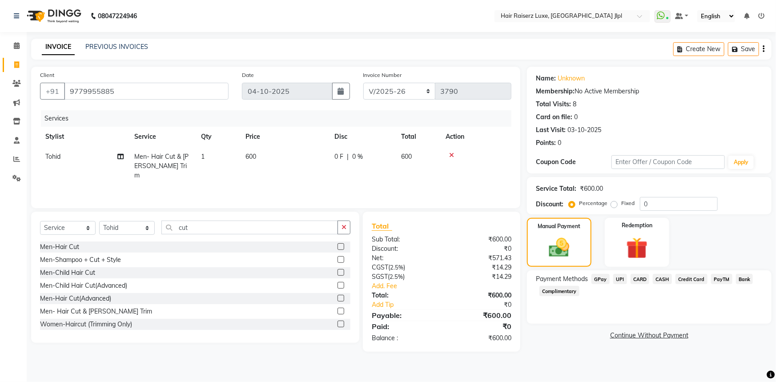
click at [619, 281] on span "UPI" at bounding box center [620, 279] width 14 height 10
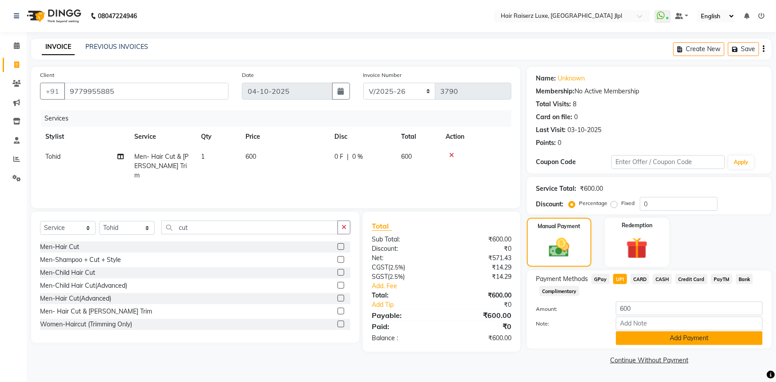
click at [636, 337] on button "Add Payment" at bounding box center [689, 338] width 147 height 14
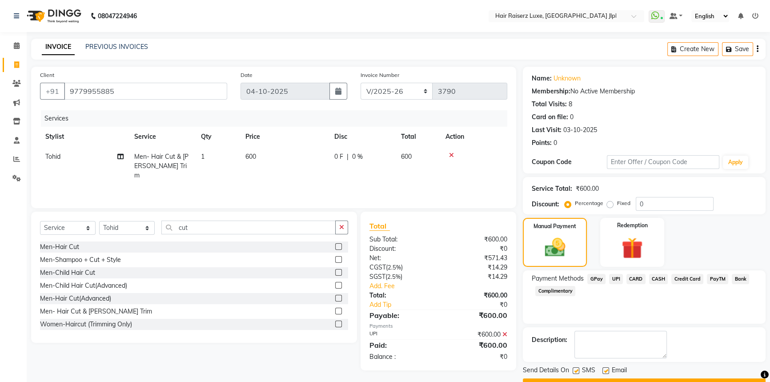
click at [604, 372] on label at bounding box center [605, 370] width 7 height 7
click at [604, 372] on input "checkbox" at bounding box center [605, 371] width 6 height 6
checkbox input "false"
click at [604, 378] on button "Checkout" at bounding box center [644, 385] width 243 height 14
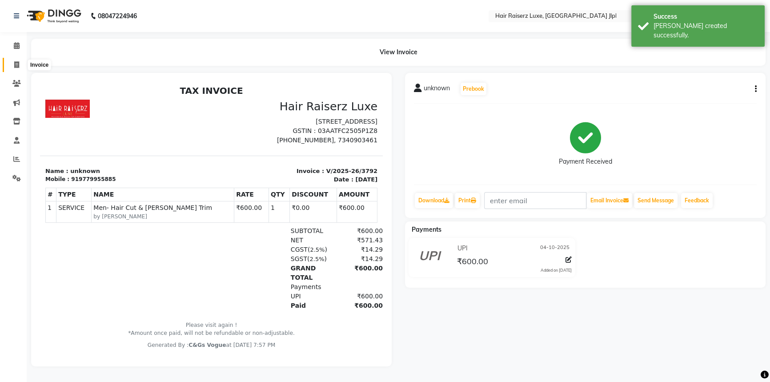
click at [19, 63] on icon at bounding box center [16, 64] width 5 height 7
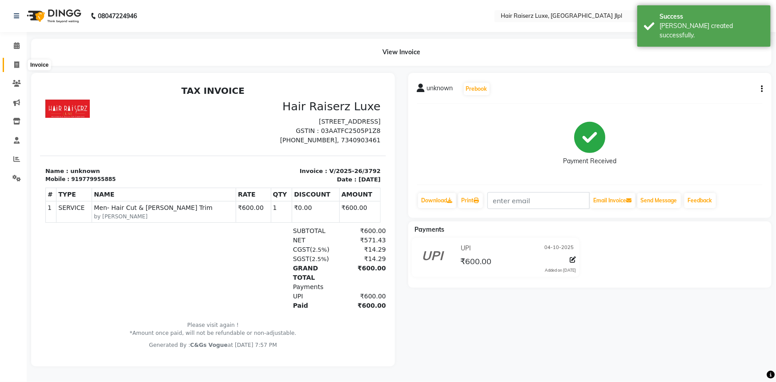
select select "5409"
select select "service"
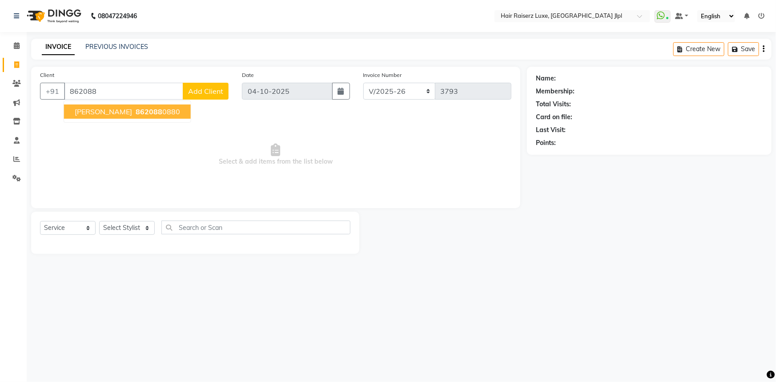
click at [136, 113] on span "862088" at bounding box center [149, 111] width 27 height 9
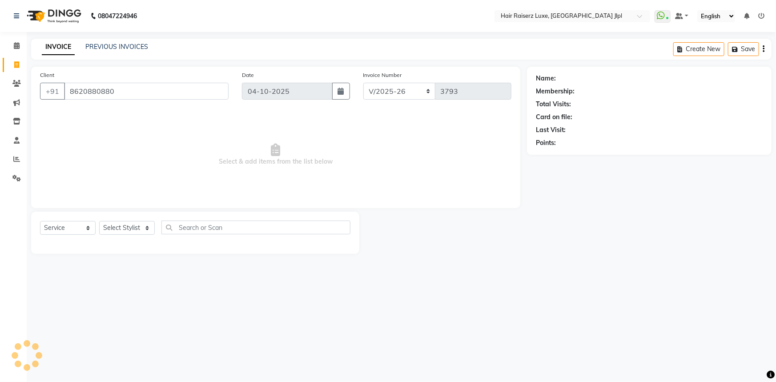
type input "8620880880"
click at [136, 228] on select "Select Stylist [PERSON_NAME] [PERSON_NAME] [PERSON_NAME] Asma [PERSON_NAME] C&G…" at bounding box center [127, 228] width 56 height 14
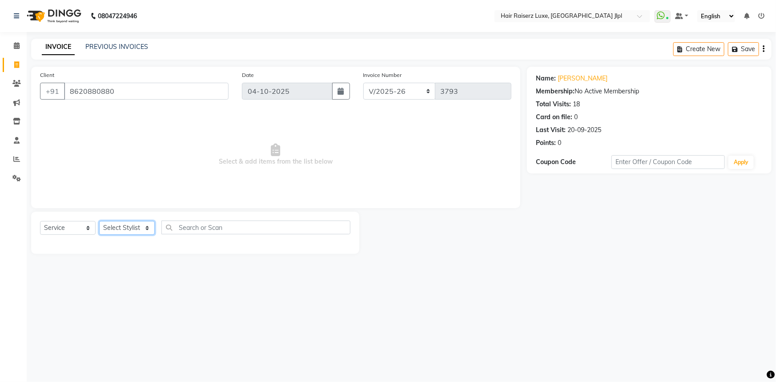
select select "65657"
click at [99, 221] on select "Select Stylist [PERSON_NAME] [PERSON_NAME] [PERSON_NAME] Asma [PERSON_NAME] C&G…" at bounding box center [127, 228] width 56 height 14
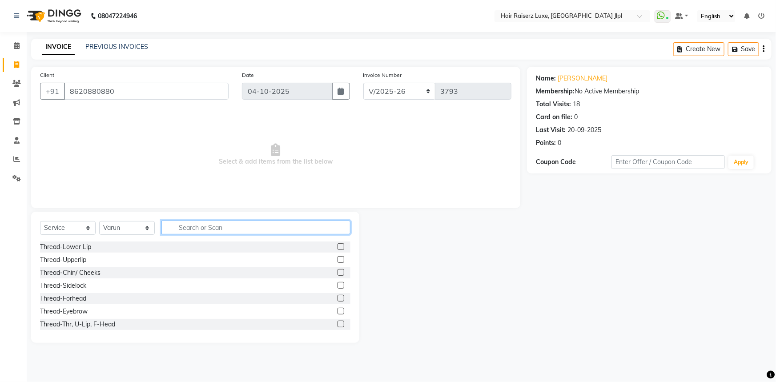
click at [201, 226] on input "text" at bounding box center [255, 228] width 189 height 14
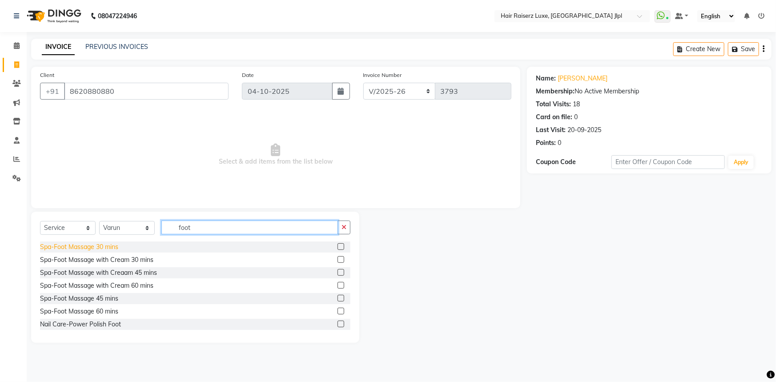
type input "foot"
click at [85, 246] on div "Spa-Foot Massage 30 mins" at bounding box center [79, 246] width 78 height 9
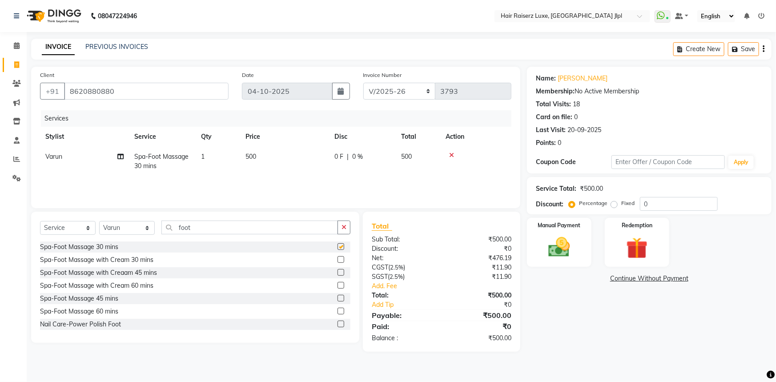
checkbox input "false"
click at [146, 229] on select "Select Stylist [PERSON_NAME] [PERSON_NAME] [PERSON_NAME] Asma [PERSON_NAME] C&G…" at bounding box center [127, 228] width 56 height 14
select select "88954"
click at [99, 221] on select "Select Stylist [PERSON_NAME] [PERSON_NAME] [PERSON_NAME] Asma [PERSON_NAME] C&G…" at bounding box center [127, 228] width 56 height 14
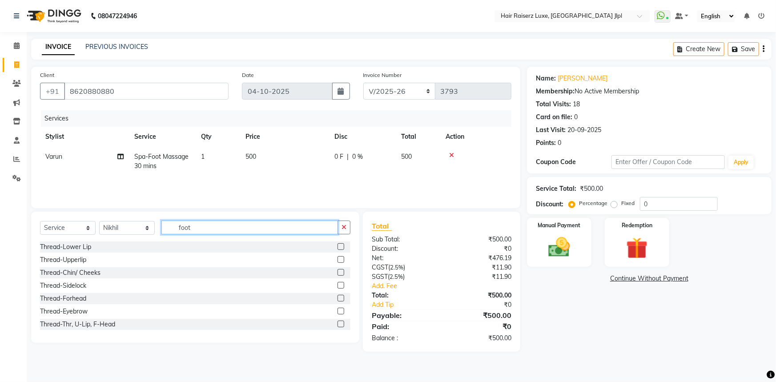
drag, startPoint x: 199, startPoint y: 225, endPoint x: 86, endPoint y: 231, distance: 113.1
click at [87, 228] on div "Select Service Product Membership Package Voucher Prepaid Gift Card Select Styl…" at bounding box center [195, 231] width 310 height 21
type input "head"
click at [73, 311] on div "Men-Head Massage" at bounding box center [69, 311] width 58 height 9
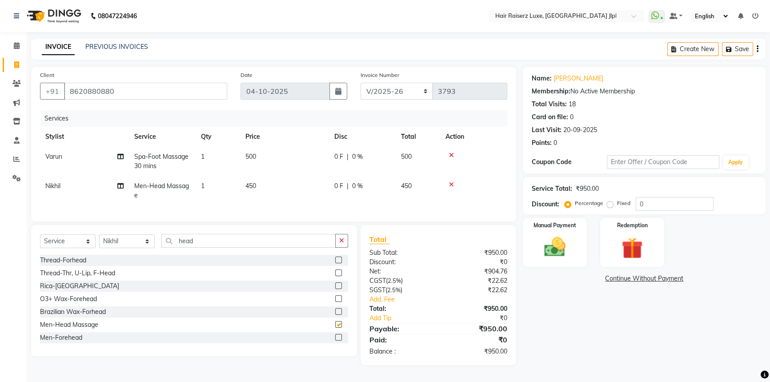
checkbox input "false"
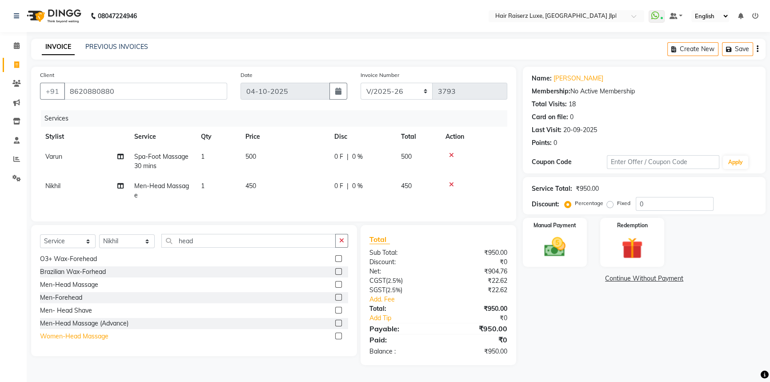
click at [77, 338] on div "Women-Head Massage" at bounding box center [74, 336] width 68 height 9
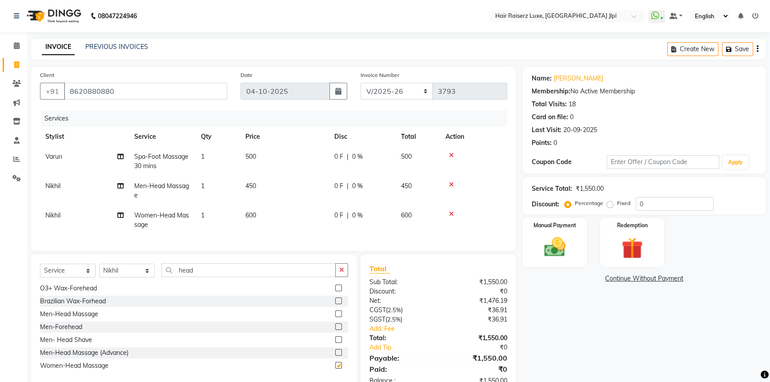
checkbox input "false"
click at [451, 185] on icon at bounding box center [451, 184] width 5 height 6
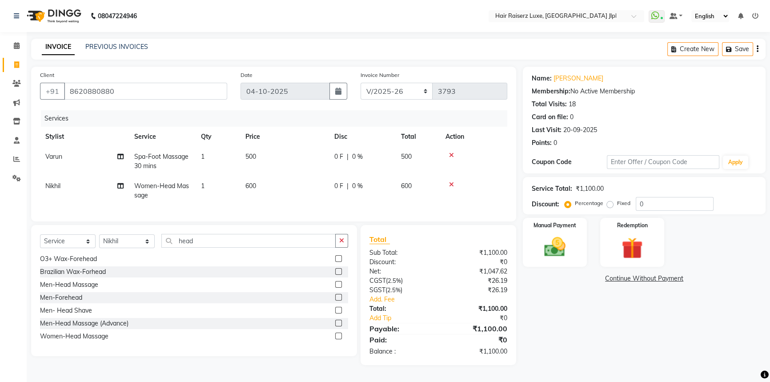
click at [597, 328] on div "Name: Yogita Membership: No Active Membership Total Visits: 18 Card on file: 0 …" at bounding box center [647, 216] width 249 height 298
click at [556, 255] on img at bounding box center [555, 246] width 36 height 25
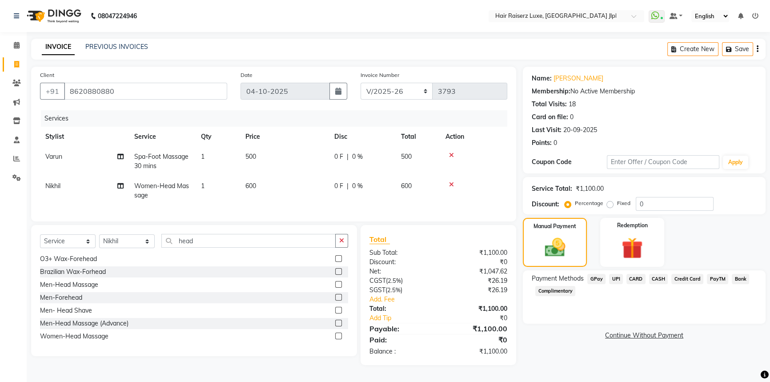
click at [618, 277] on span "UPI" at bounding box center [616, 279] width 14 height 10
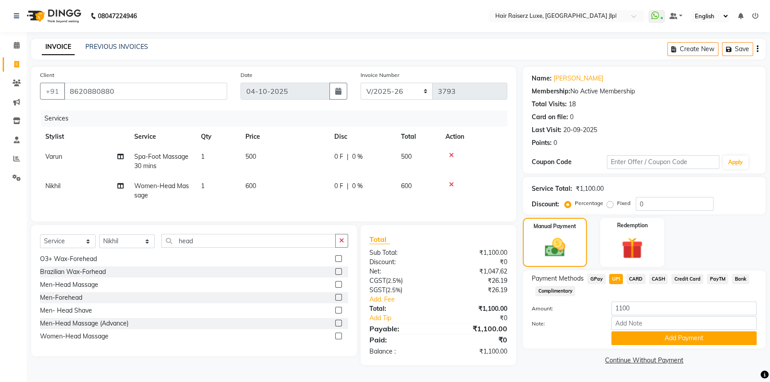
scroll to position [3, 0]
click at [636, 337] on button "Add Payment" at bounding box center [683, 338] width 145 height 14
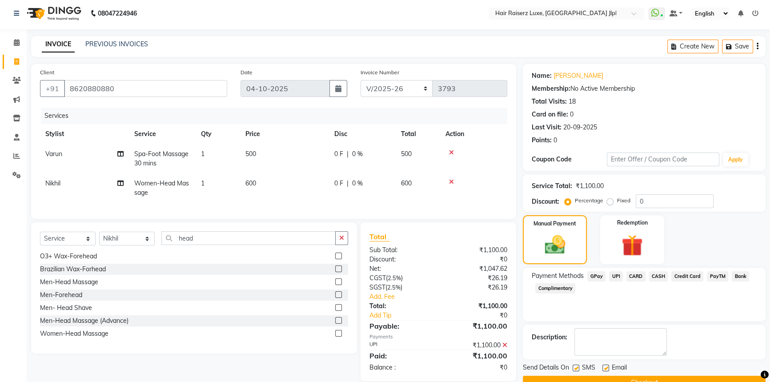
click at [608, 365] on label at bounding box center [605, 368] width 7 height 7
click at [608, 365] on input "checkbox" at bounding box center [605, 368] width 6 height 6
checkbox input "false"
click at [606, 376] on button "Checkout" at bounding box center [644, 383] width 243 height 14
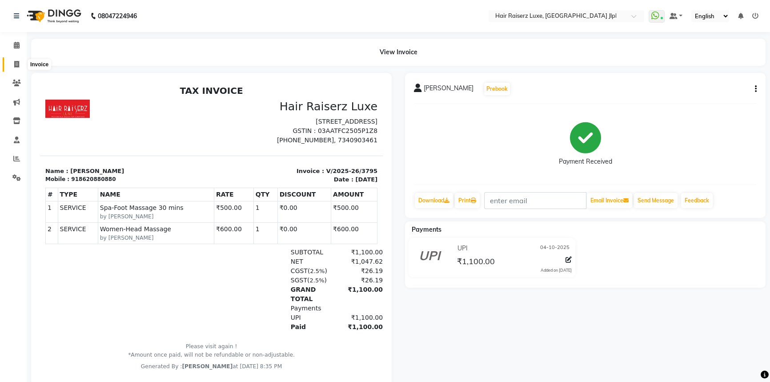
click at [17, 63] on icon at bounding box center [16, 64] width 5 height 7
select select "service"
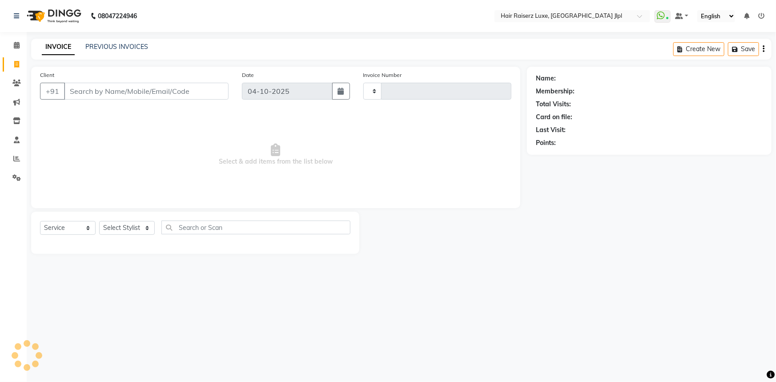
type input "3796"
select select "5409"
click at [17, 158] on icon at bounding box center [16, 158] width 7 height 7
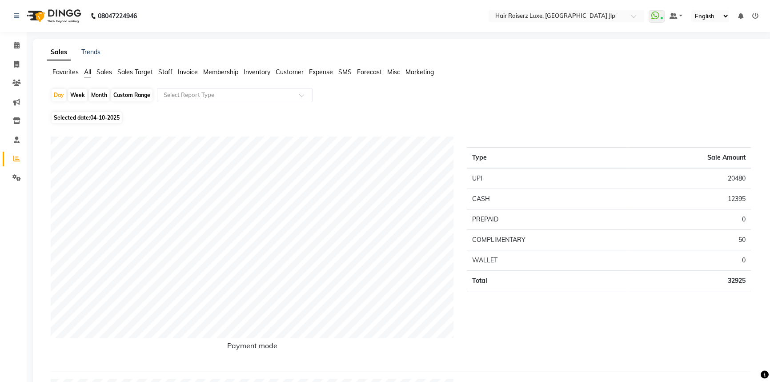
click at [129, 74] on span "Sales Target" at bounding box center [135, 72] width 36 height 8
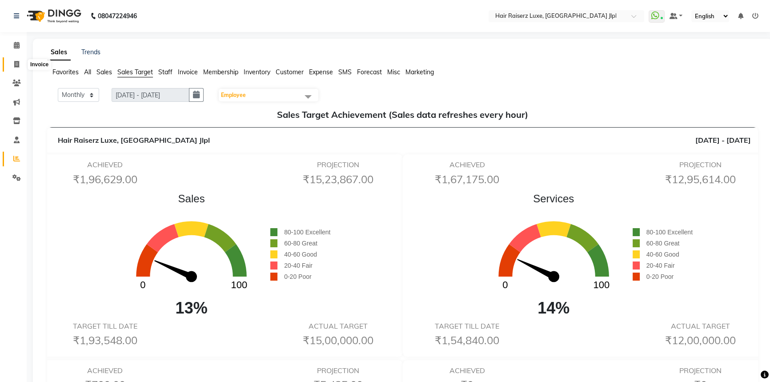
click at [21, 67] on span at bounding box center [17, 65] width 16 height 10
select select "service"
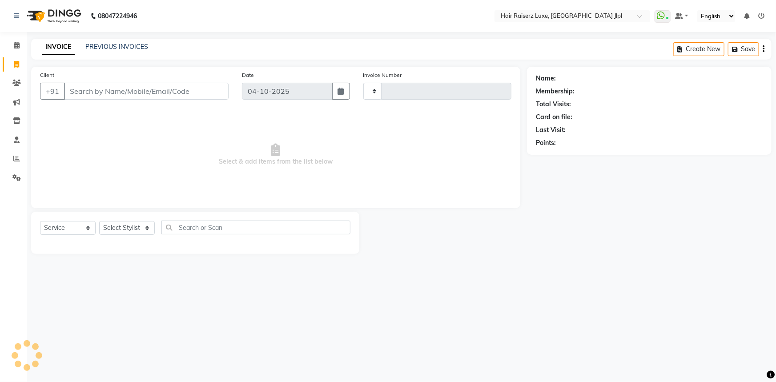
type input "3796"
select select "5409"
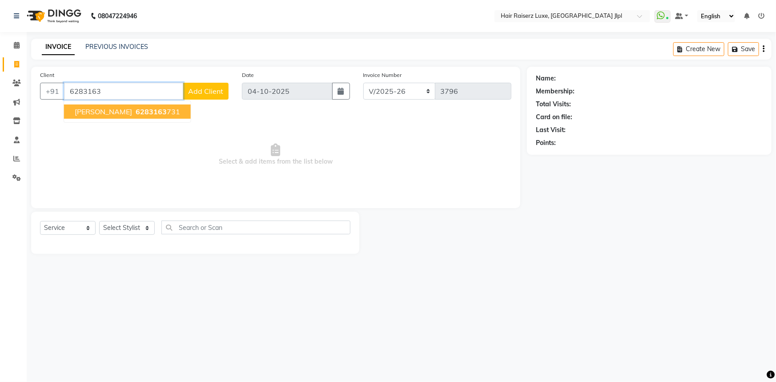
click at [165, 116] on button "Jaspreet kaur 6283163 731" at bounding box center [127, 111] width 127 height 14
type input "6283163731"
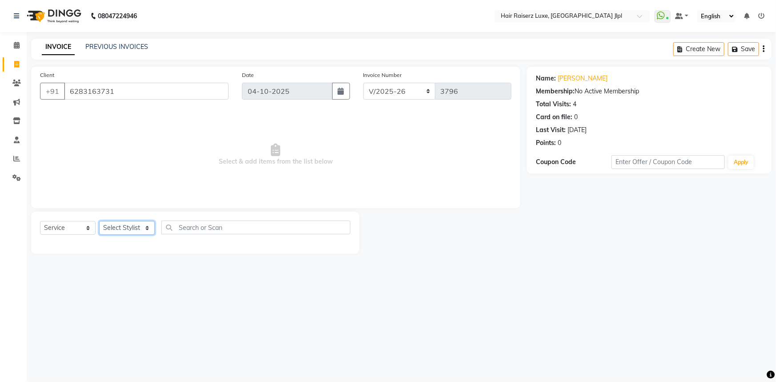
click at [136, 224] on select "Select Stylist [PERSON_NAME] [PERSON_NAME] [PERSON_NAME] Asma [PERSON_NAME] C&G…" at bounding box center [127, 228] width 56 height 14
select select "38026"
click at [99, 221] on select "Select Stylist [PERSON_NAME] [PERSON_NAME] [PERSON_NAME] Asma [PERSON_NAME] C&G…" at bounding box center [127, 228] width 56 height 14
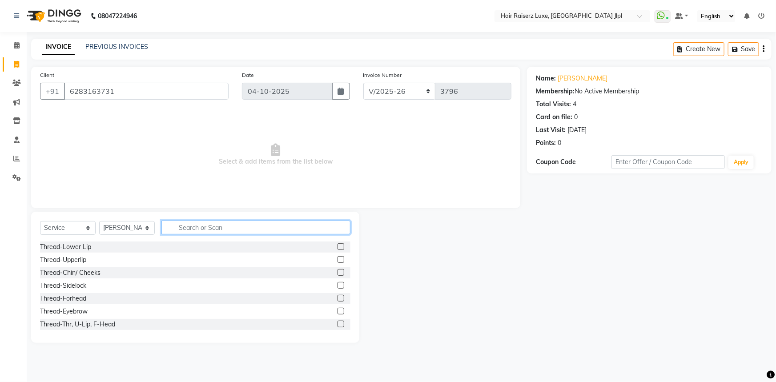
click at [201, 222] on input "text" at bounding box center [255, 228] width 189 height 14
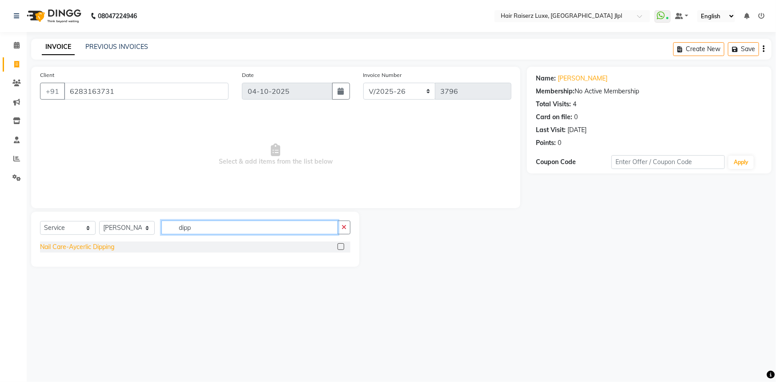
type input "dipp"
click at [91, 249] on div "Nail Care-Aycerlic Dipping" at bounding box center [77, 246] width 74 height 9
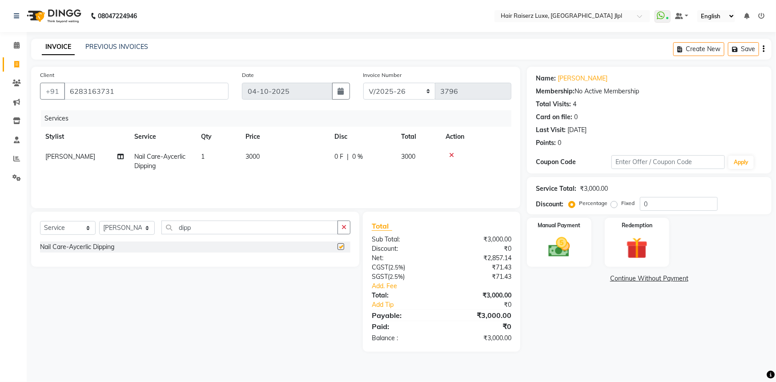
checkbox input "false"
click at [342, 158] on span "0 F" at bounding box center [338, 156] width 9 height 9
select select "38026"
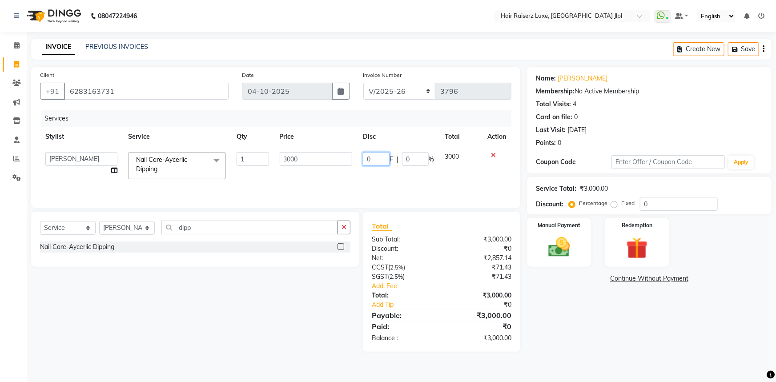
drag, startPoint x: 370, startPoint y: 159, endPoint x: 343, endPoint y: 160, distance: 26.7
click at [343, 160] on tr "Abhishek Aftab Ajay Anand Arsh Asma Bhoomika Bilal C&Gs Vogue Chhavi Duati Faiz…" at bounding box center [275, 166] width 471 height 38
type input "2000"
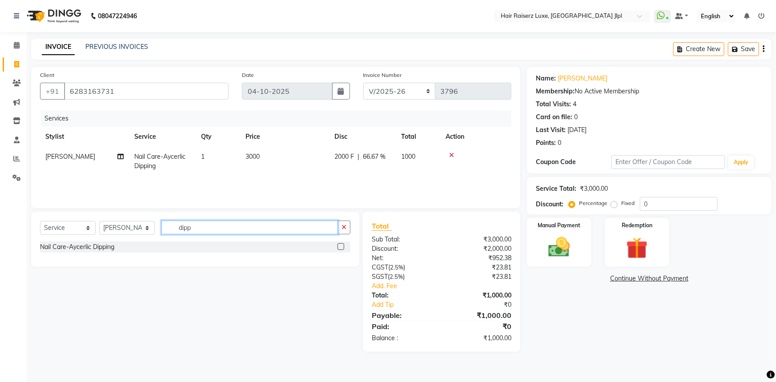
drag, startPoint x: 201, startPoint y: 229, endPoint x: 134, endPoint y: 229, distance: 66.2
click at [134, 229] on div "Select Service Product Membership Package Voucher Prepaid Gift Card Select Styl…" at bounding box center [195, 231] width 310 height 21
click at [134, 229] on select "Select Stylist [PERSON_NAME] [PERSON_NAME] [PERSON_NAME] Asma [PERSON_NAME] C&G…" at bounding box center [127, 228] width 56 height 14
select select "86713"
click at [99, 221] on select "Select Stylist [PERSON_NAME] [PERSON_NAME] [PERSON_NAME] Asma [PERSON_NAME] C&G…" at bounding box center [127, 228] width 56 height 14
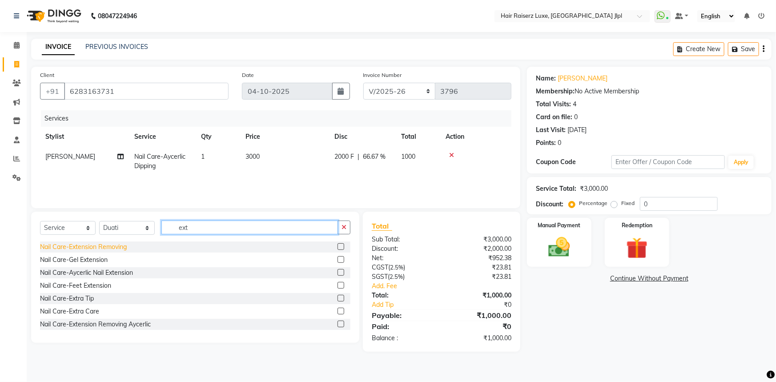
type input "ext"
click at [111, 247] on div "Nail Care-Extension Removing" at bounding box center [83, 246] width 87 height 9
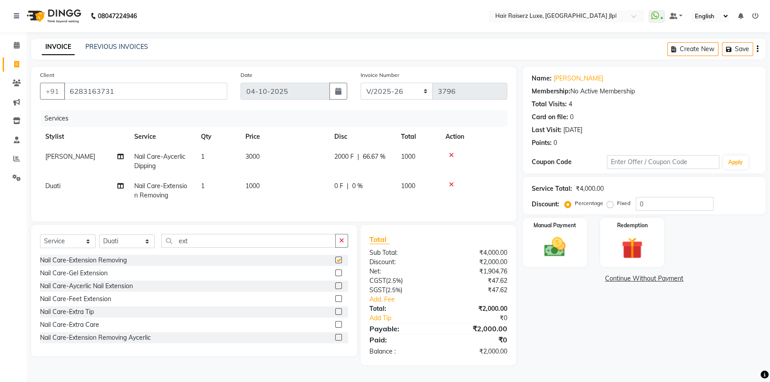
checkbox input "false"
click at [258, 187] on span "1000" at bounding box center [252, 186] width 14 height 8
select select "86713"
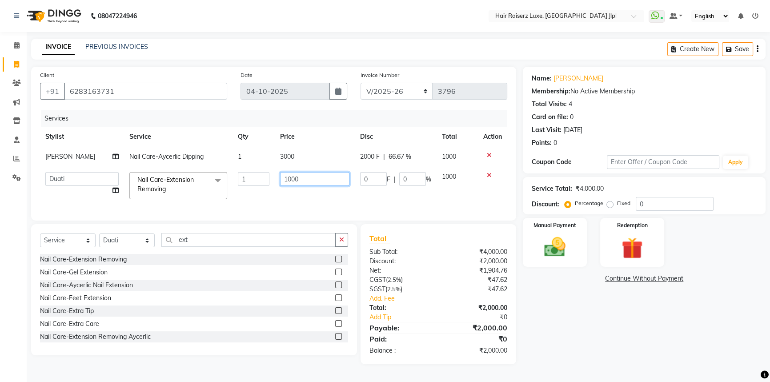
drag, startPoint x: 294, startPoint y: 181, endPoint x: 276, endPoint y: 181, distance: 18.2
click at [276, 181] on td "1000" at bounding box center [315, 186] width 80 height 38
type input "800"
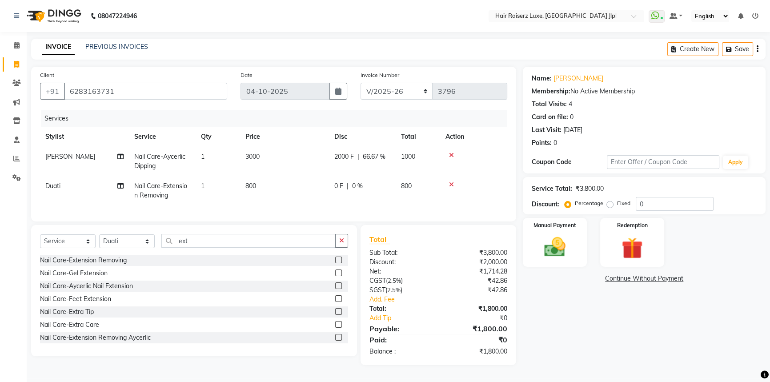
click at [353, 186] on span "0 %" at bounding box center [357, 185] width 11 height 9
select select "86713"
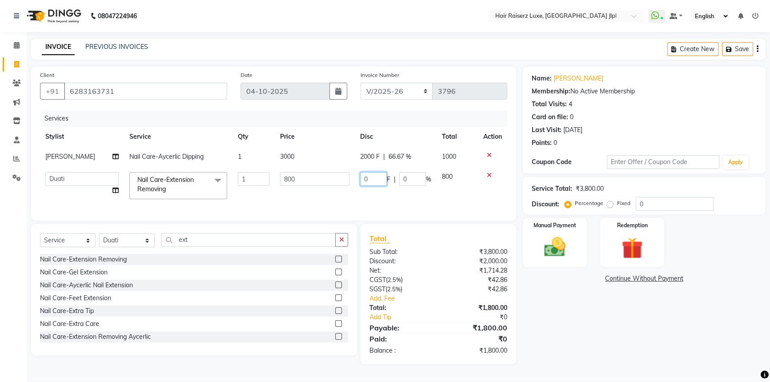
drag, startPoint x: 373, startPoint y: 179, endPoint x: 292, endPoint y: 179, distance: 81.8
click at [292, 179] on tr "Abhishek Aftab Ajay Anand Arsh Asma Bhoomika Bilal C&Gs Vogue Chhavi Duati Faiz…" at bounding box center [273, 186] width 467 height 38
type input "300"
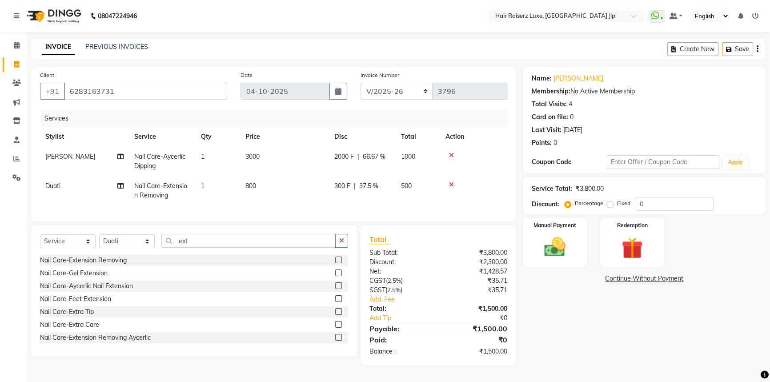
click at [589, 343] on div "Name: Jaspreet Kaur Membership: No Active Membership Total Visits: 4 Card on fi…" at bounding box center [647, 216] width 249 height 298
drag, startPoint x: 193, startPoint y: 247, endPoint x: 164, endPoint y: 247, distance: 29.3
click at [164, 247] on input "ext" at bounding box center [248, 241] width 174 height 14
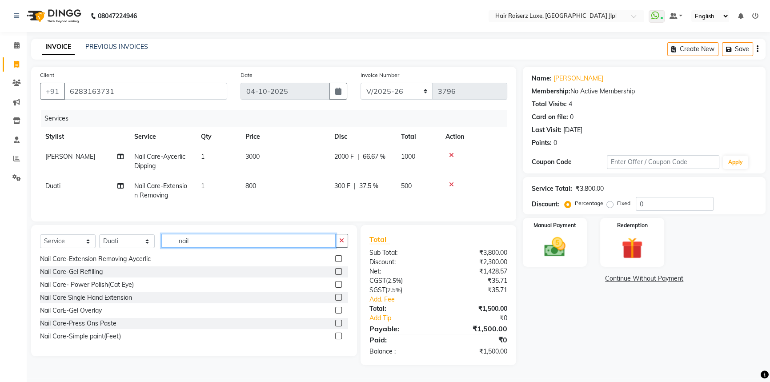
scroll to position [3, 0]
type input "nail"
click at [97, 338] on div "Nail Care-Simple paint(Feet)" at bounding box center [80, 336] width 81 height 9
checkbox input "false"
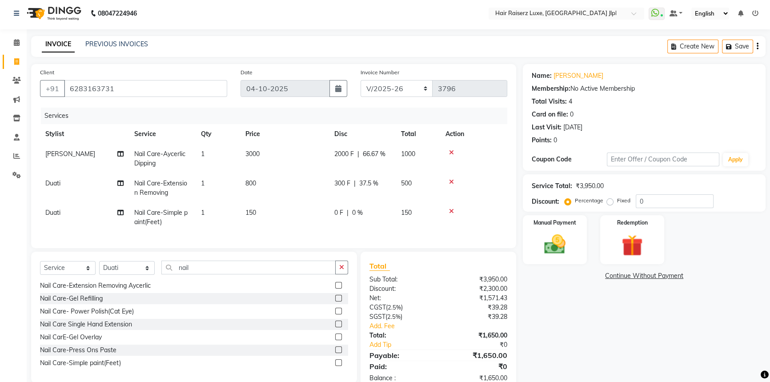
click at [262, 209] on td "150" at bounding box center [284, 217] width 89 height 29
select select "86713"
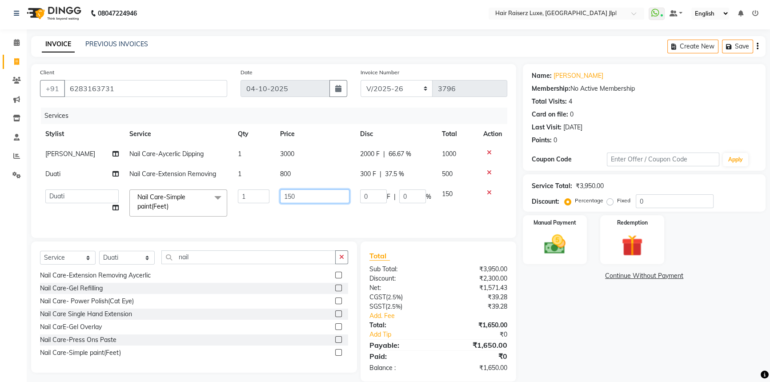
click at [288, 195] on input "150" at bounding box center [314, 196] width 69 height 14
type input "100"
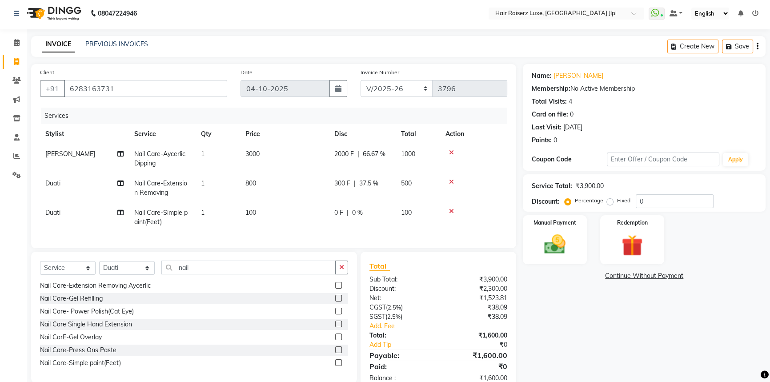
click at [557, 335] on div "Name: Jaspreet Kaur Membership: No Active Membership Total Visits: 4 Card on fi…" at bounding box center [647, 228] width 249 height 328
click at [452, 213] on icon at bounding box center [451, 211] width 5 height 6
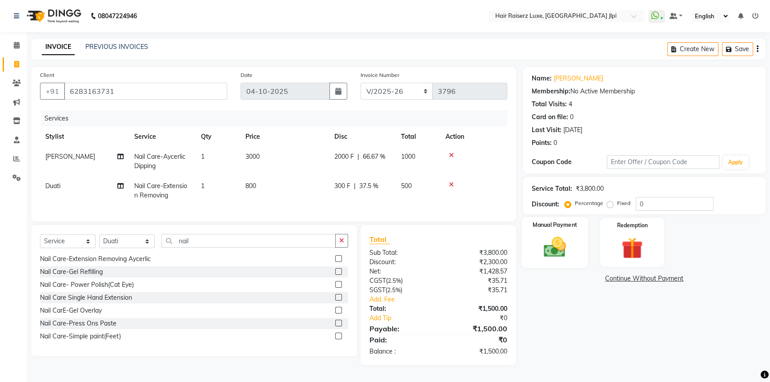
click at [543, 249] on img at bounding box center [555, 246] width 36 height 25
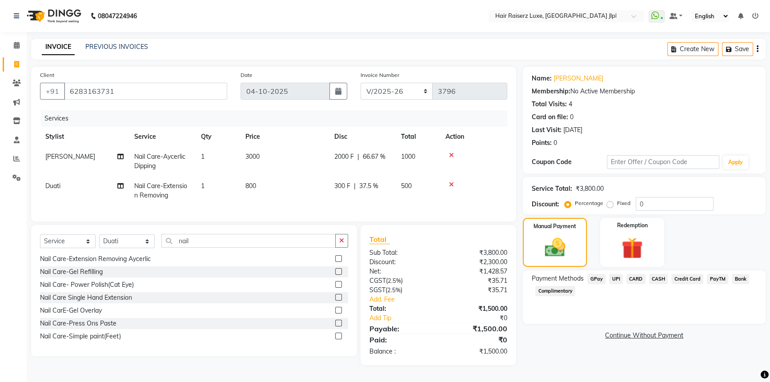
click at [618, 280] on span "UPI" at bounding box center [616, 279] width 14 height 10
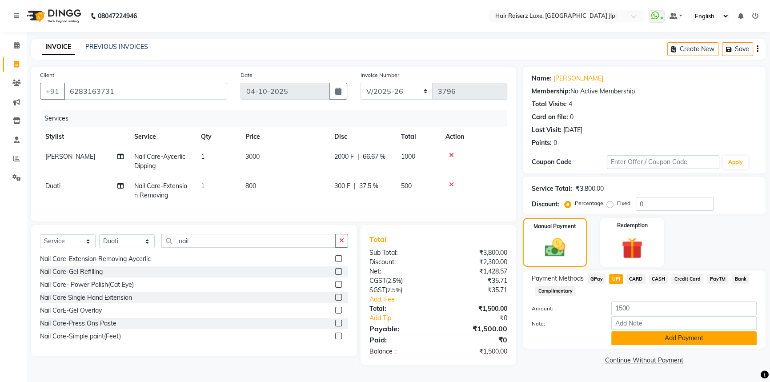
click at [633, 331] on button "Add Payment" at bounding box center [683, 338] width 145 height 14
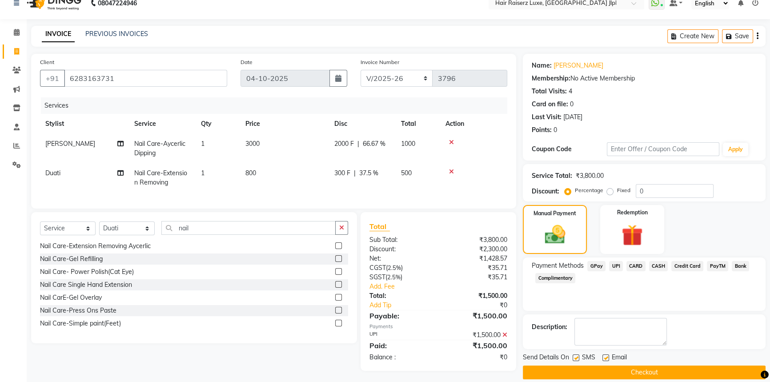
scroll to position [23, 0]
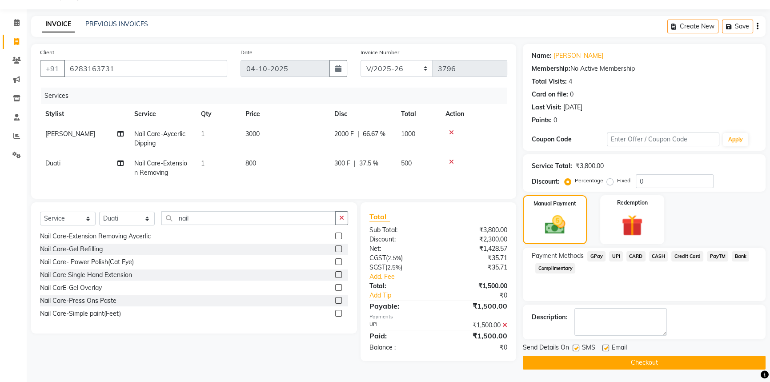
click at [605, 345] on label at bounding box center [605, 348] width 7 height 7
click at [605, 345] on input "checkbox" at bounding box center [605, 348] width 6 height 6
checkbox input "false"
click at [605, 358] on button "Checkout" at bounding box center [644, 363] width 243 height 14
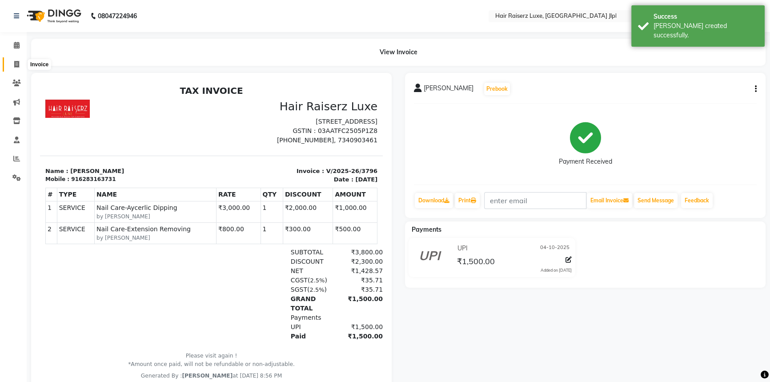
click at [19, 67] on icon at bounding box center [16, 64] width 5 height 7
select select "service"
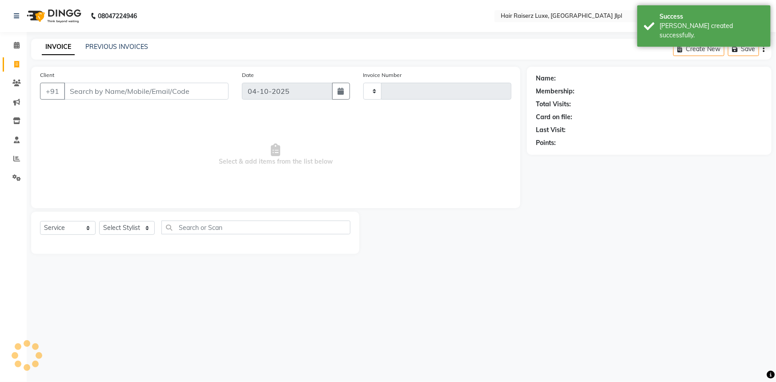
type input "3797"
select select "5409"
click at [98, 47] on link "PREVIOUS INVOICES" at bounding box center [116, 47] width 63 height 8
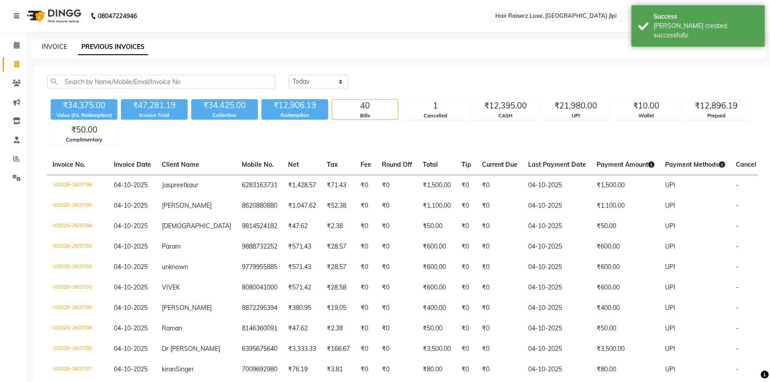
click at [54, 49] on link "INVOICE" at bounding box center [54, 47] width 25 height 8
select select "5409"
select select "service"
